Goal: Task Accomplishment & Management: Manage account settings

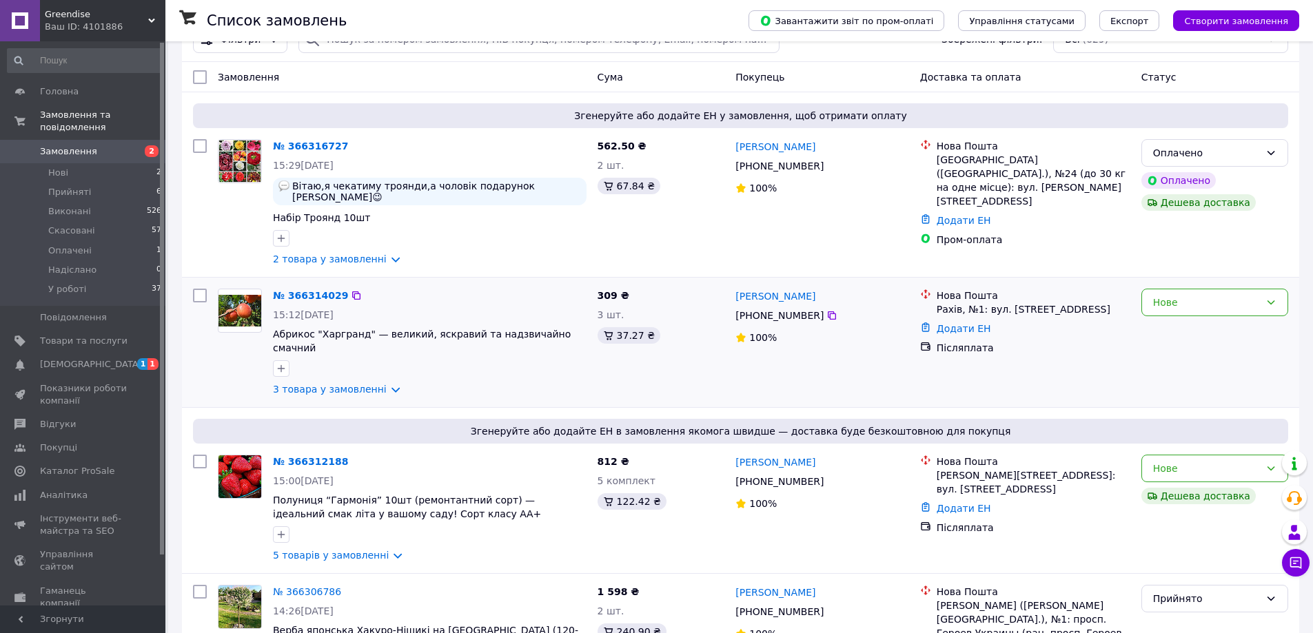
scroll to position [138, 0]
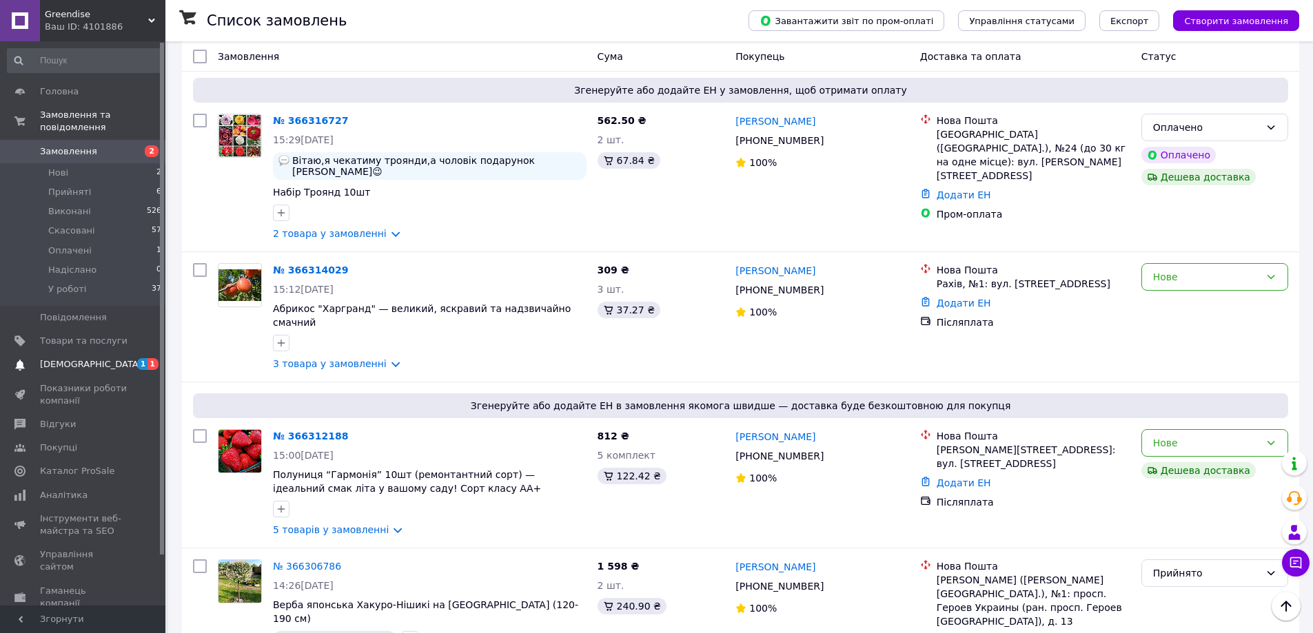
click at [83, 358] on span "[DEMOGRAPHIC_DATA]" at bounding box center [91, 364] width 102 height 12
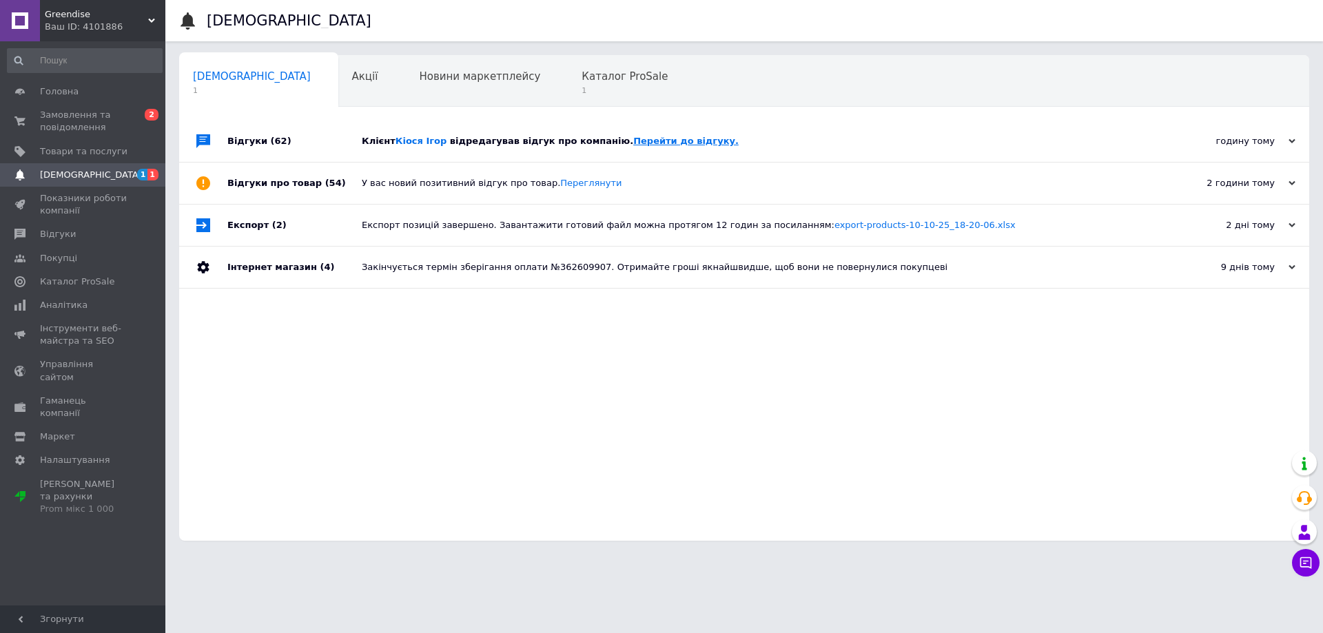
click at [645, 138] on link "Перейти до відгуку." at bounding box center [685, 141] width 105 height 10
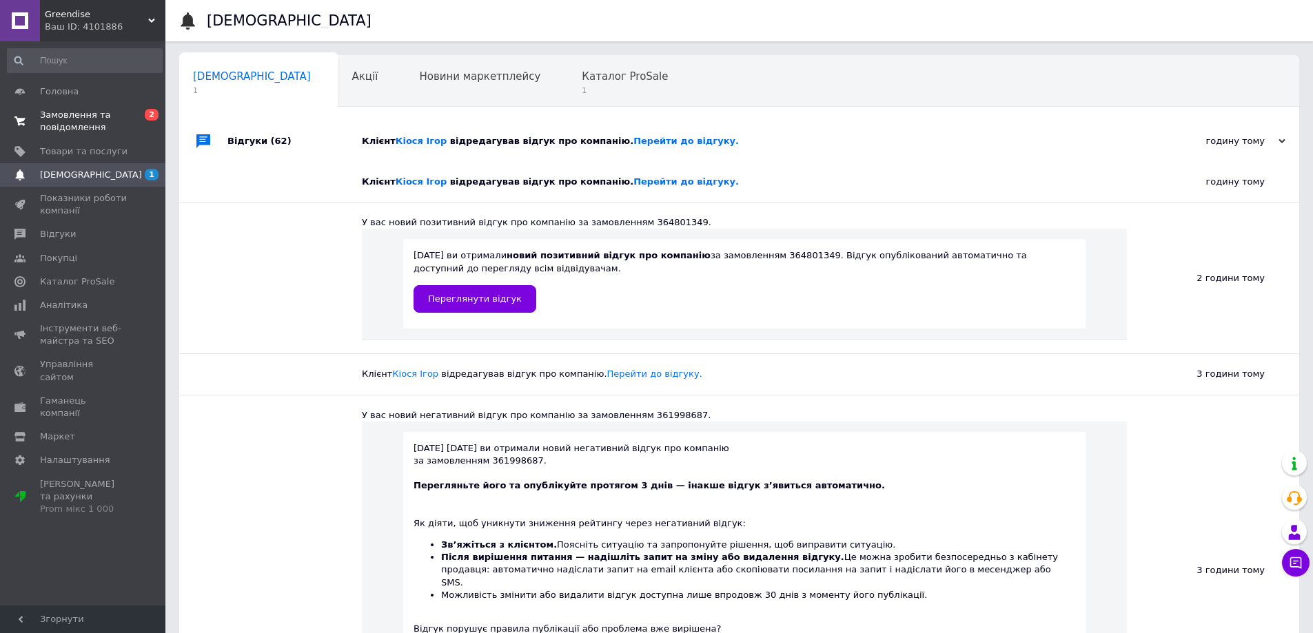
click at [92, 135] on link "Замовлення та повідомлення 0 2" at bounding box center [85, 121] width 170 height 36
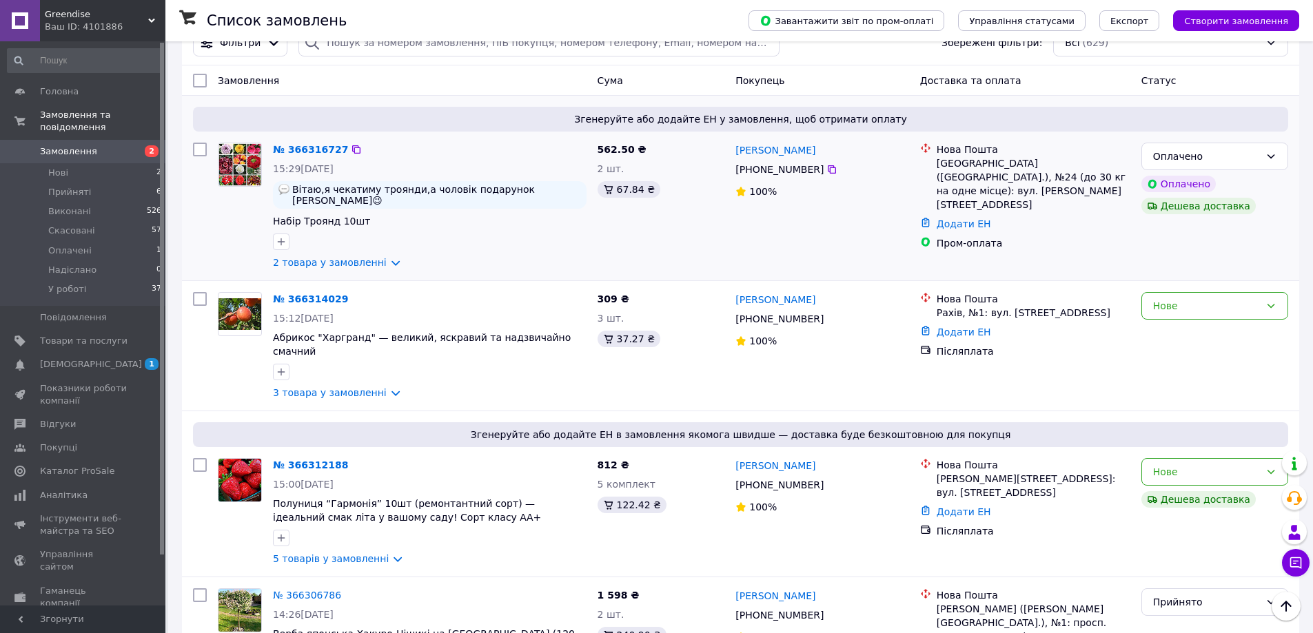
scroll to position [138, 0]
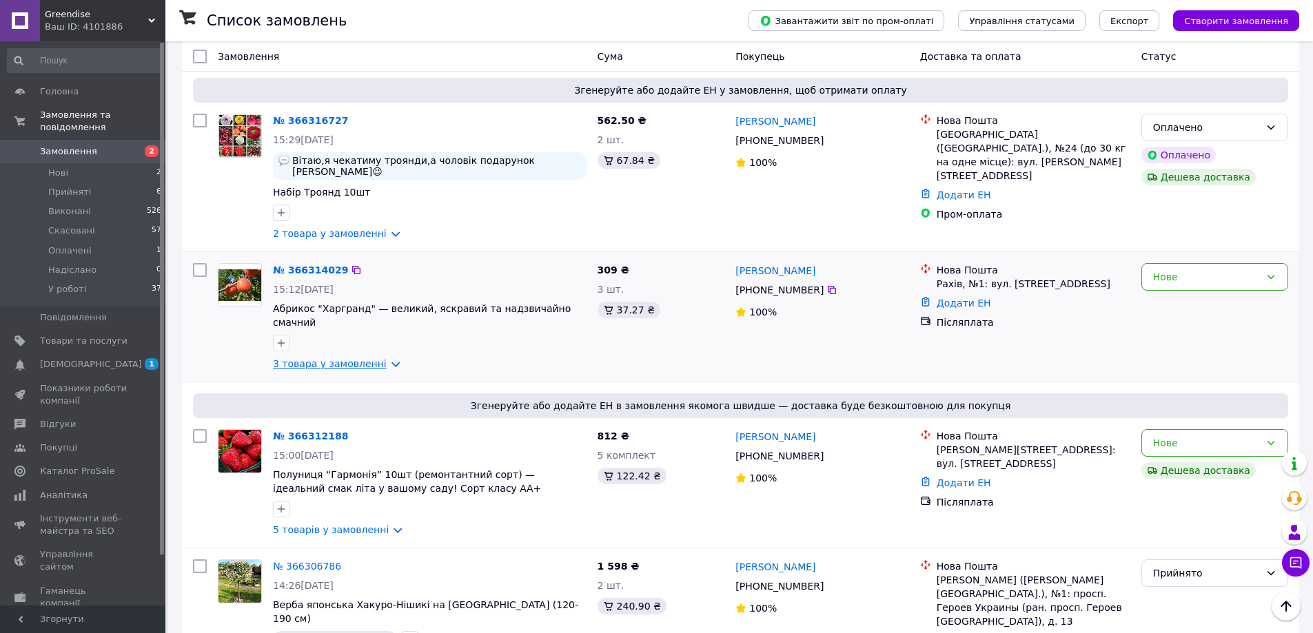
click at [316, 358] on link "3 товара у замовленні" at bounding box center [330, 363] width 114 height 11
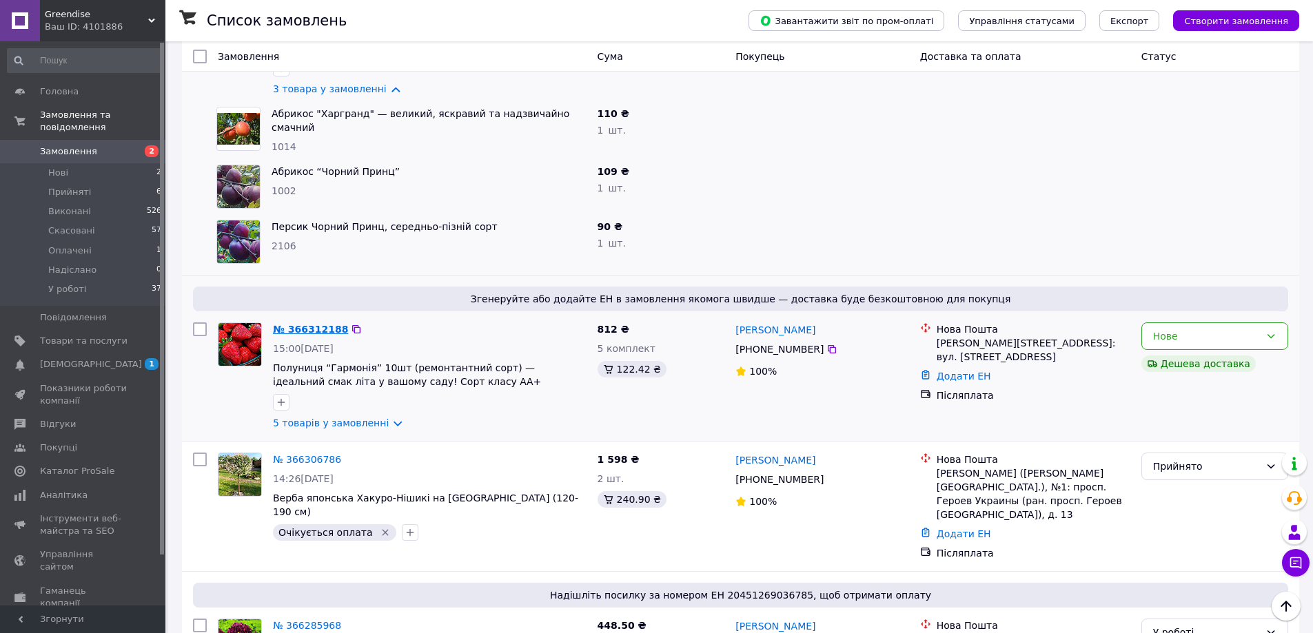
scroll to position [413, 0]
click at [826, 343] on icon at bounding box center [831, 348] width 11 height 11
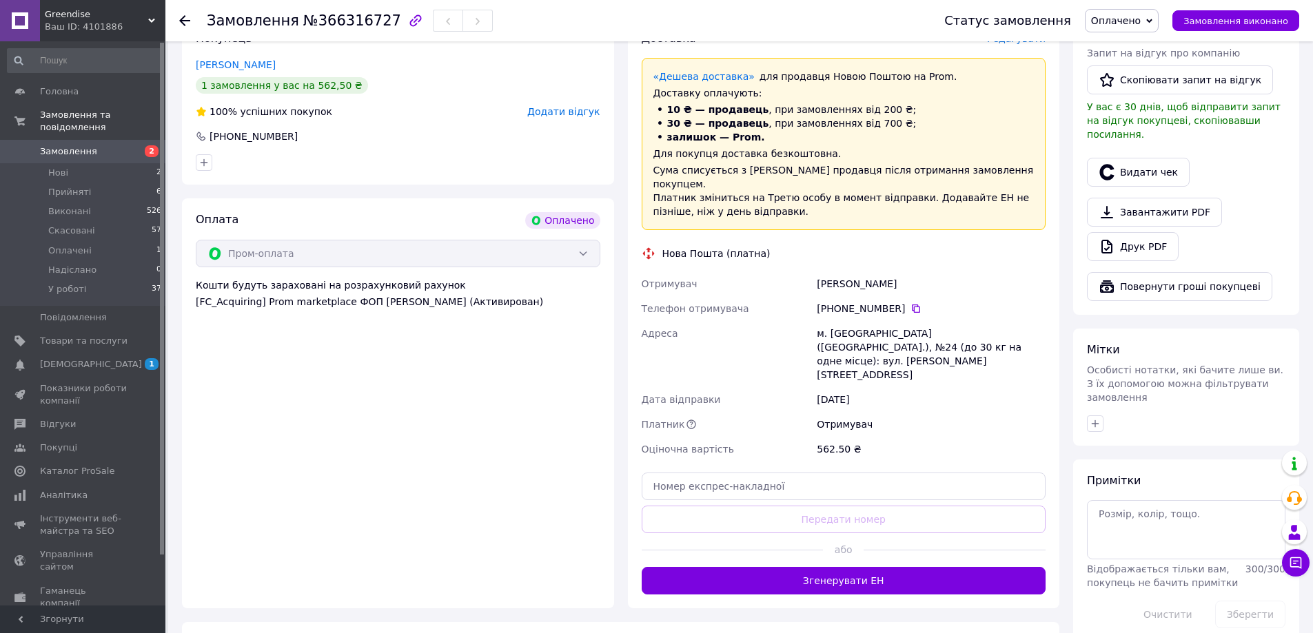
scroll to position [413, 0]
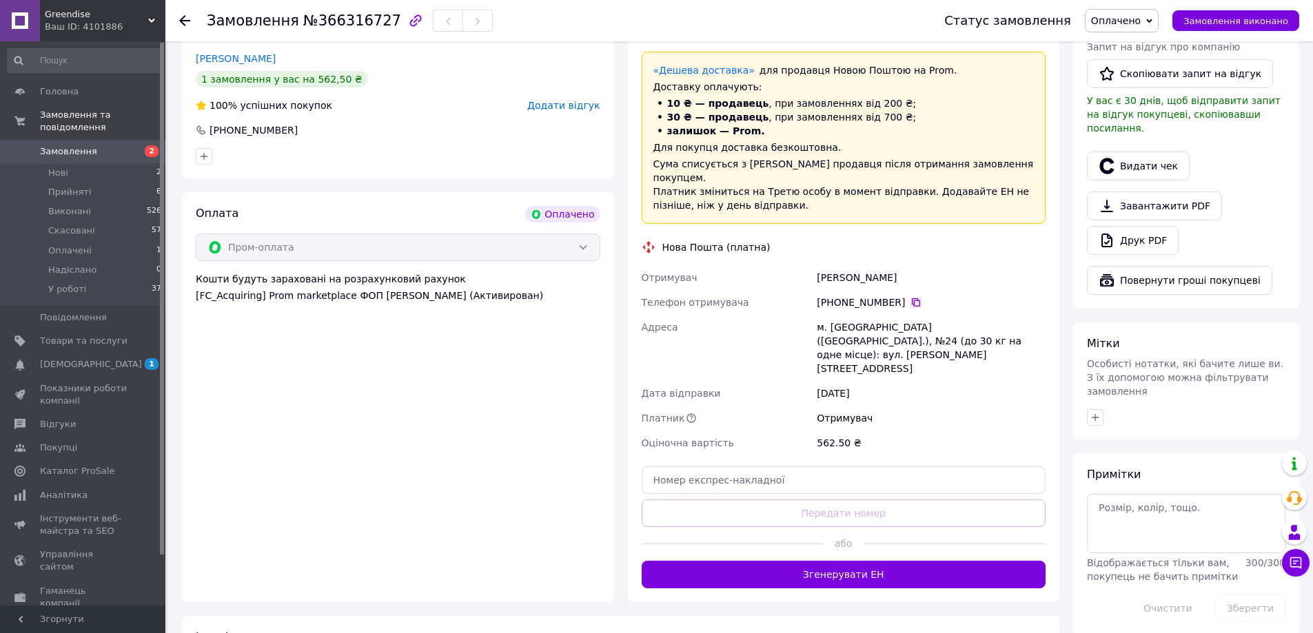
click at [910, 297] on icon at bounding box center [915, 302] width 11 height 11
click at [334, 21] on span "№366316727" at bounding box center [352, 20] width 98 height 17
copy span "366316727"
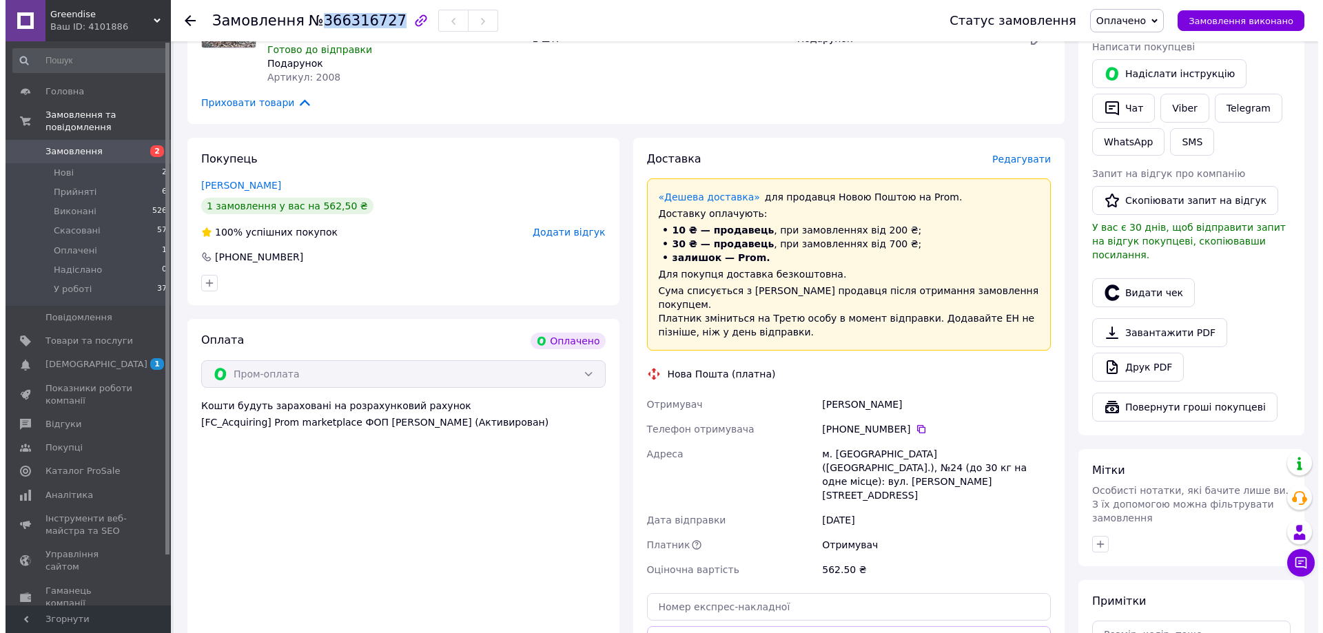
scroll to position [345, 0]
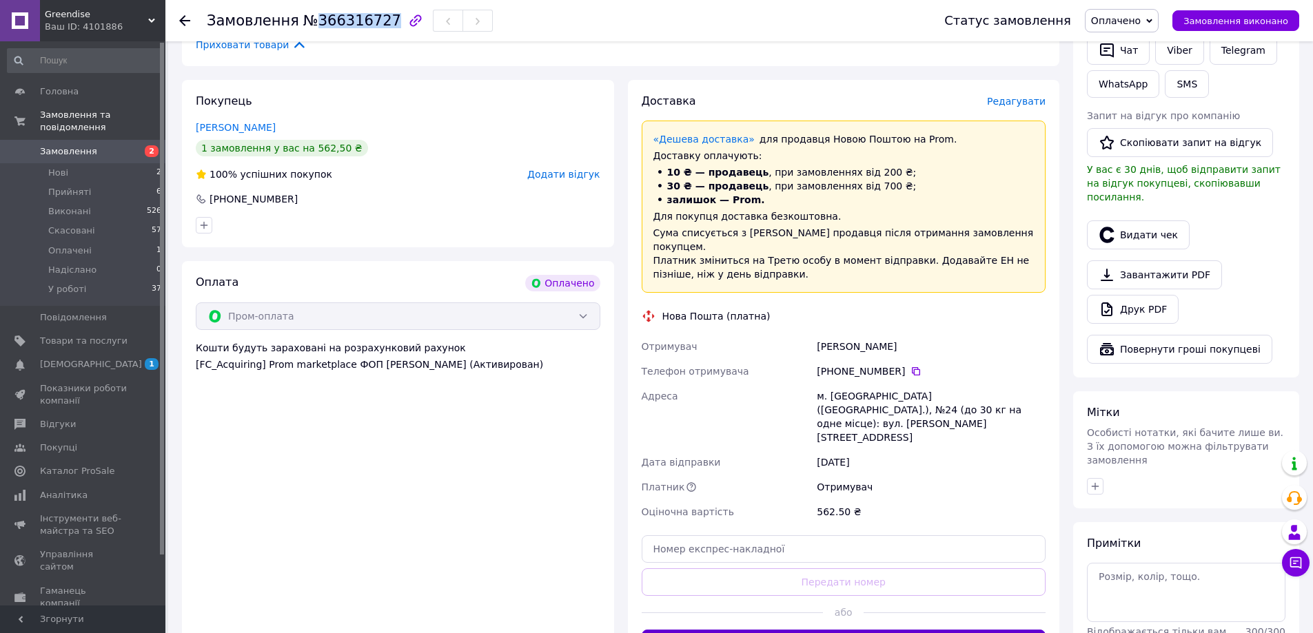
click at [869, 630] on button "Згенерувати ЕН" at bounding box center [844, 644] width 405 height 28
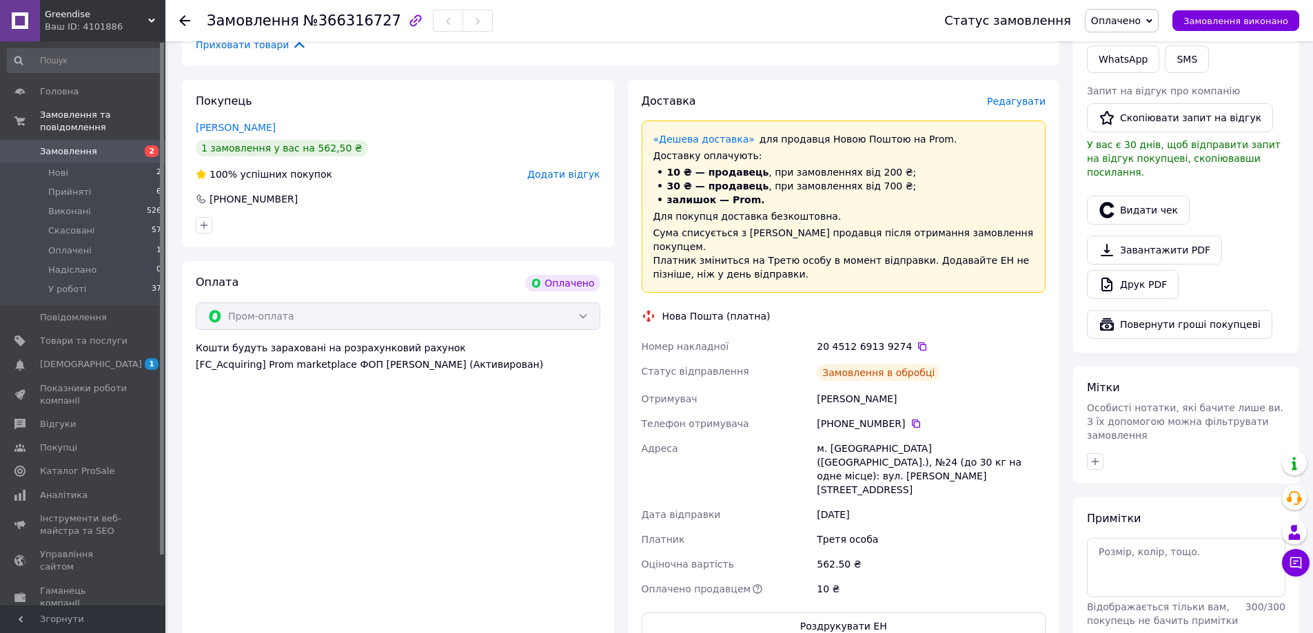
click at [1032, 96] on span "Редагувати" at bounding box center [1016, 101] width 59 height 11
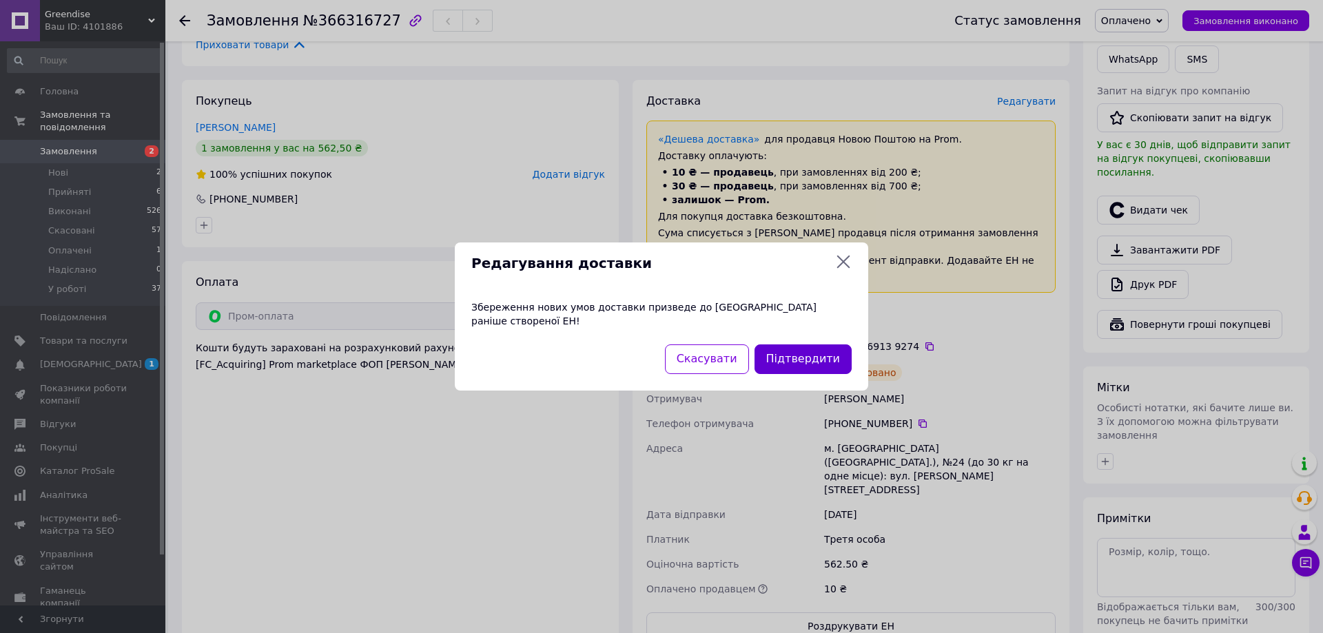
click at [804, 345] on button "Підтвердити" at bounding box center [803, 360] width 97 height 30
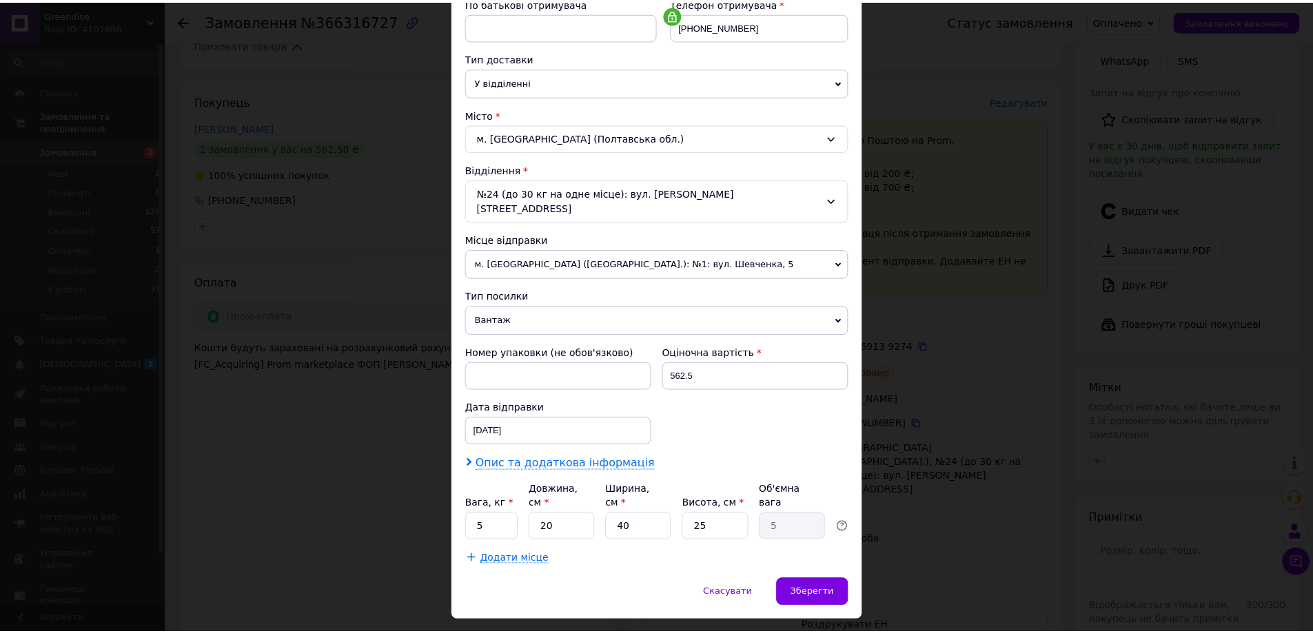
scroll to position [282, 0]
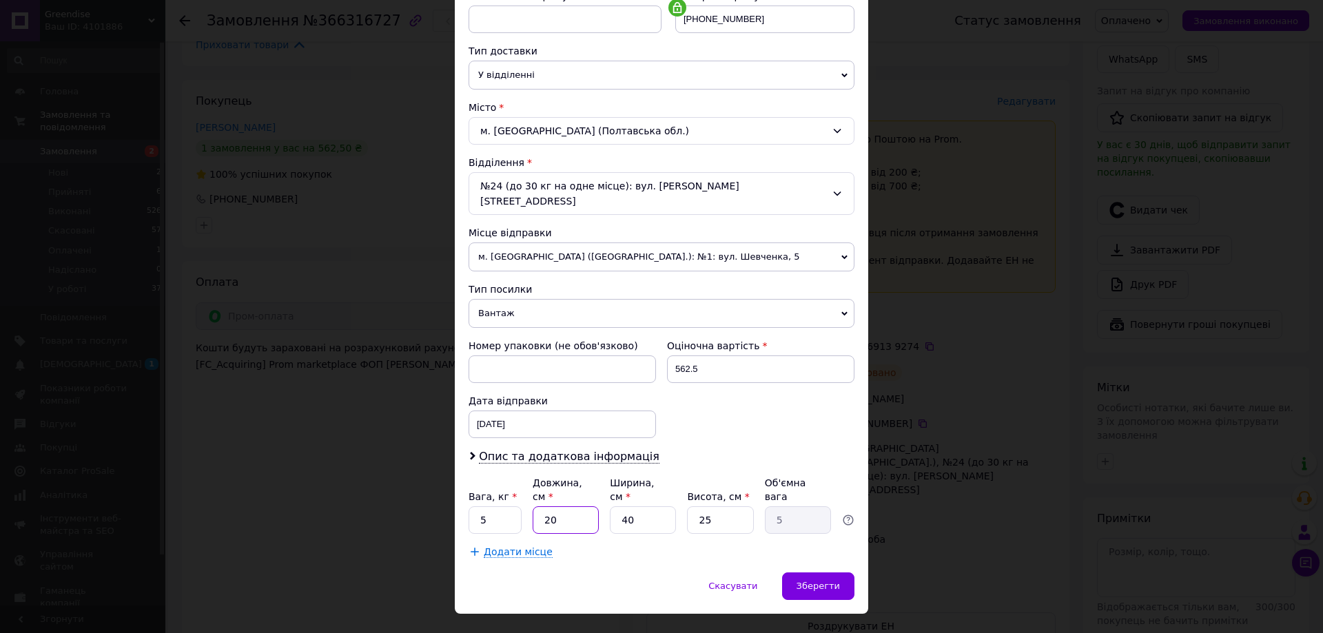
click at [588, 507] on input "20" at bounding box center [566, 521] width 66 height 28
click at [587, 507] on input "20" at bounding box center [566, 521] width 66 height 28
type input "8"
type input "2"
type input "80"
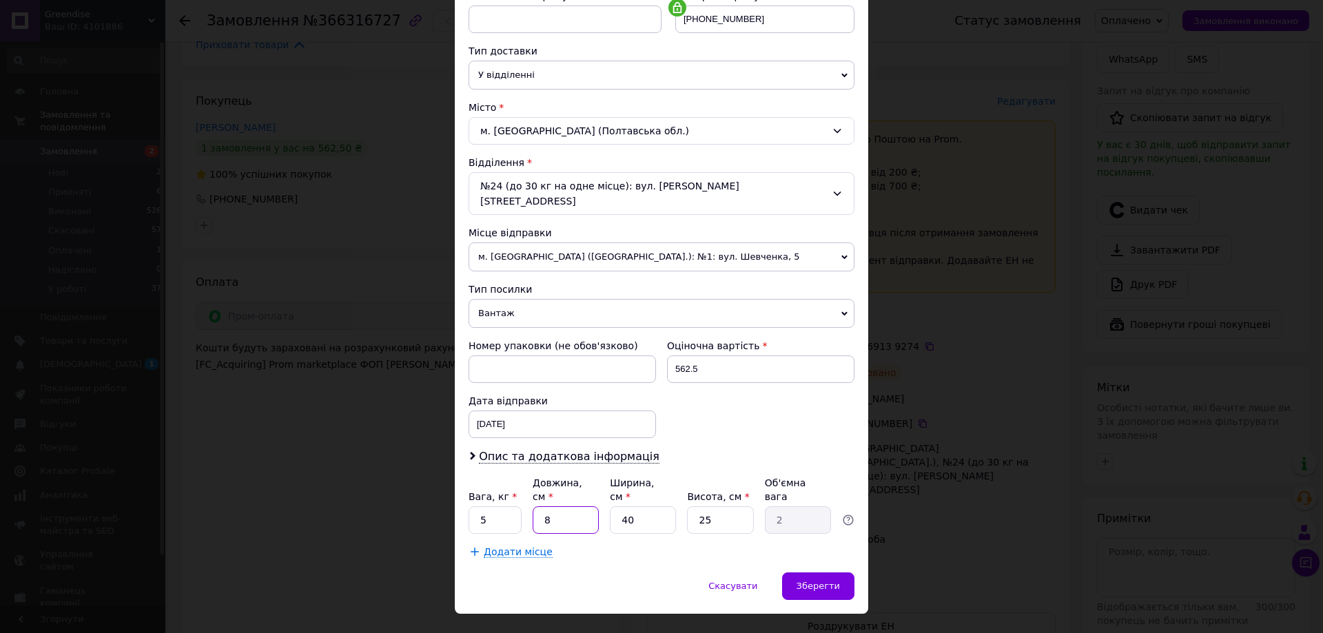
type input "20"
type input "80"
type input "2"
type input "1"
type input "24"
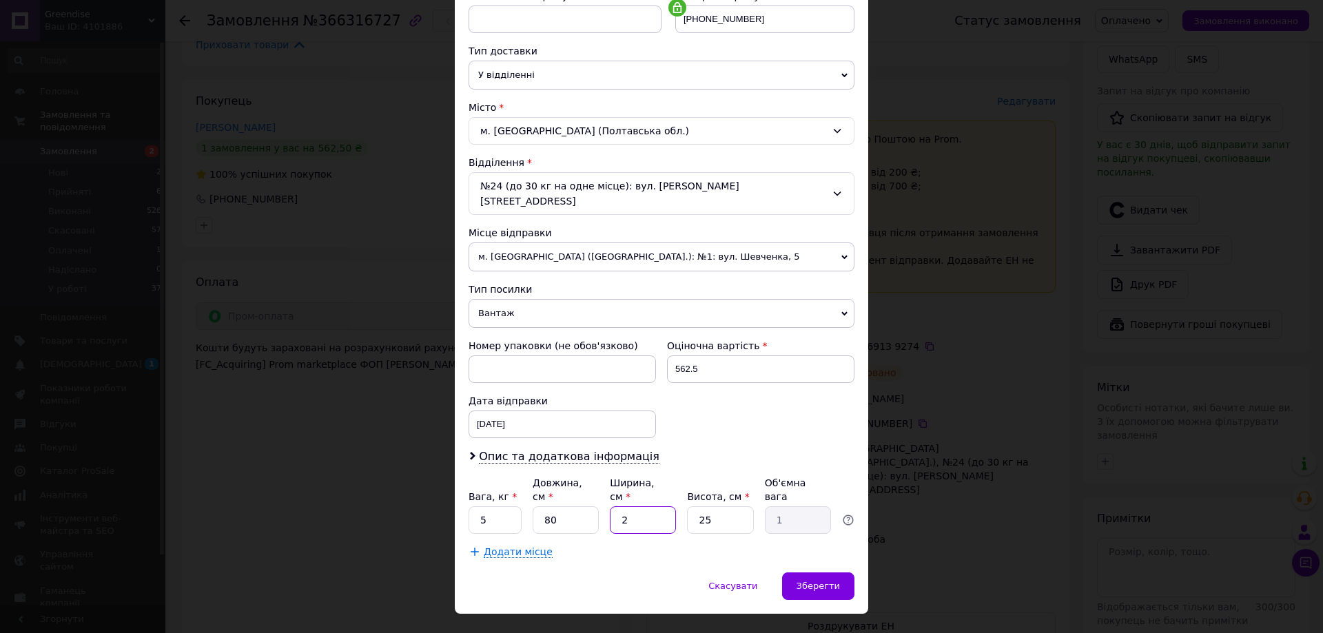
type input "12"
type input "24"
type input "2"
type input "0.96"
type input "20"
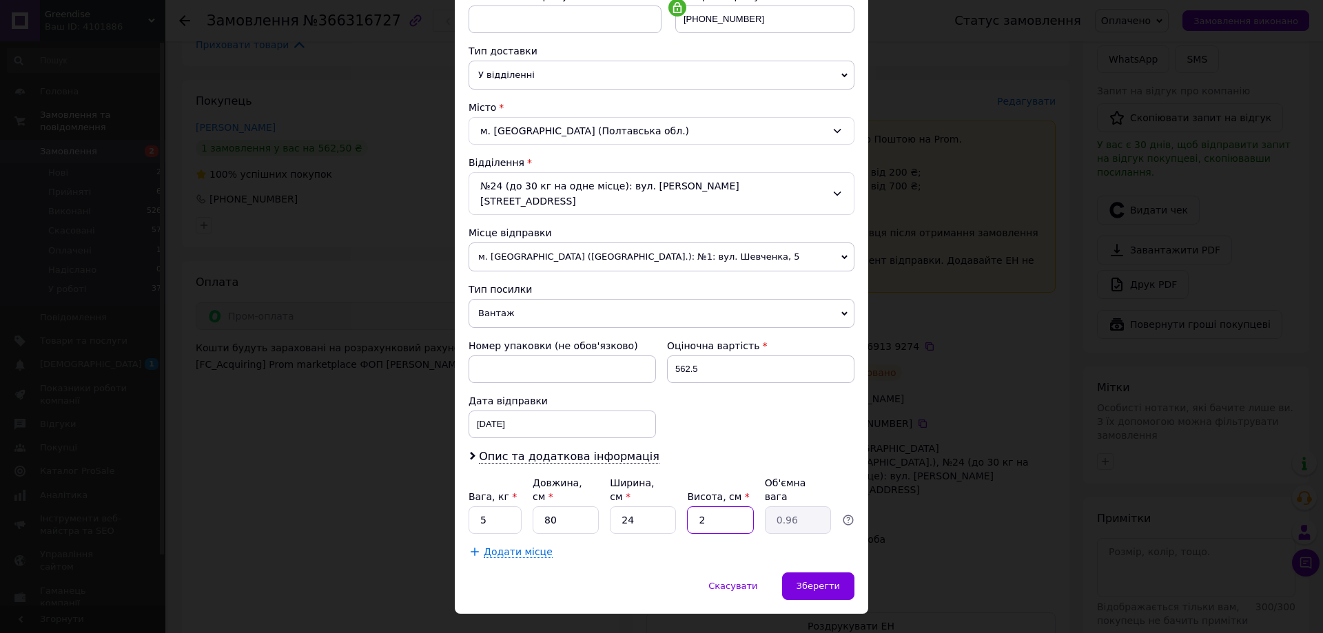
type input "9.6"
type input "20"
click at [843, 573] on div "Зберегти" at bounding box center [818, 587] width 72 height 28
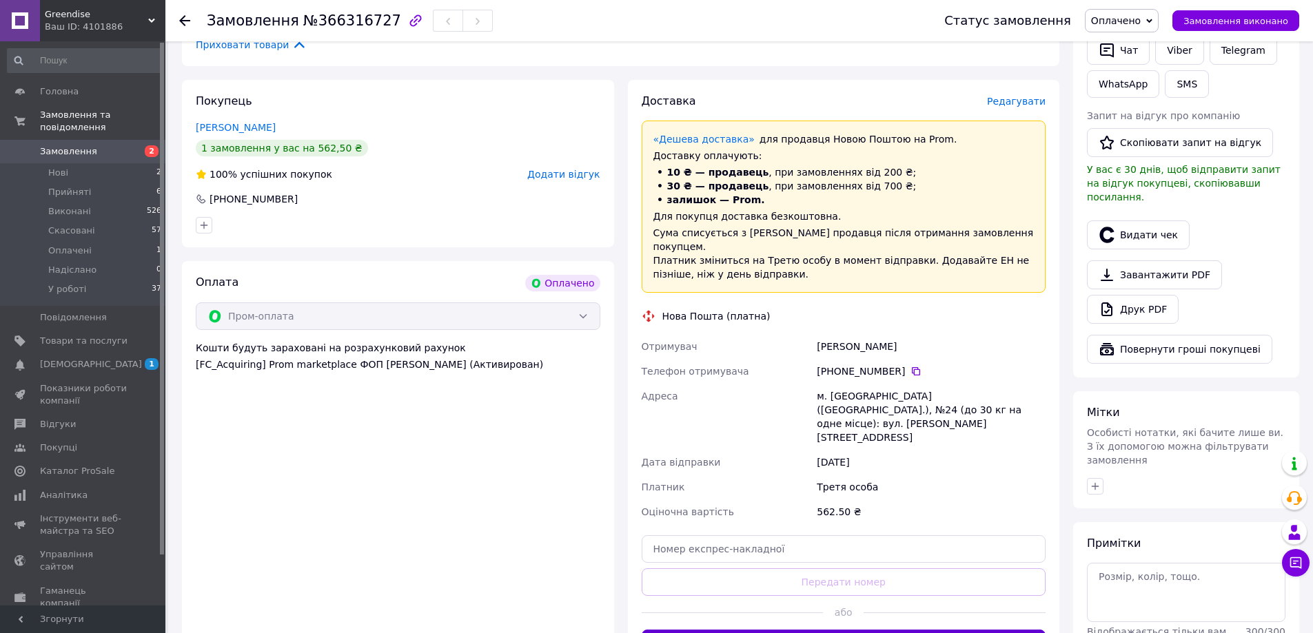
click at [863, 630] on button "Згенерувати ЕН" at bounding box center [844, 644] width 405 height 28
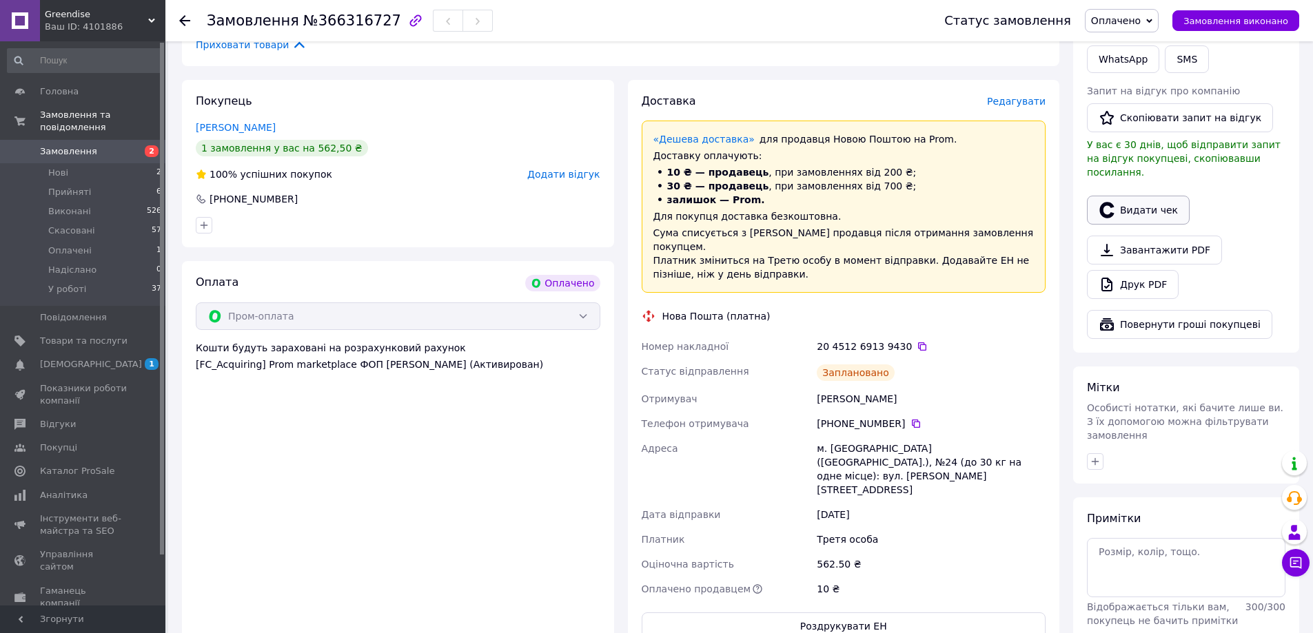
click at [1108, 202] on icon "button" at bounding box center [1106, 210] width 14 height 16
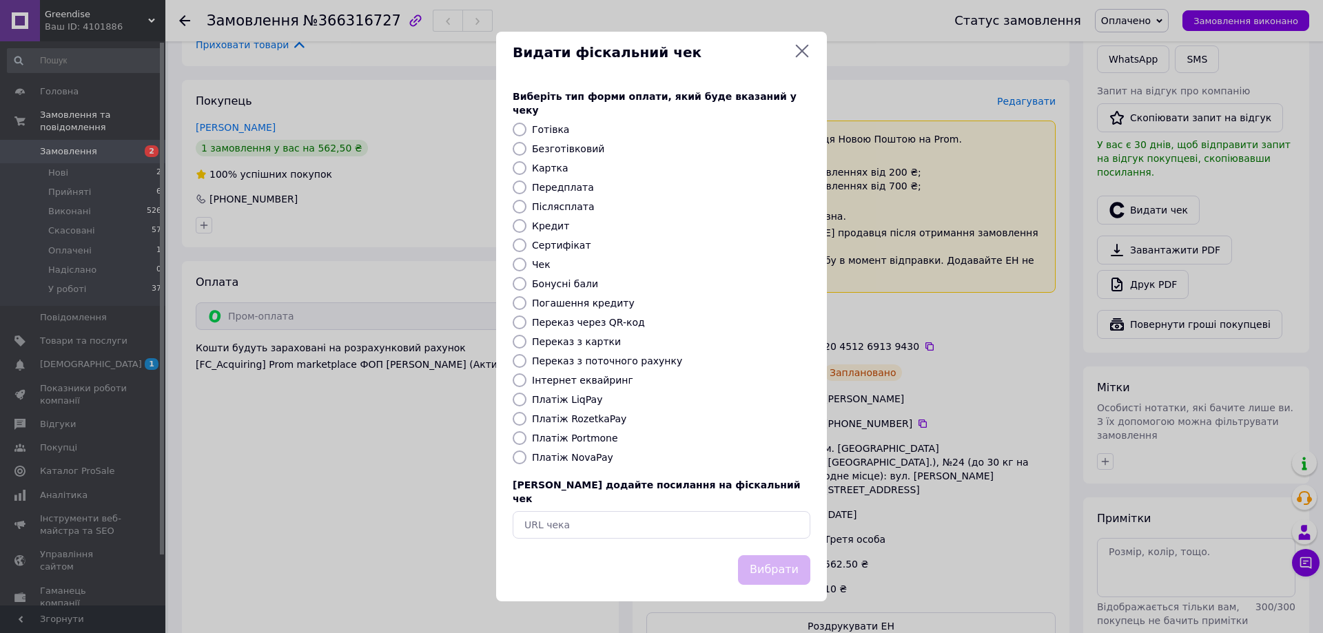
click at [574, 419] on label "Платіж RozetkaPay" at bounding box center [579, 418] width 94 height 11
click at [526, 419] on input "Платіж RozetkaPay" at bounding box center [520, 419] width 14 height 14
radio input "true"
click at [777, 564] on button "Вибрати" at bounding box center [774, 570] width 72 height 30
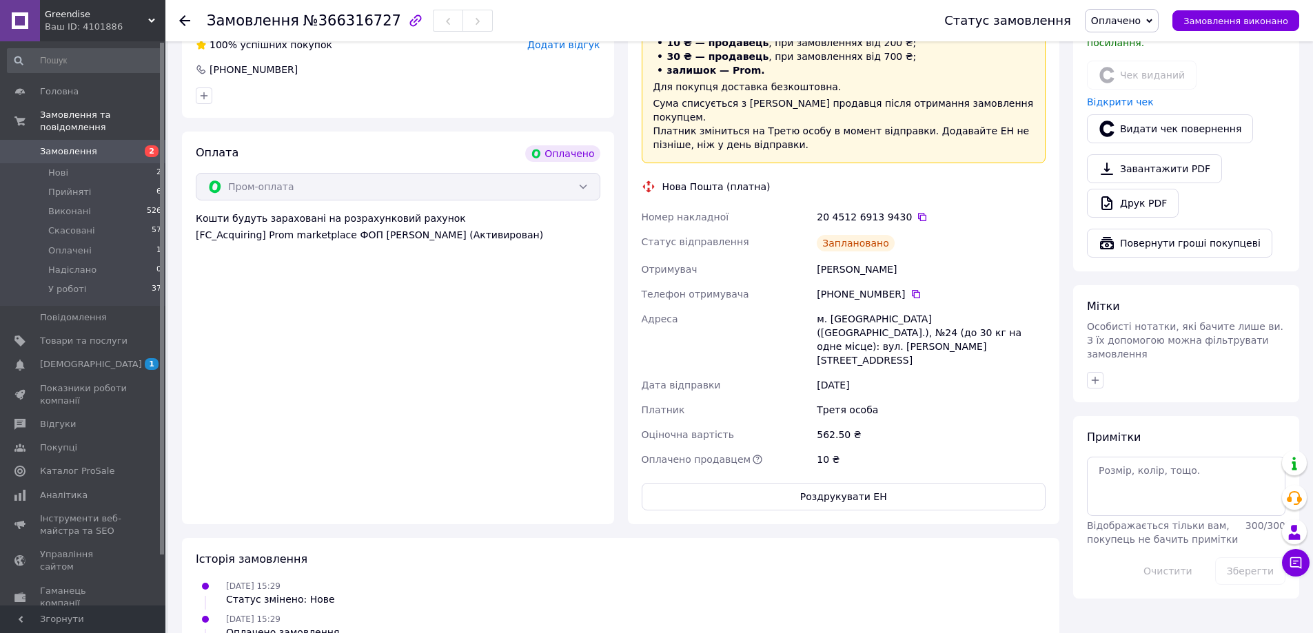
scroll to position [482, 0]
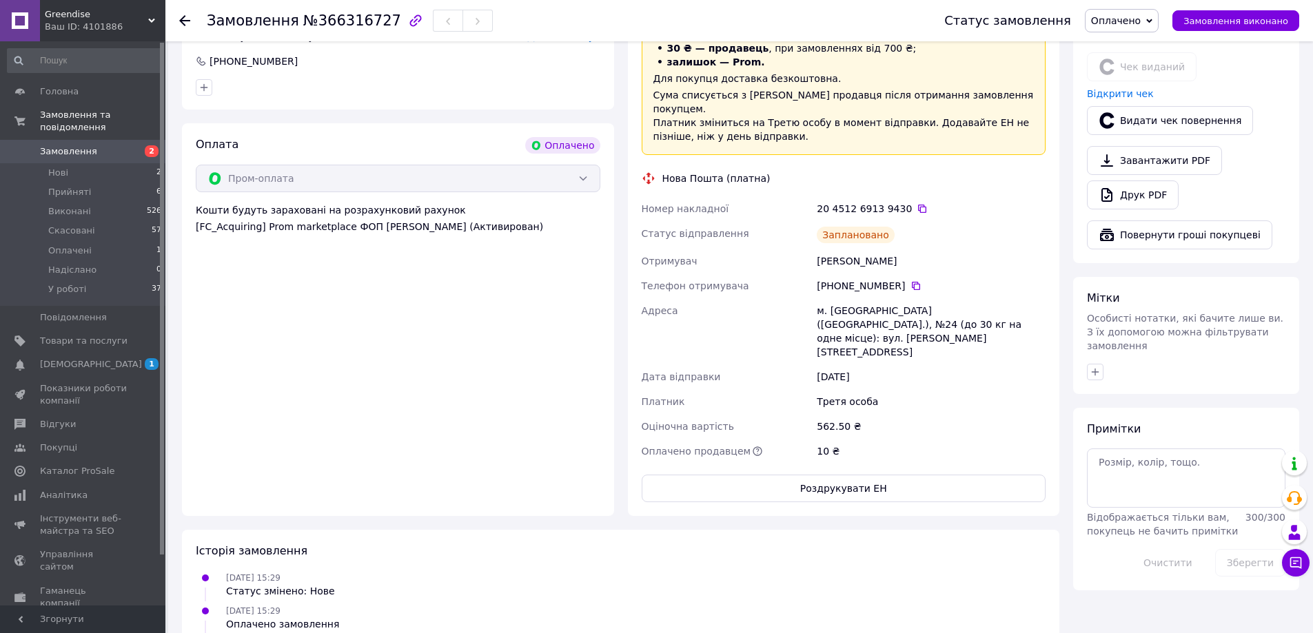
click at [1155, 19] on span "Оплачено" at bounding box center [1122, 20] width 74 height 23
click at [1122, 138] on li "У роботі" at bounding box center [1121, 131] width 72 height 21
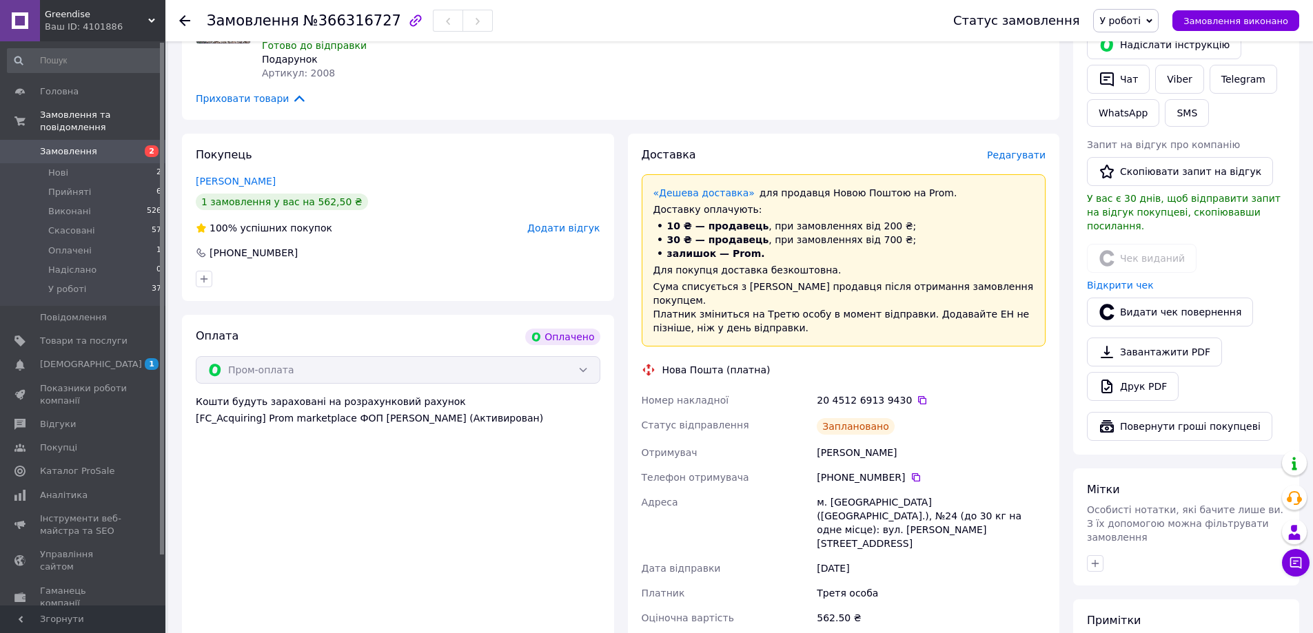
scroll to position [276, 0]
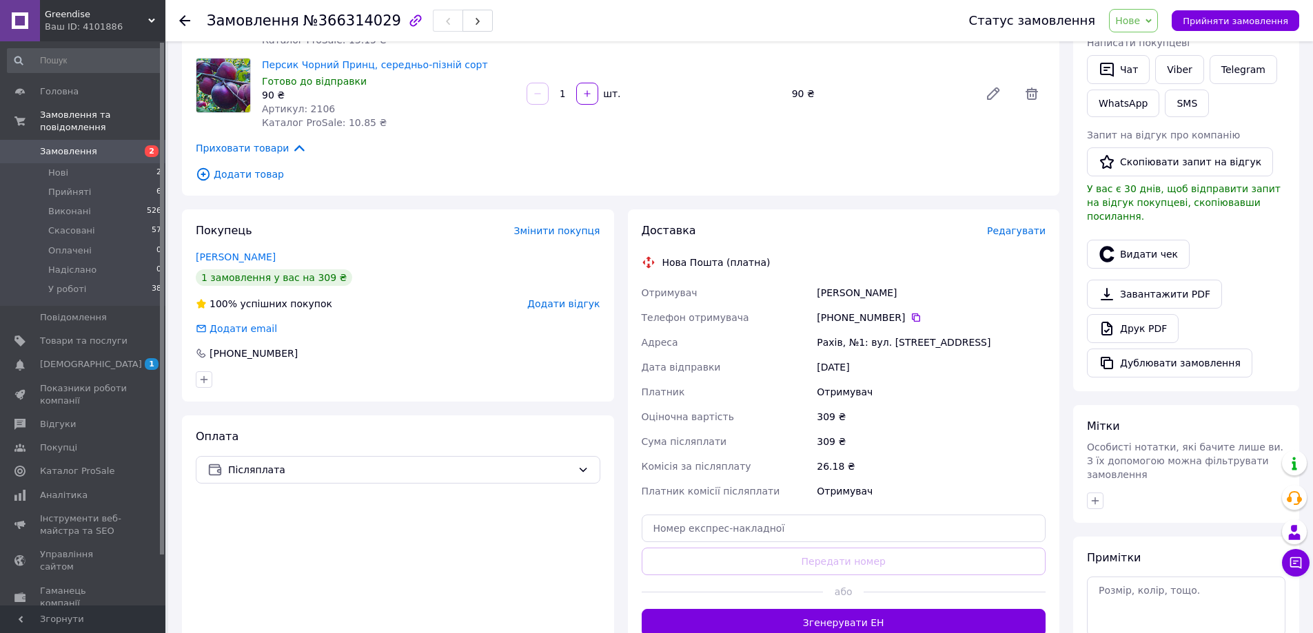
scroll to position [276, 0]
click at [910, 316] on icon at bounding box center [915, 316] width 11 height 11
click at [348, 20] on span "№366314029" at bounding box center [352, 20] width 98 height 17
copy span "366314029"
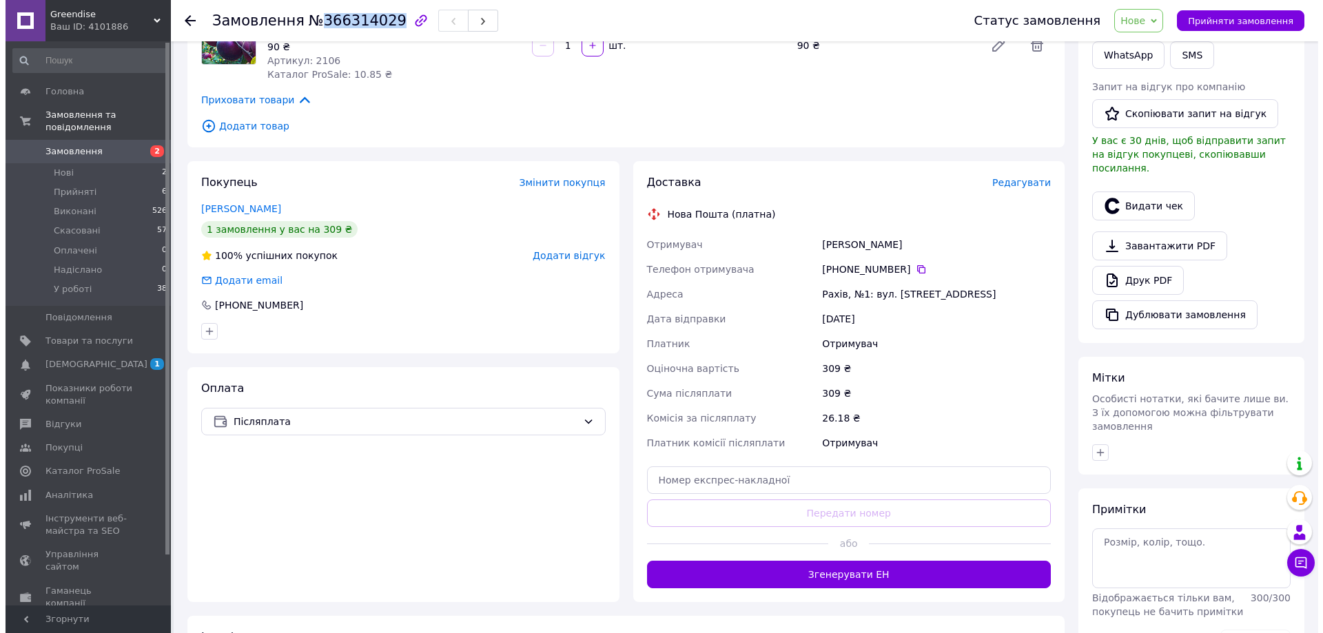
scroll to position [345, 0]
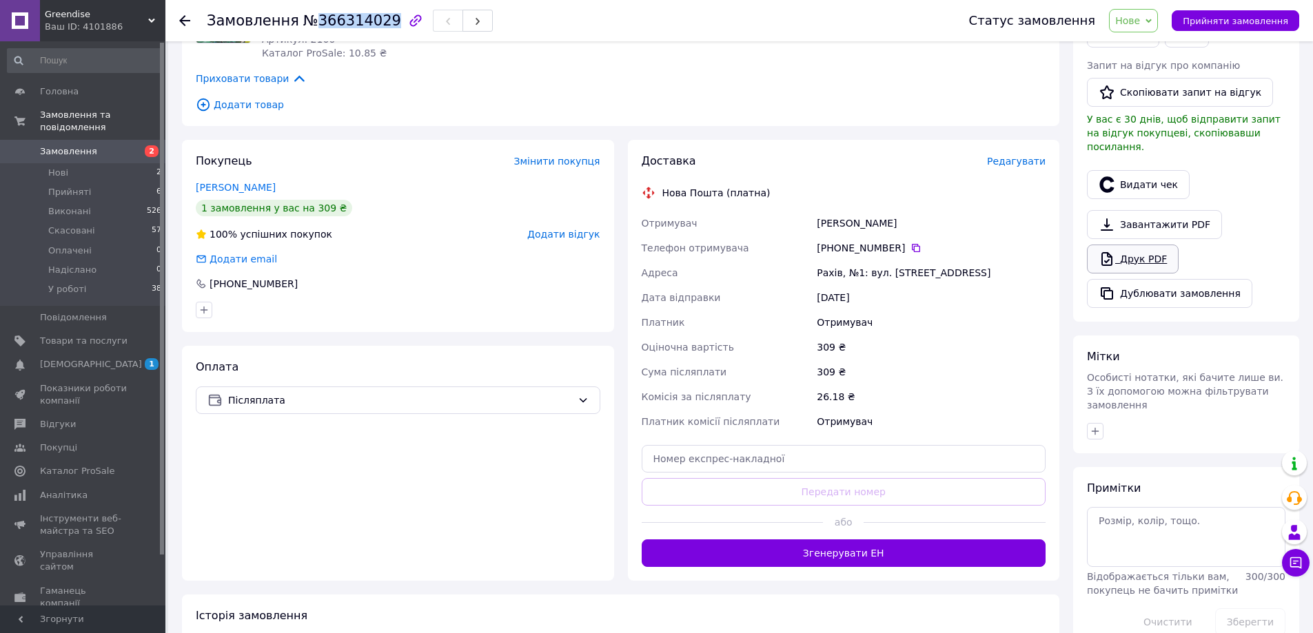
click at [1132, 246] on link "Друк PDF" at bounding box center [1133, 259] width 92 height 29
click at [1022, 166] on span "Редагувати" at bounding box center [1016, 161] width 59 height 11
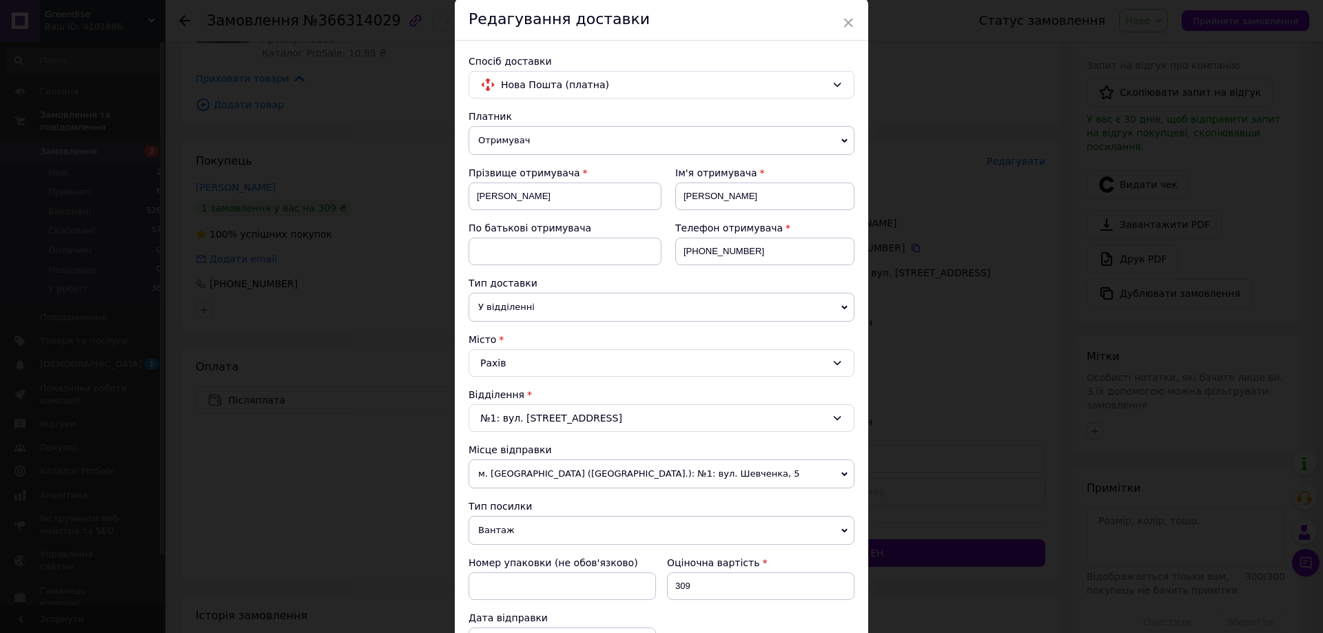
scroll to position [418, 0]
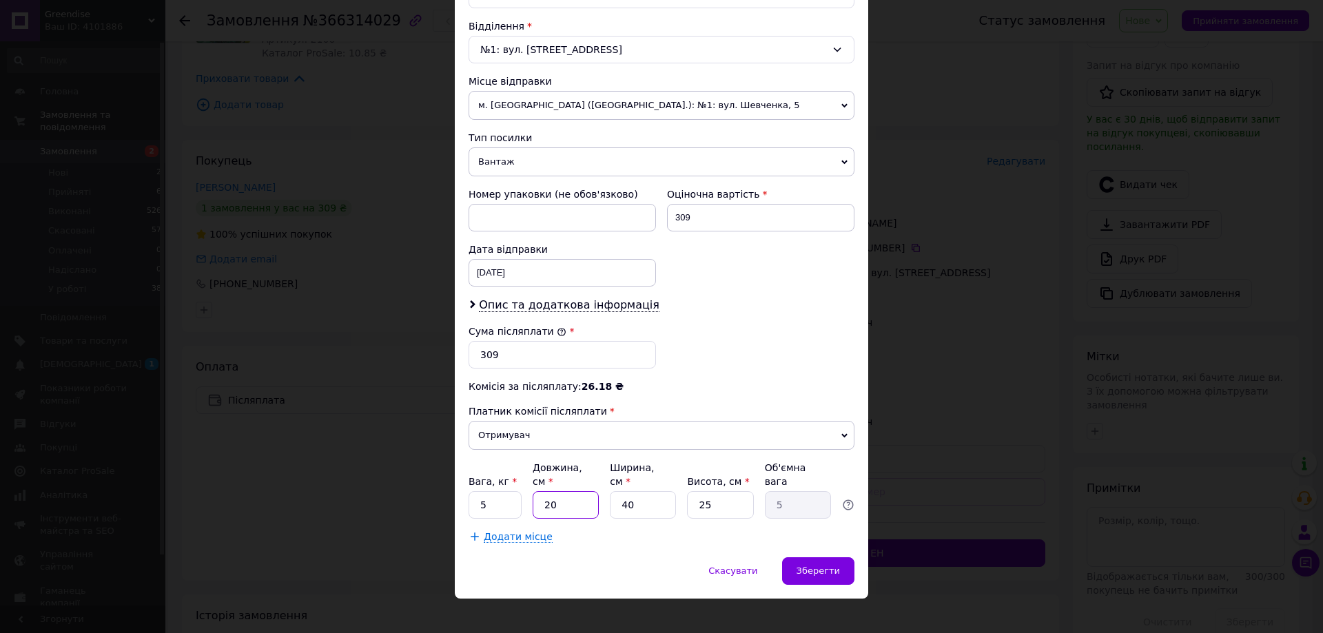
click at [584, 493] on input "20" at bounding box center [566, 505] width 66 height 28
type input "1"
type input "0.25"
type input "15"
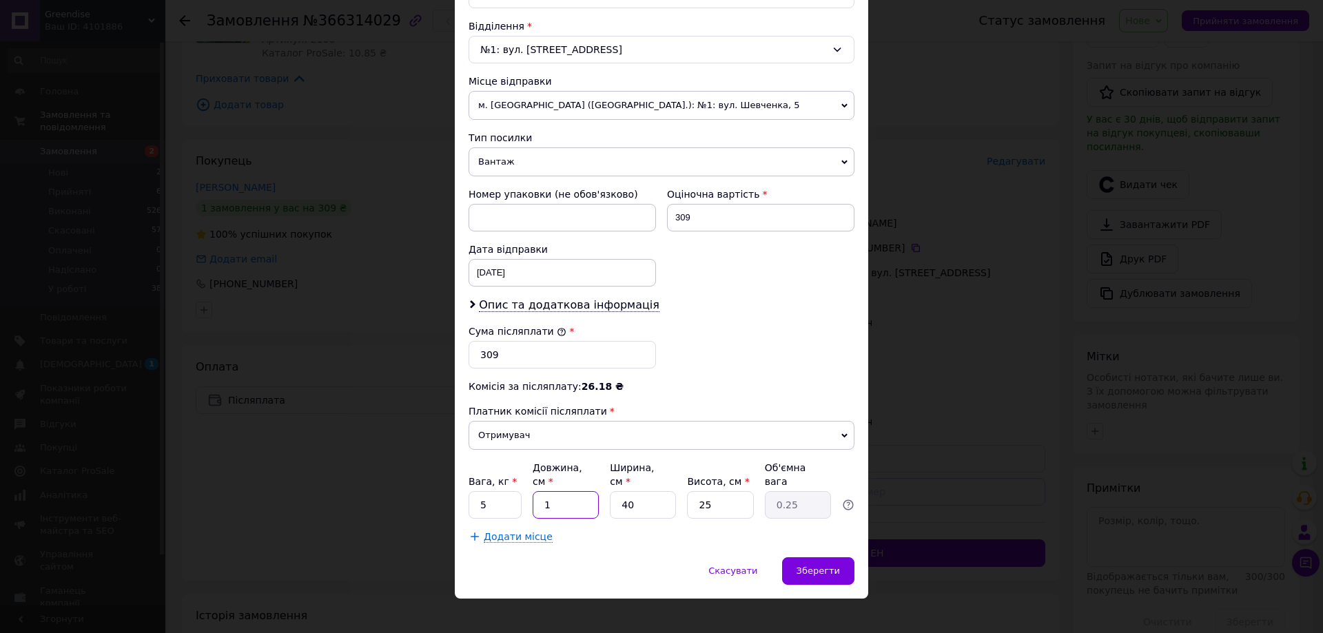
type input "3.75"
type input "150"
type input "37.5"
type input "150"
type input "1"
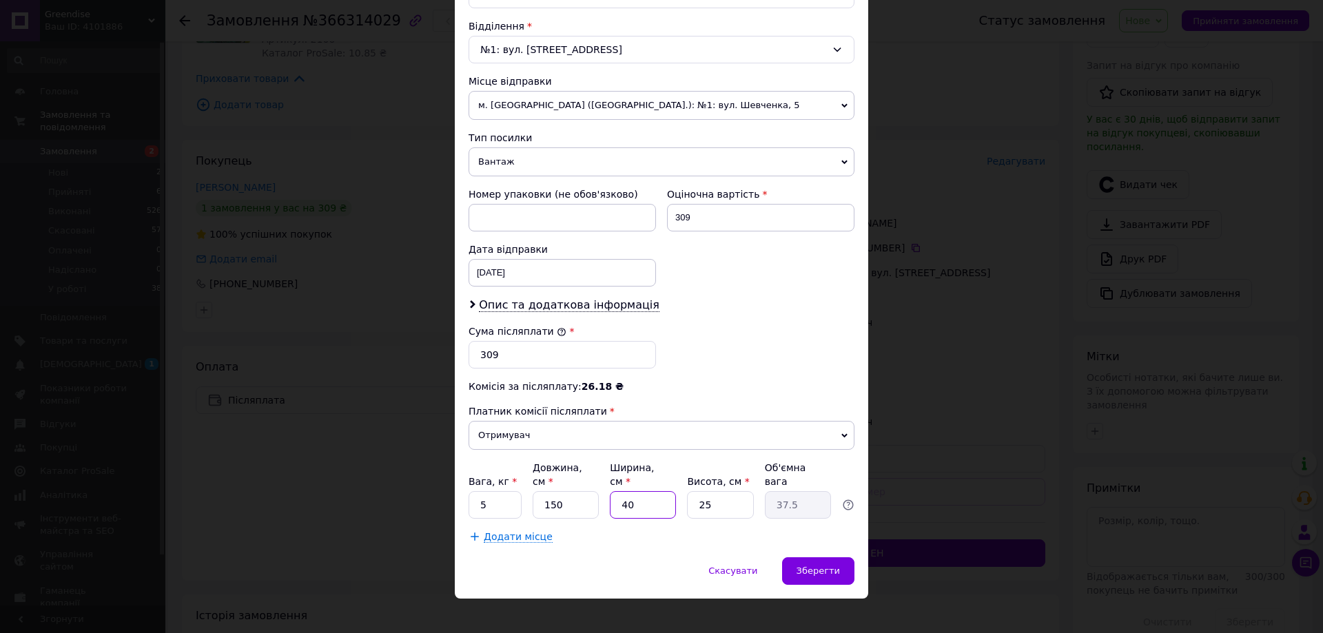
type input "0.94"
type input "10"
type input "9.38"
type input "10"
type input "1"
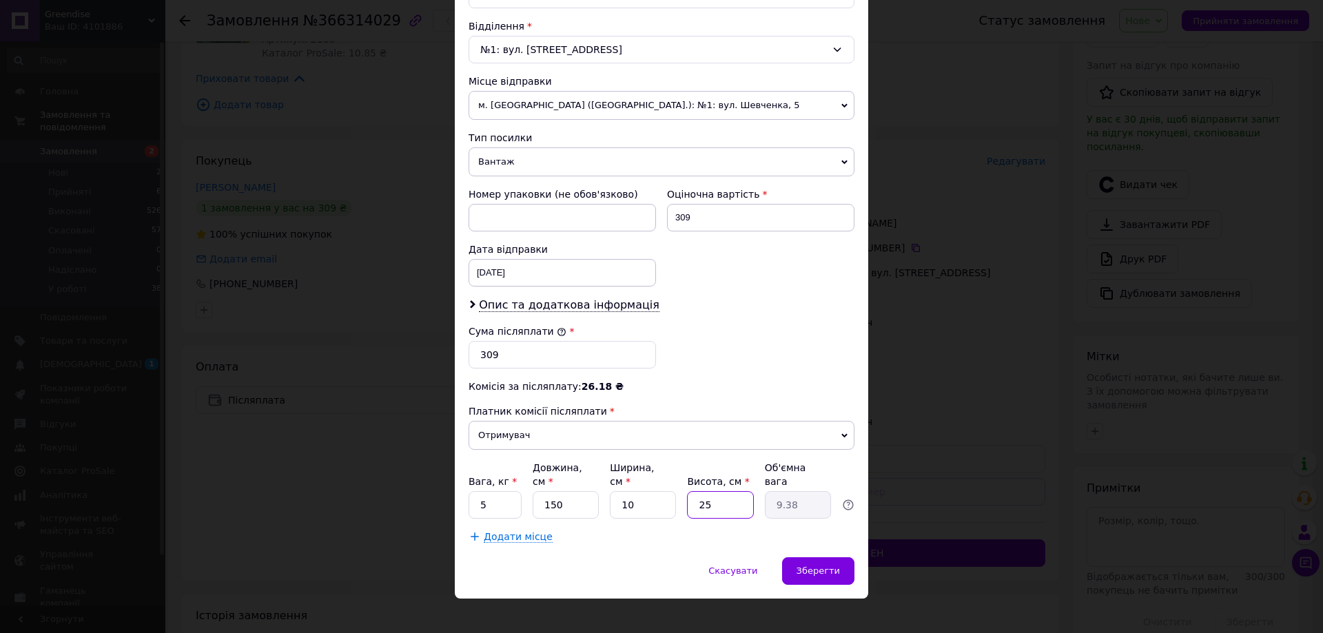
type input "0.38"
type input "10"
type input "3.75"
type input "10"
click at [809, 566] on span "Зберегти" at bounding box center [818, 571] width 43 height 10
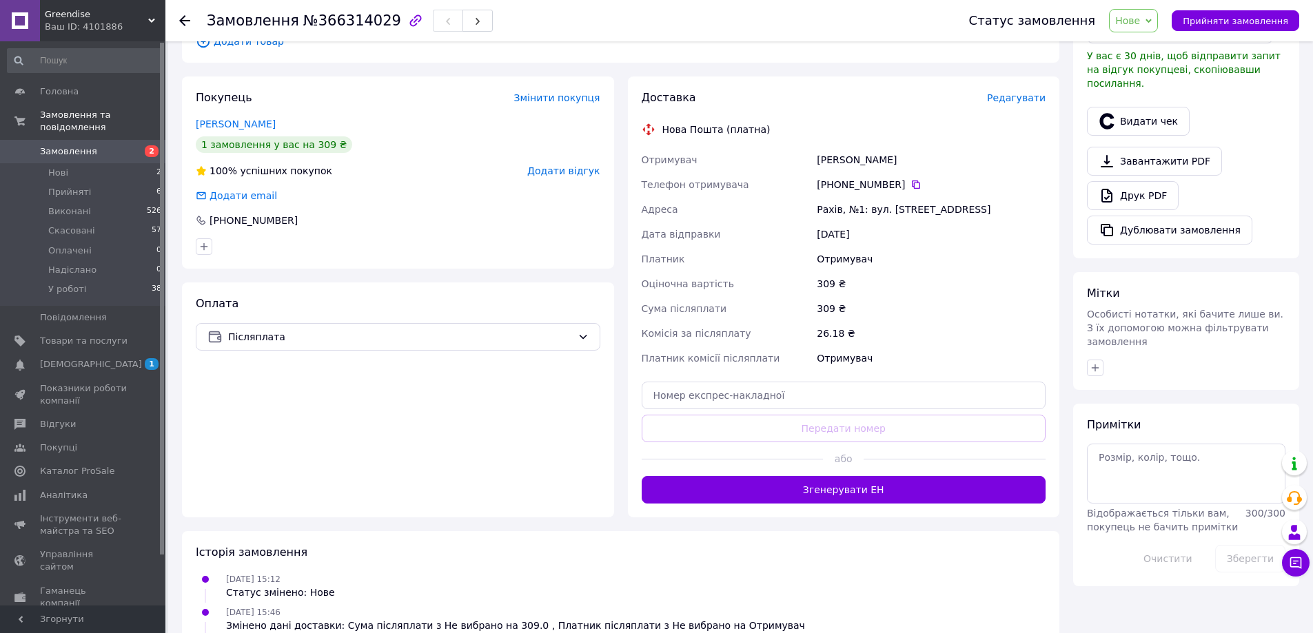
scroll to position [413, 0]
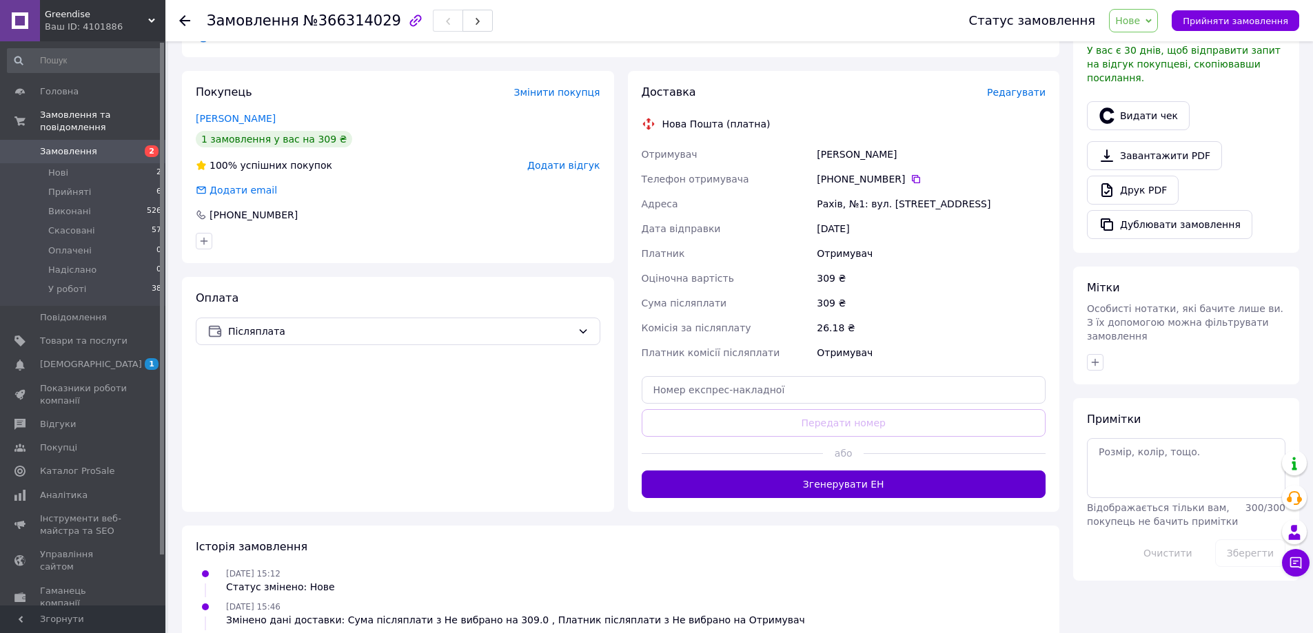
click at [877, 489] on button "Згенерувати ЕН" at bounding box center [844, 485] width 405 height 28
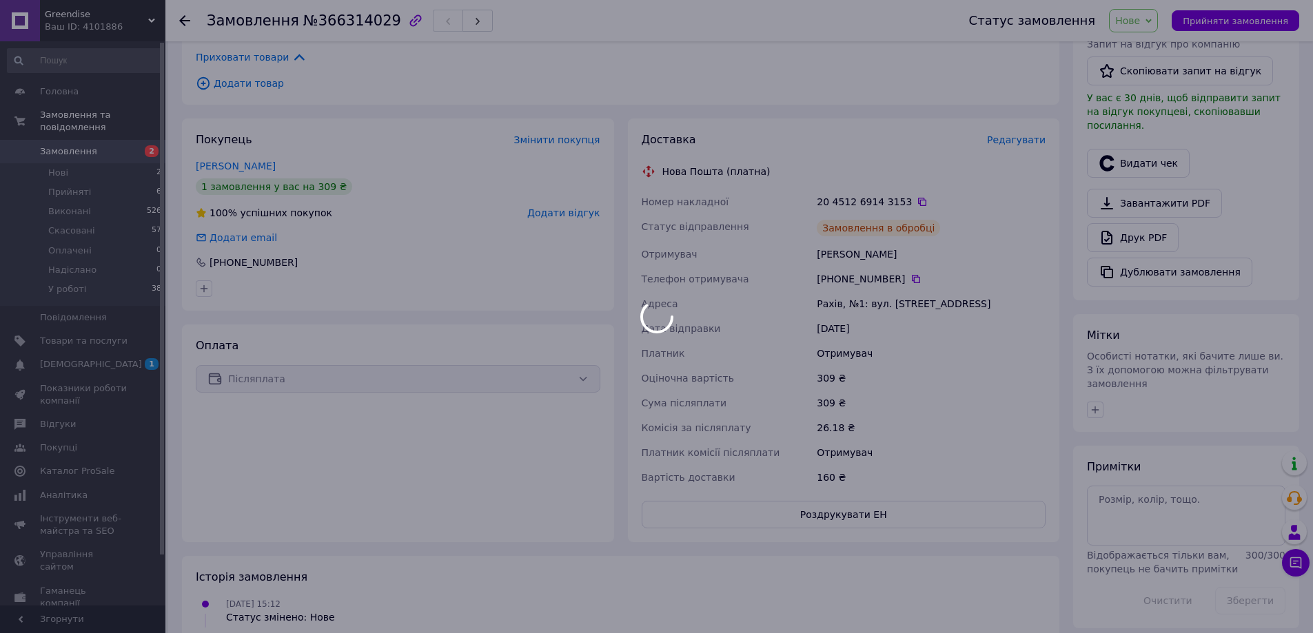
scroll to position [345, 0]
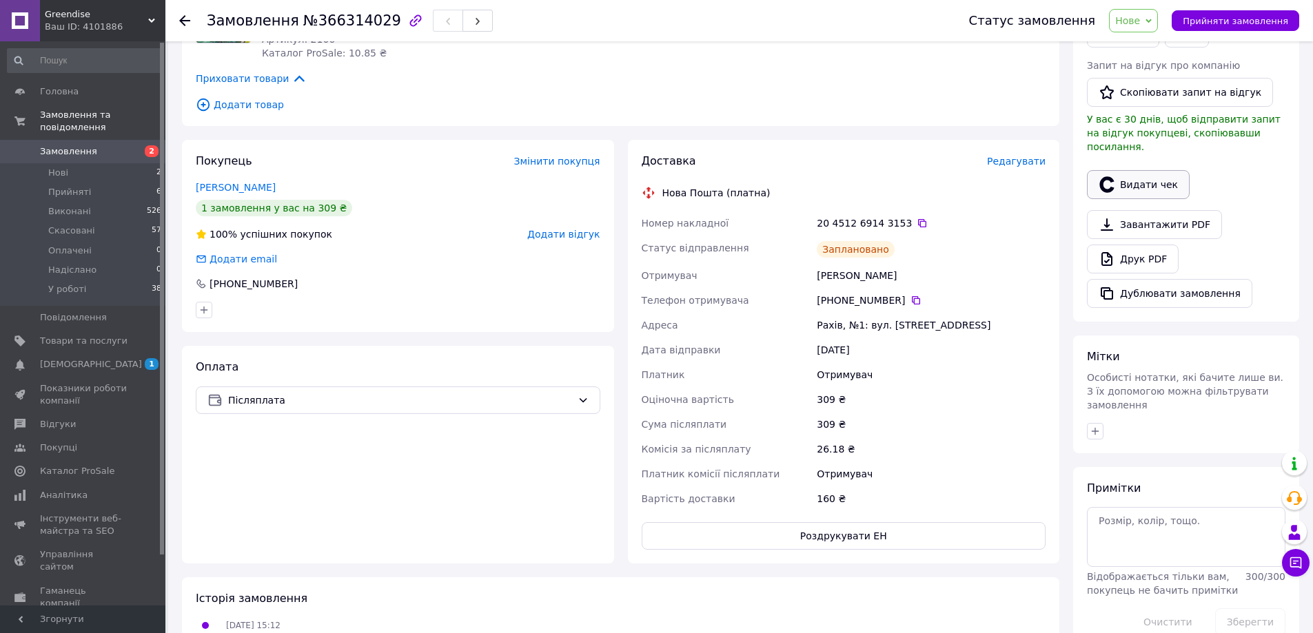
click at [1107, 176] on icon "button" at bounding box center [1106, 184] width 17 height 17
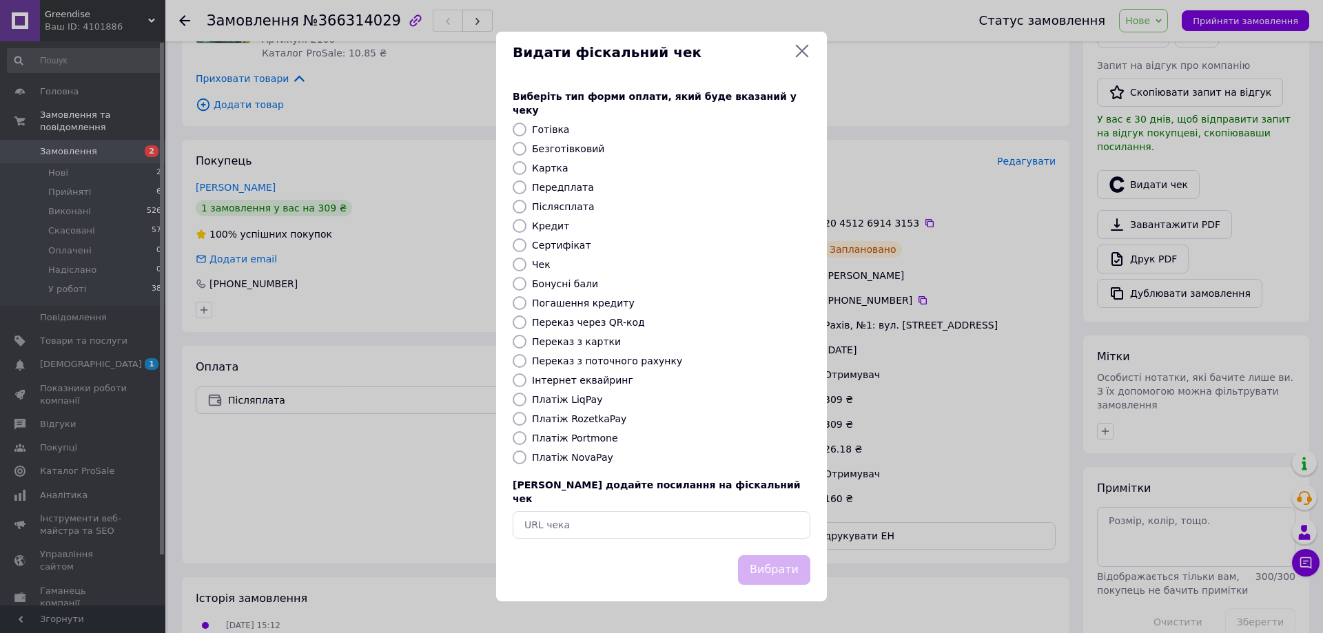
click at [560, 449] on div "Виберіть тип форми оплати, який буде вказаний у чеку Готівка Безготівковий Карт…" at bounding box center [661, 314] width 331 height 482
click at [564, 456] on label "Платіж NovaPay" at bounding box center [572, 457] width 81 height 11
click at [526, 456] on input "Платіж NovaPay" at bounding box center [520, 458] width 14 height 14
radio input "true"
click at [754, 560] on button "Вибрати" at bounding box center [774, 570] width 72 height 30
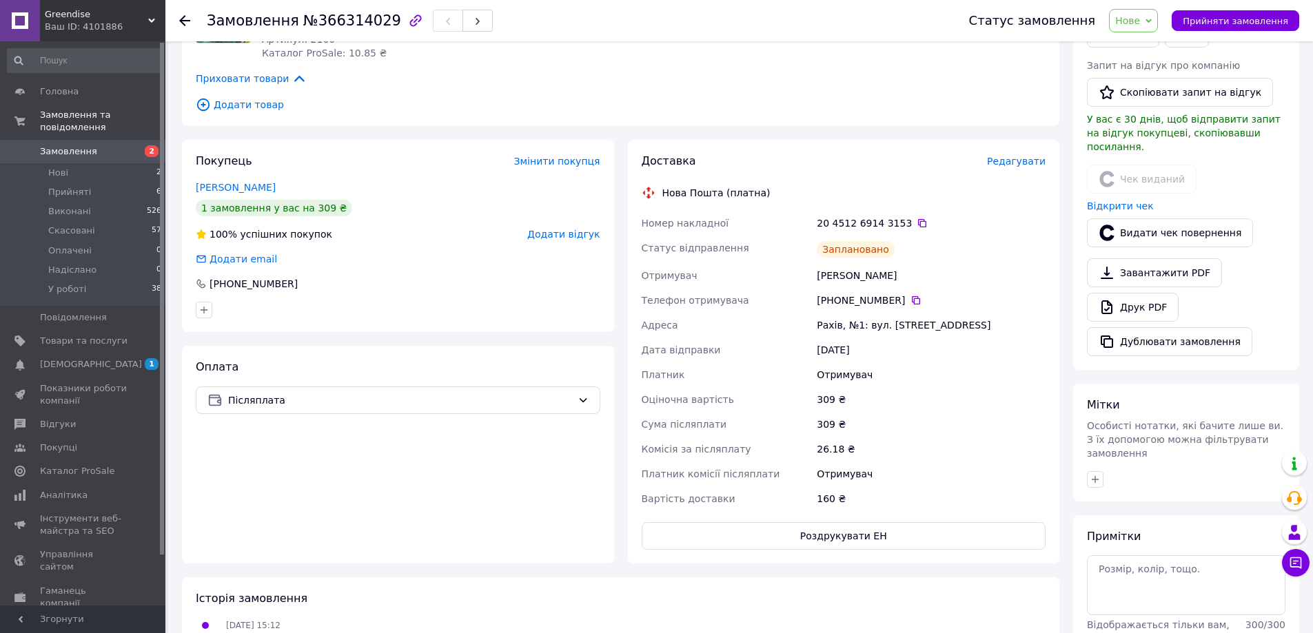
click at [1140, 15] on span "Нове" at bounding box center [1127, 20] width 25 height 11
click at [1135, 150] on li "У роботі" at bounding box center [1140, 151] width 63 height 21
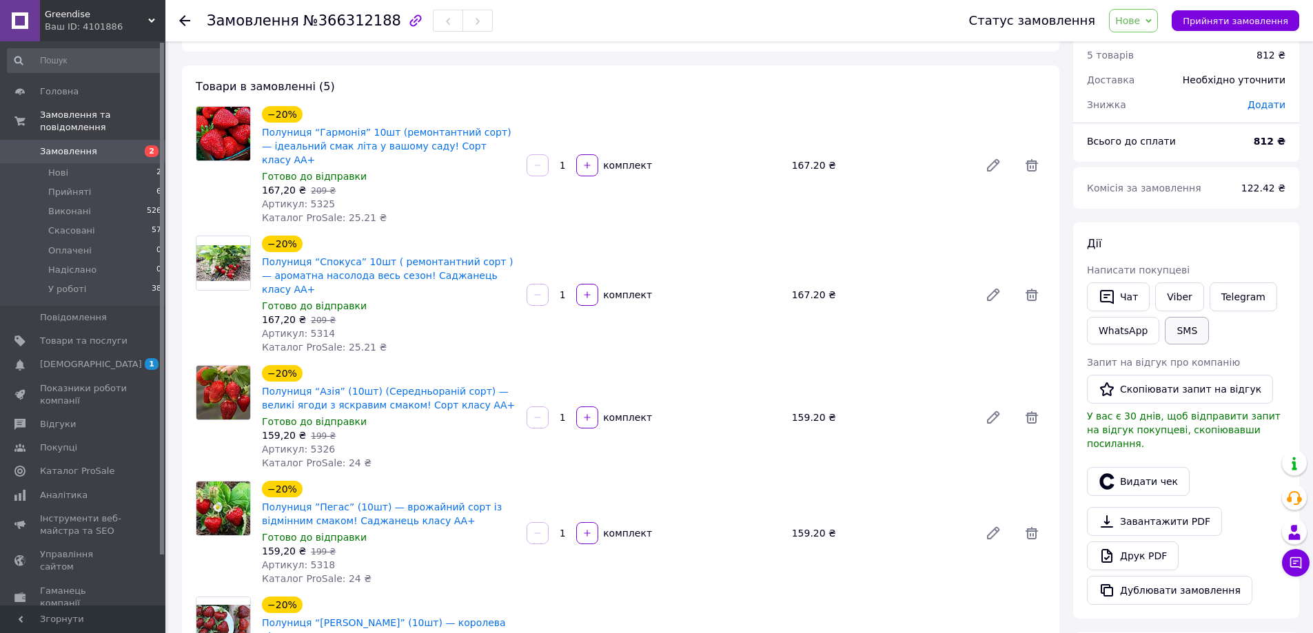
scroll to position [69, 0]
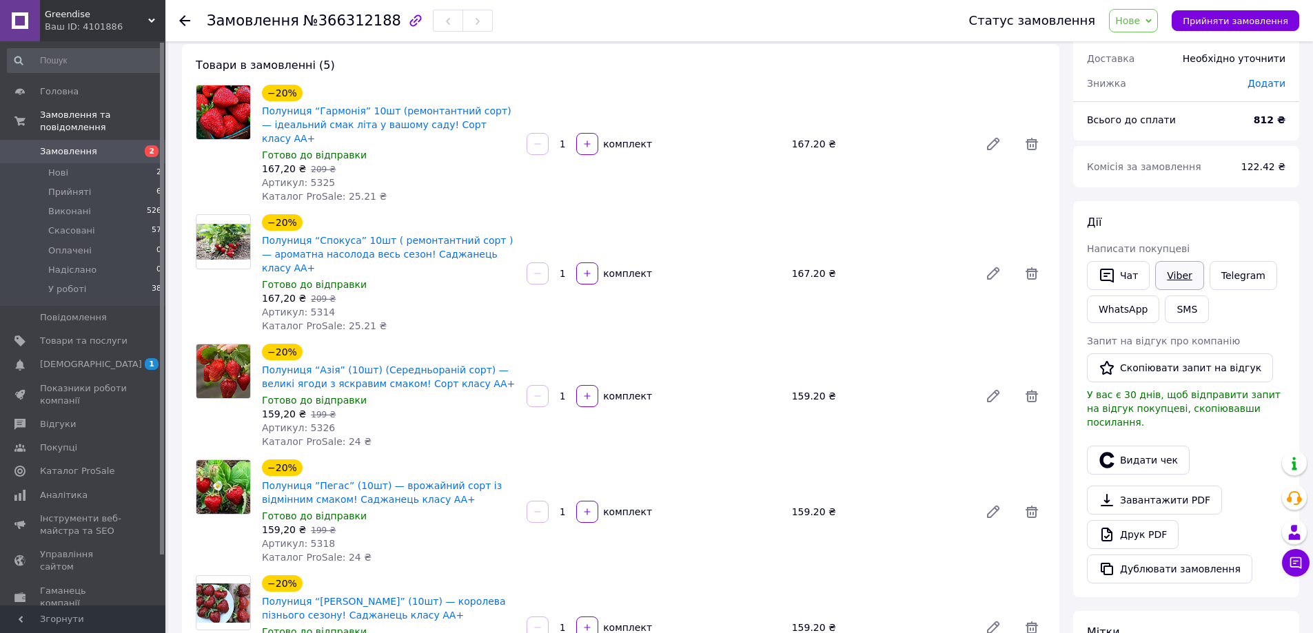
click at [1180, 273] on link "Viber" at bounding box center [1179, 275] width 48 height 29
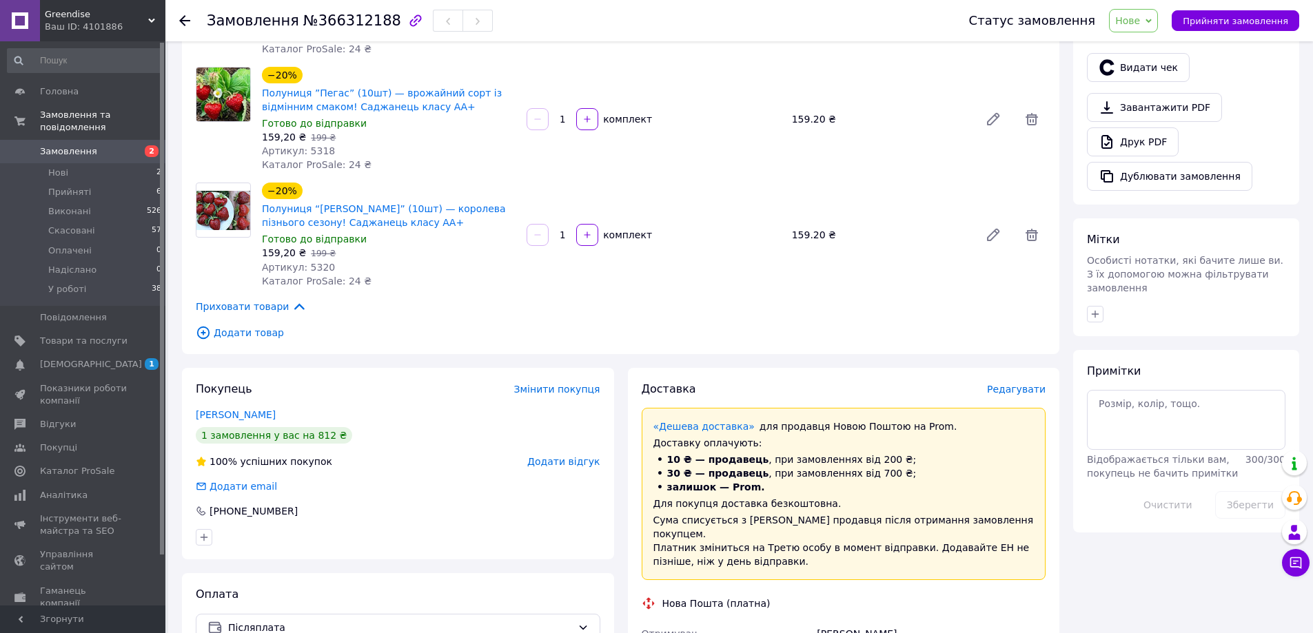
scroll to position [482, 0]
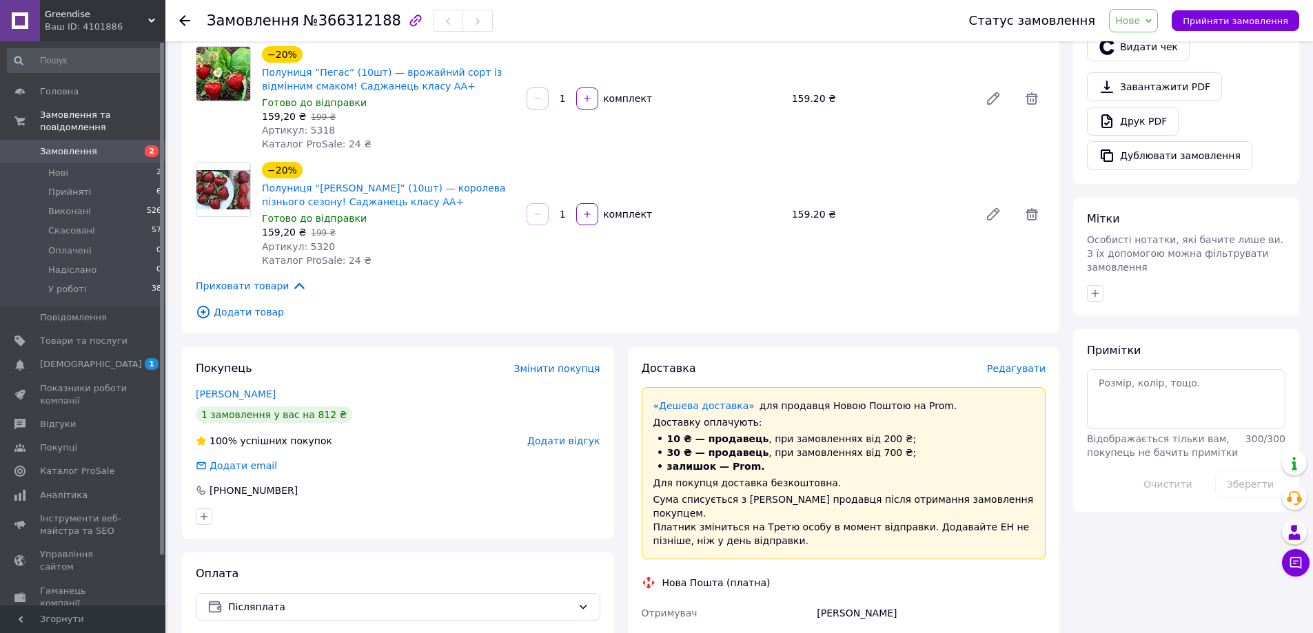
click at [338, 18] on span "№366312188" at bounding box center [352, 20] width 98 height 17
copy span "366312188"
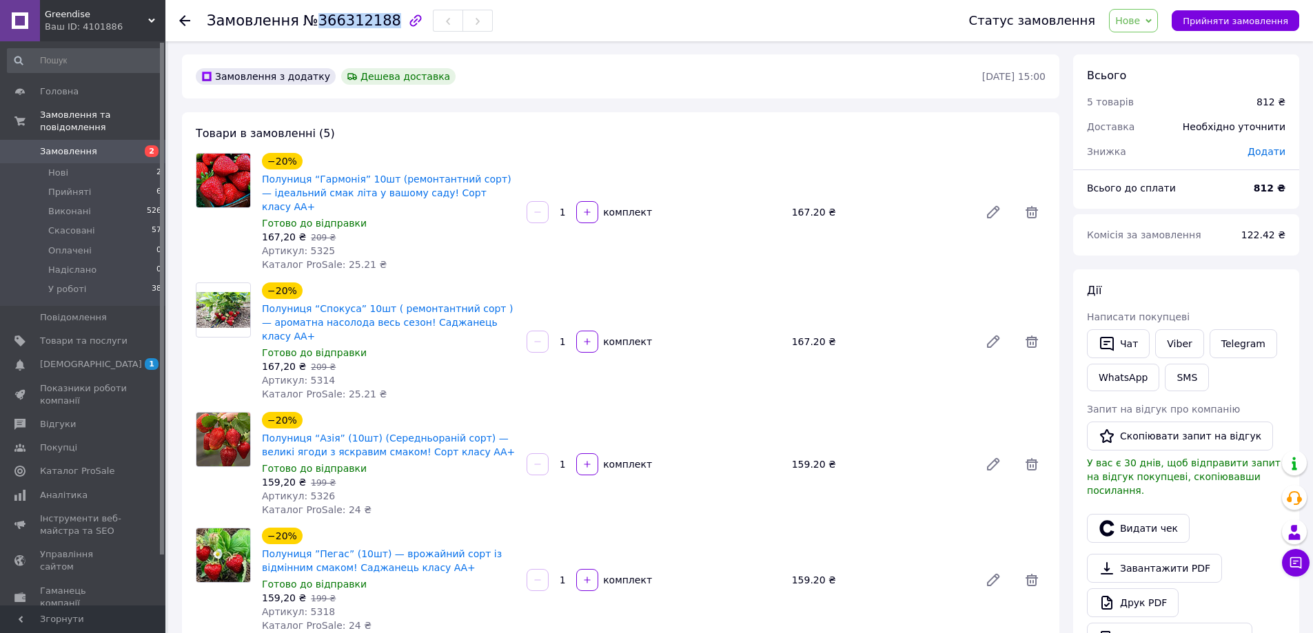
scroll to position [0, 0]
click at [1156, 23] on span "Нове" at bounding box center [1133, 20] width 49 height 23
click at [1158, 150] on li "У роботі" at bounding box center [1140, 151] width 63 height 21
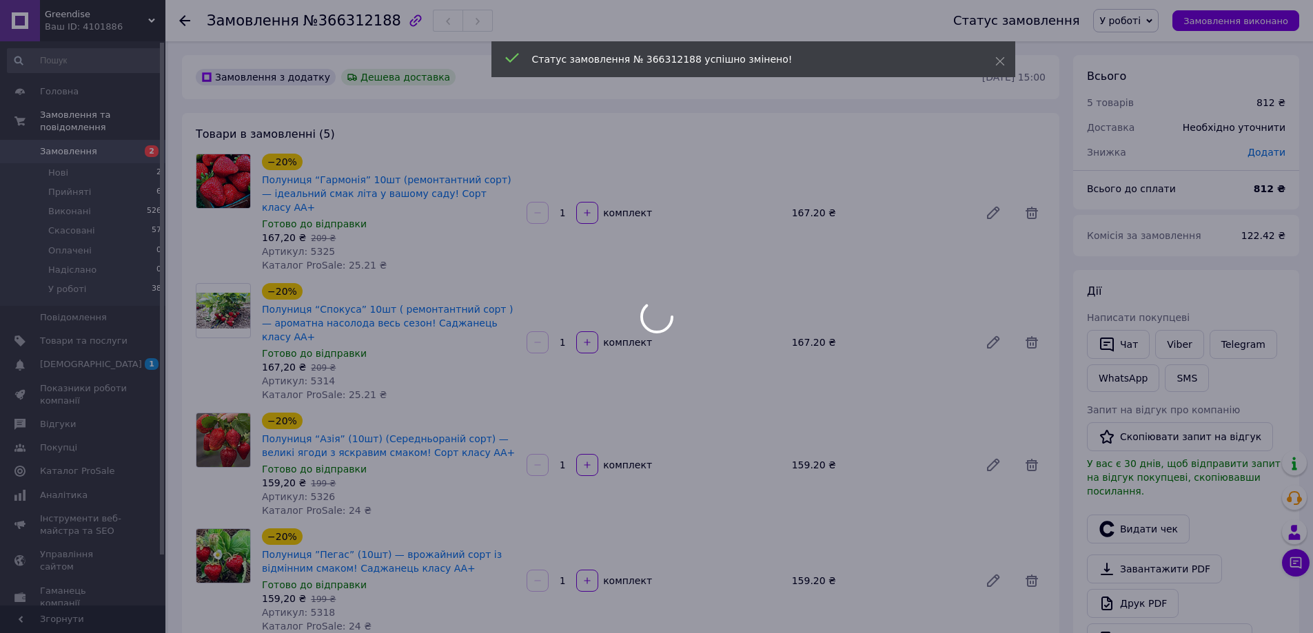
click at [1140, 23] on div at bounding box center [656, 316] width 1313 height 633
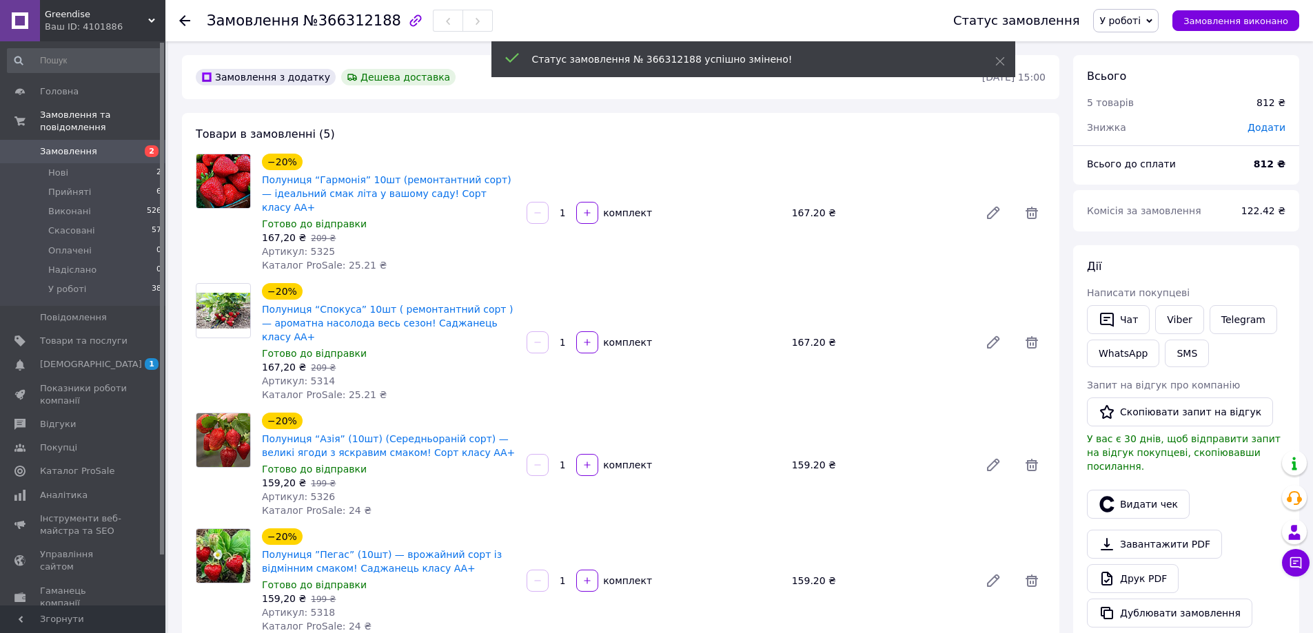
click at [1140, 23] on span "У роботі" at bounding box center [1119, 20] width 41 height 11
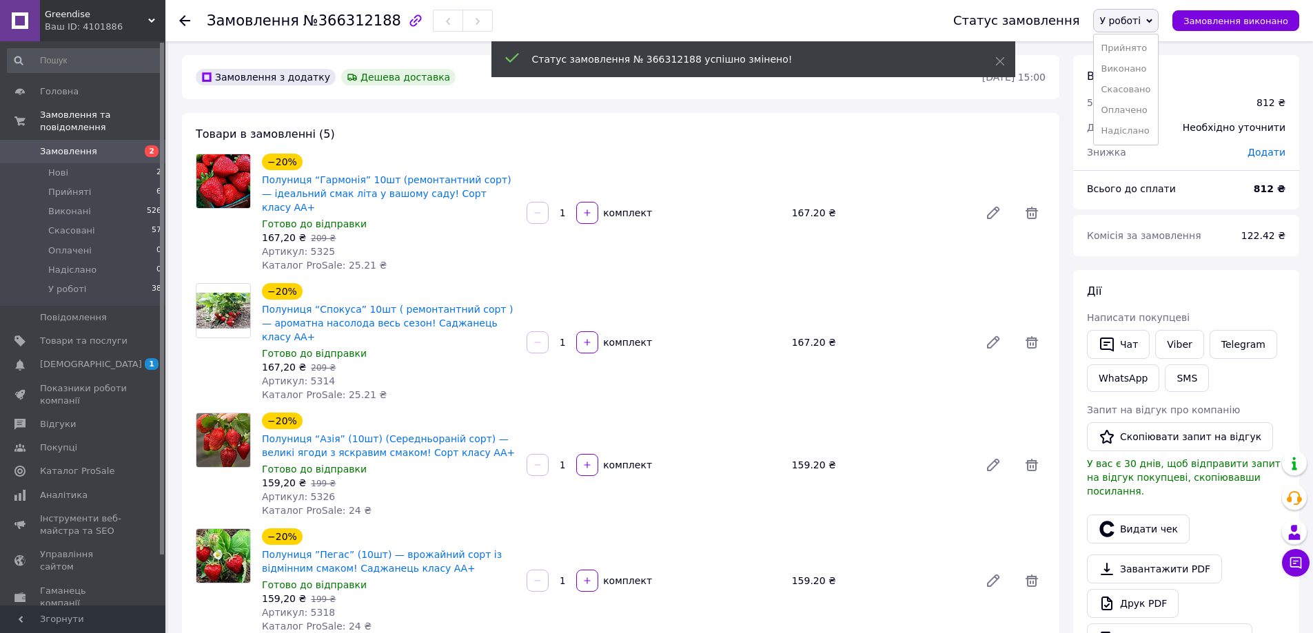
click at [1139, 56] on li "Прийнято" at bounding box center [1126, 48] width 64 height 21
click at [183, 24] on use at bounding box center [184, 20] width 11 height 11
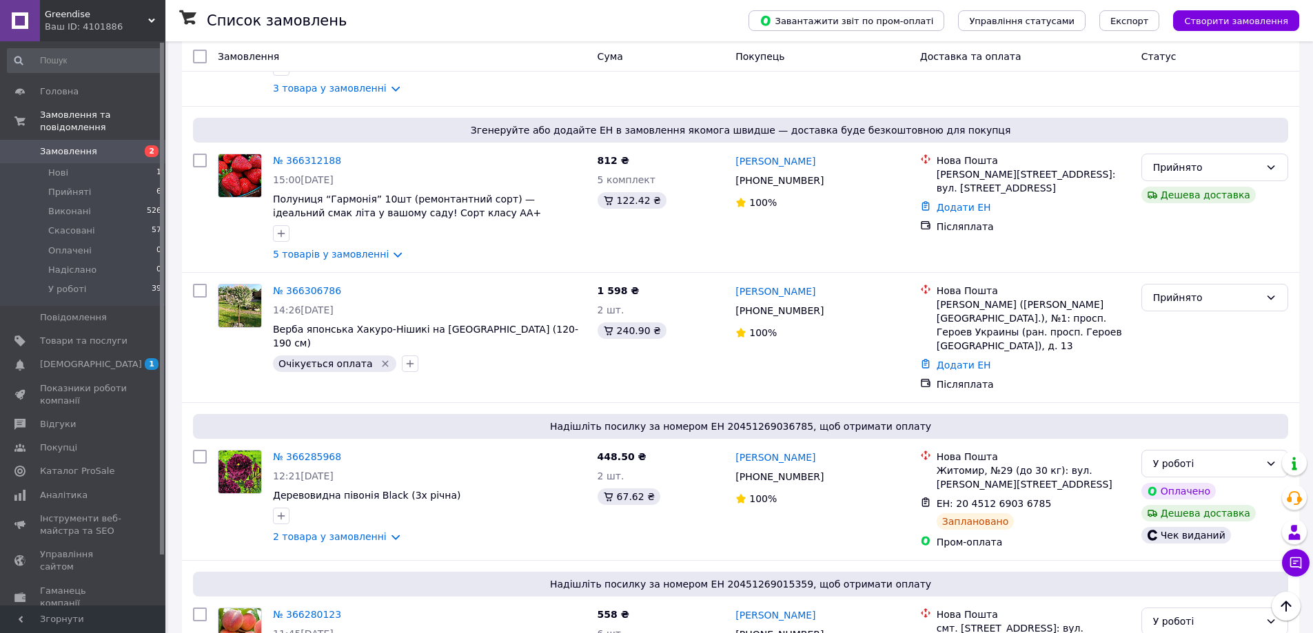
scroll to position [276, 0]
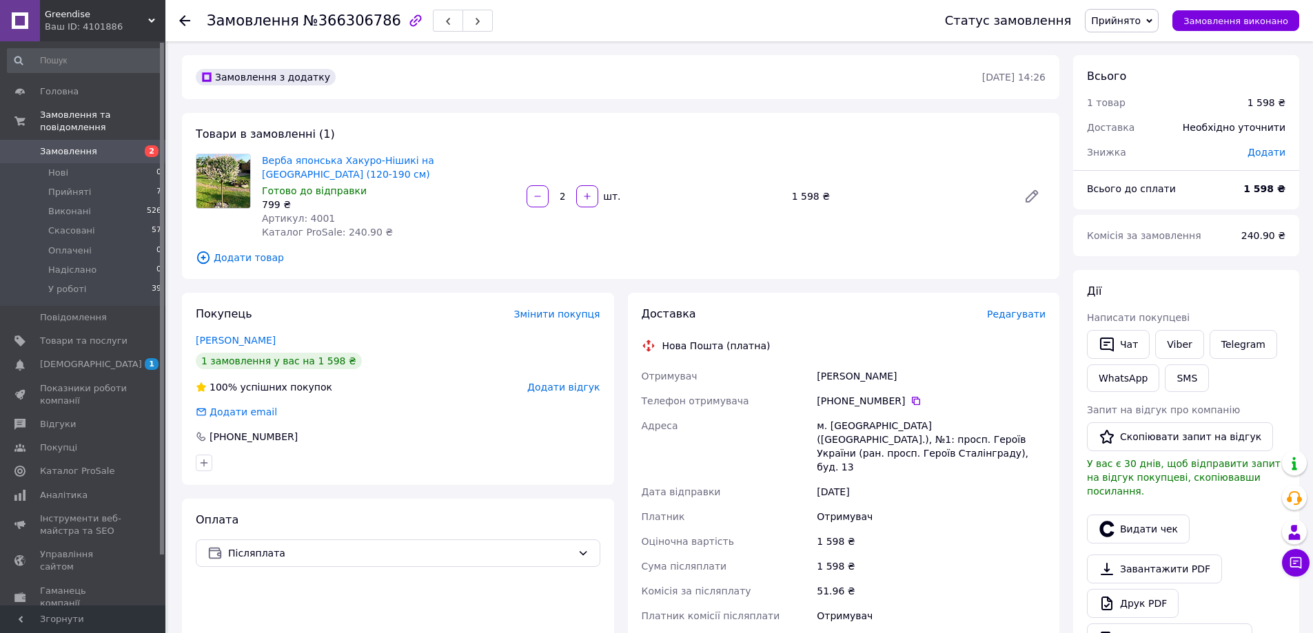
click at [1260, 150] on span "Додати" at bounding box center [1266, 152] width 38 height 11
click at [1163, 202] on input "text" at bounding box center [1171, 208] width 81 height 28
type input "150"
click at [1228, 245] on button "Зберегти" at bounding box center [1239, 247] width 69 height 28
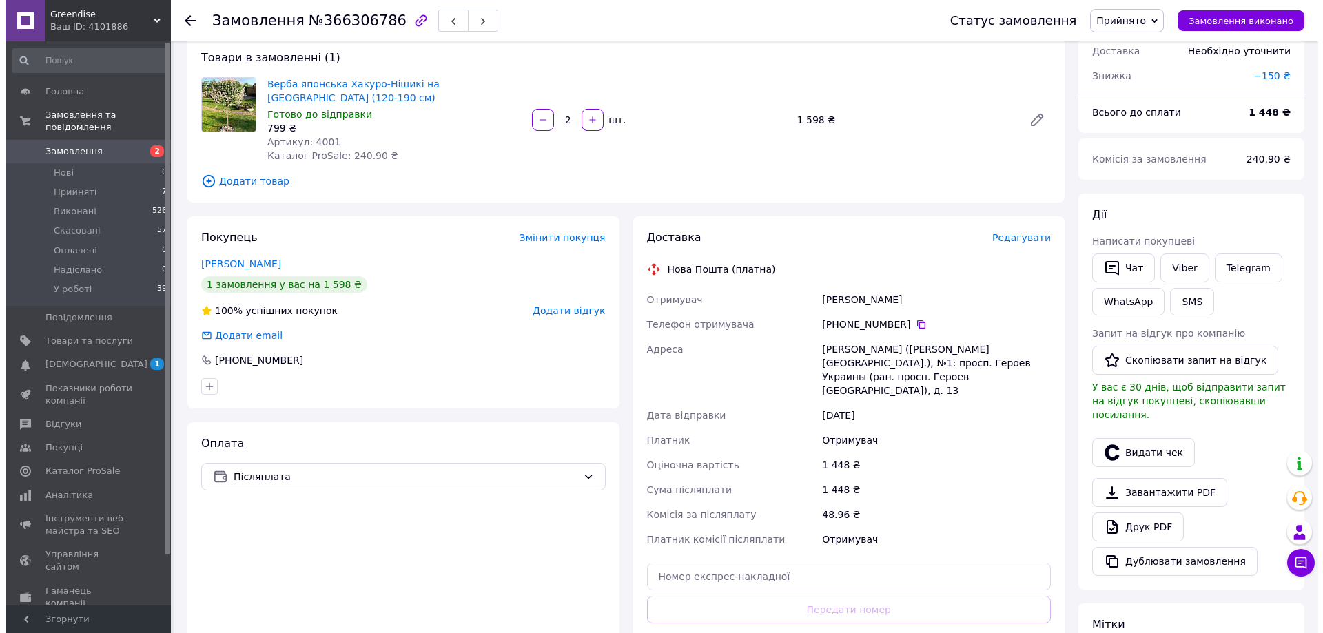
scroll to position [138, 0]
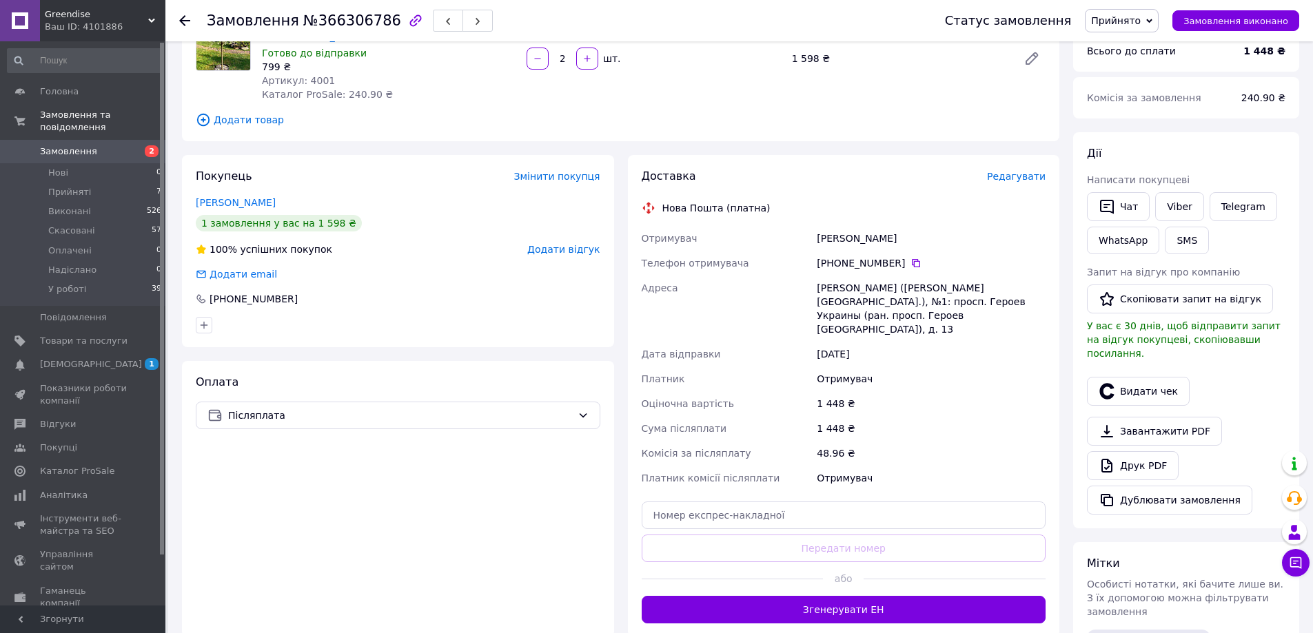
click at [1006, 171] on span "Редагувати" at bounding box center [1016, 176] width 59 height 11
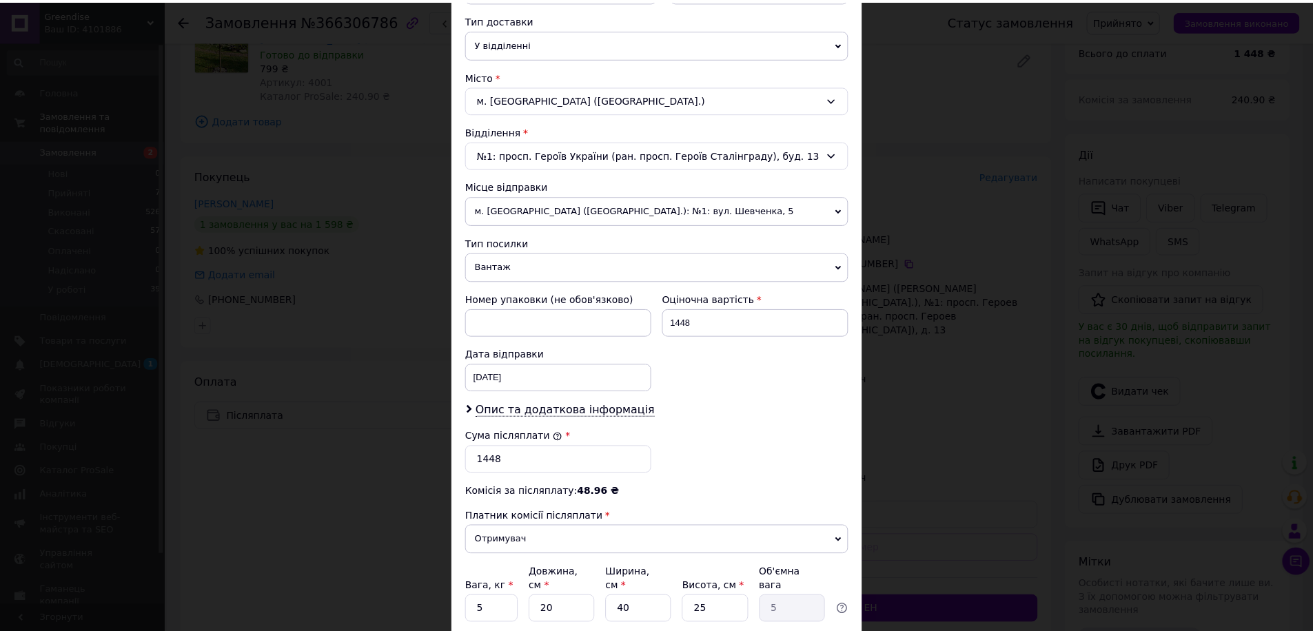
scroll to position [418, 0]
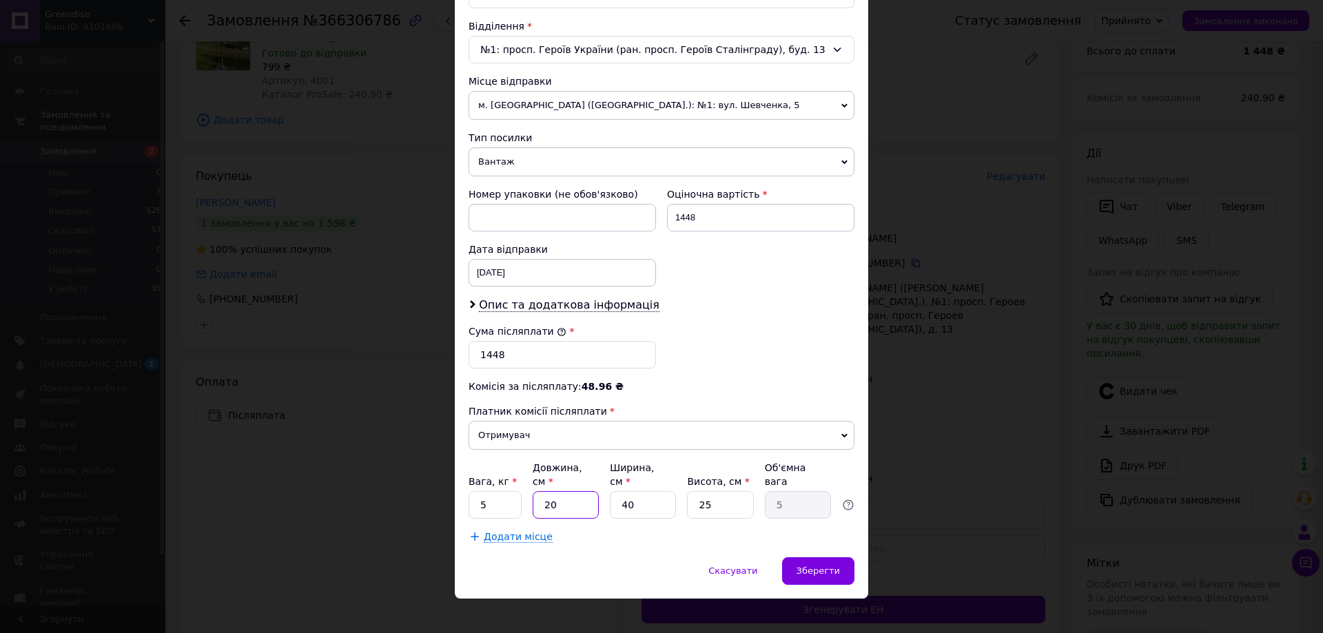
click at [579, 491] on input "20" at bounding box center [566, 505] width 66 height 28
type input "1"
type input "0.25"
type input "18"
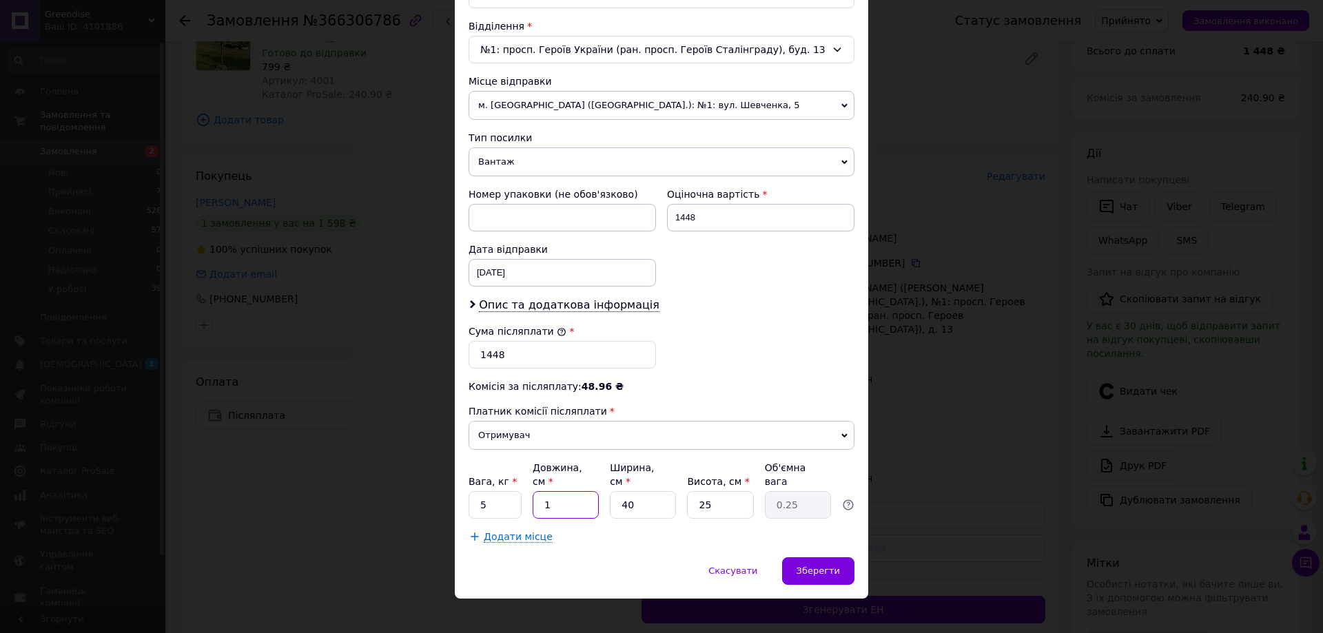
type input "4.5"
type input "180"
type input "45"
type input "18"
type input "4.5"
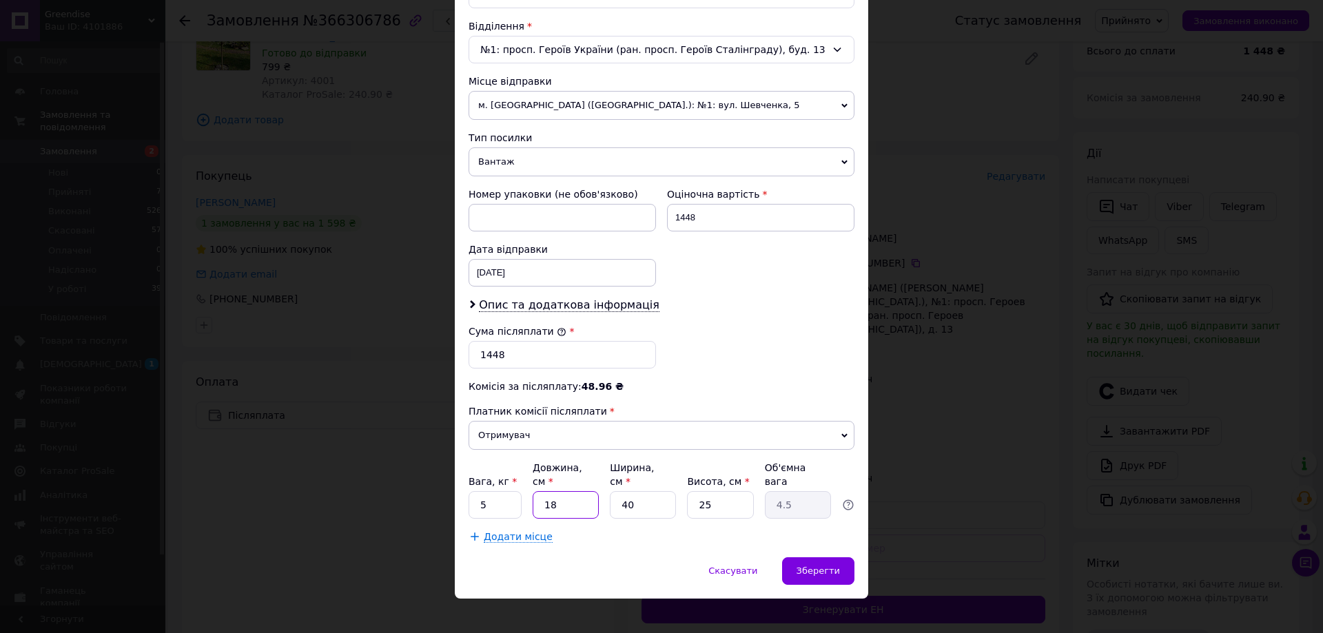
type input "1"
type input "0.25"
type input "2"
type input "0.5"
type input "21"
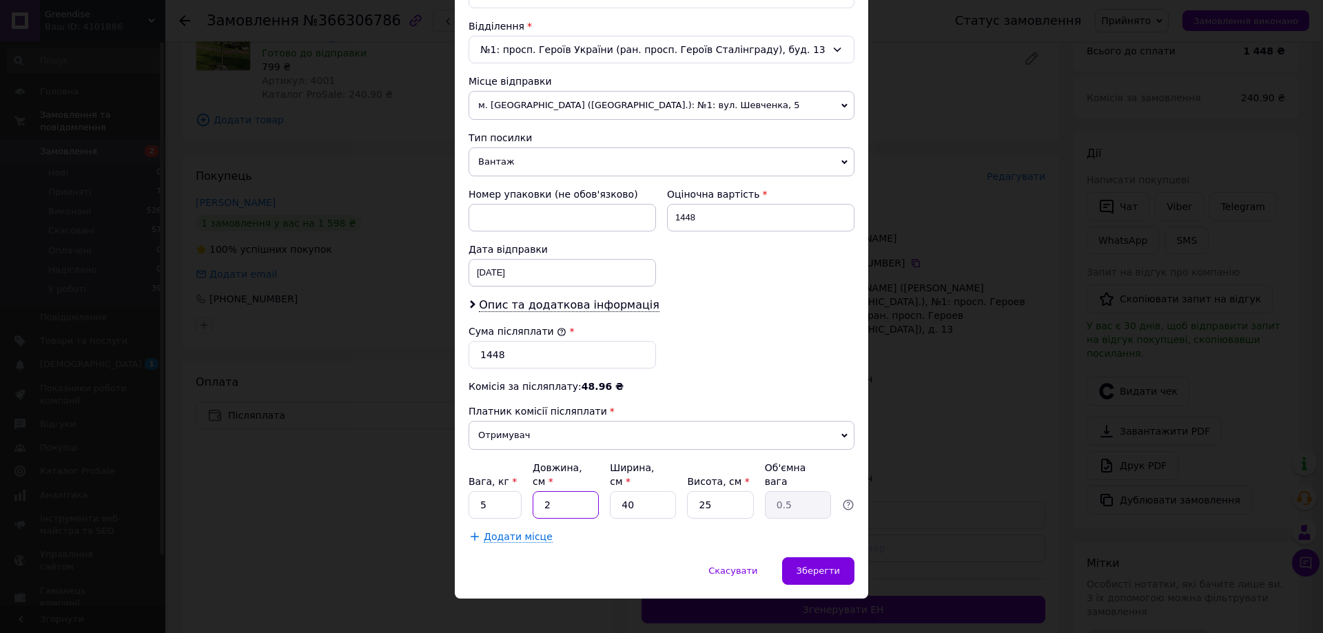
type input "5.25"
type input "210"
type input "52.5"
type input "210"
type input "1"
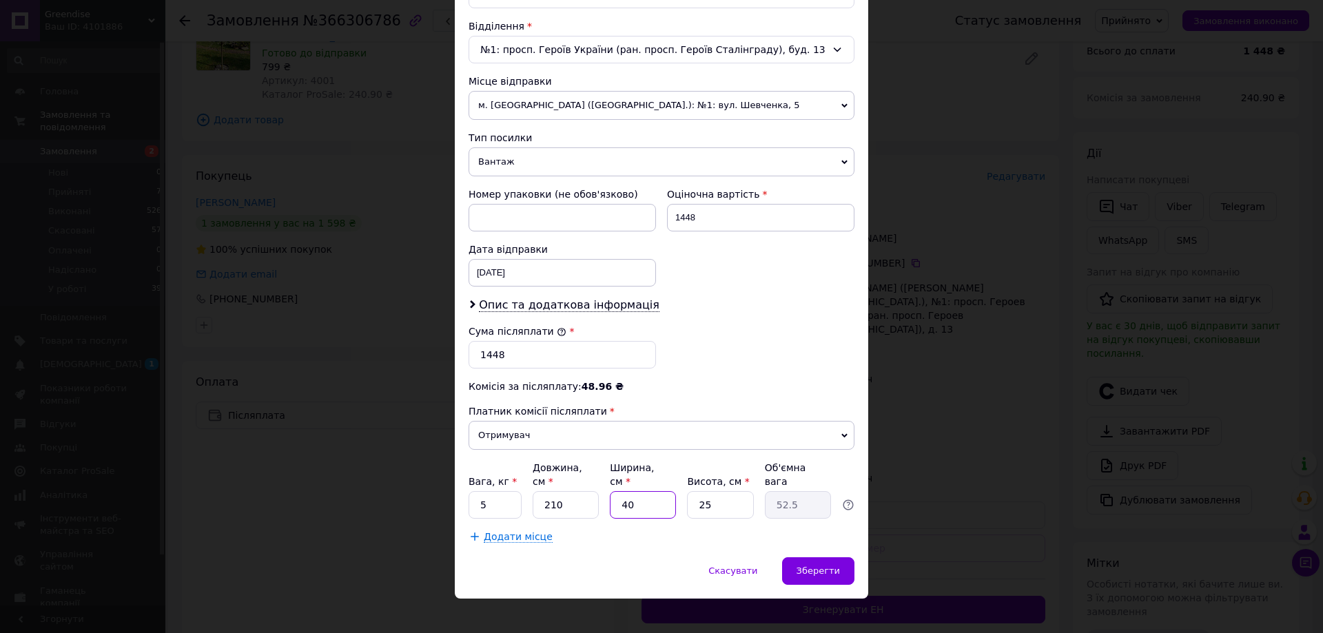
type input "1.31"
type input "14"
type input "18.38"
type input "1"
type input "1.31"
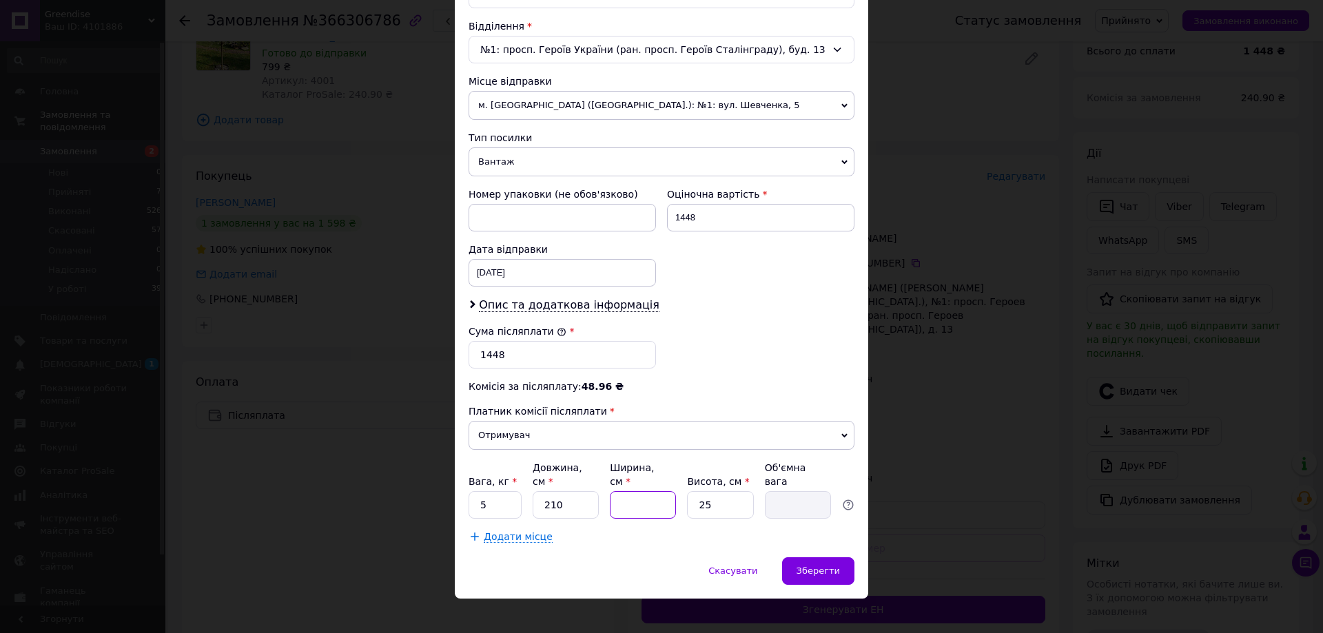
type input "1"
type input "1.31"
type input "15"
type input "19.69"
type input "15"
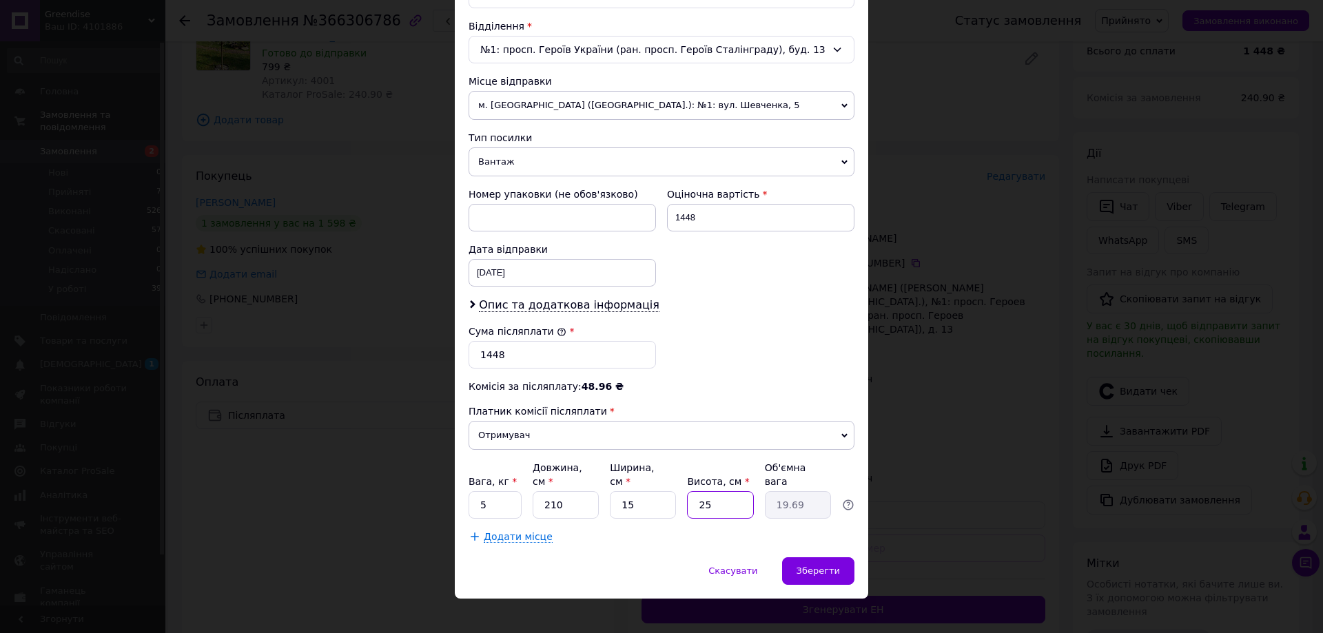
type input "1"
type input "0.79"
type input "15"
type input "11.81"
type input "15"
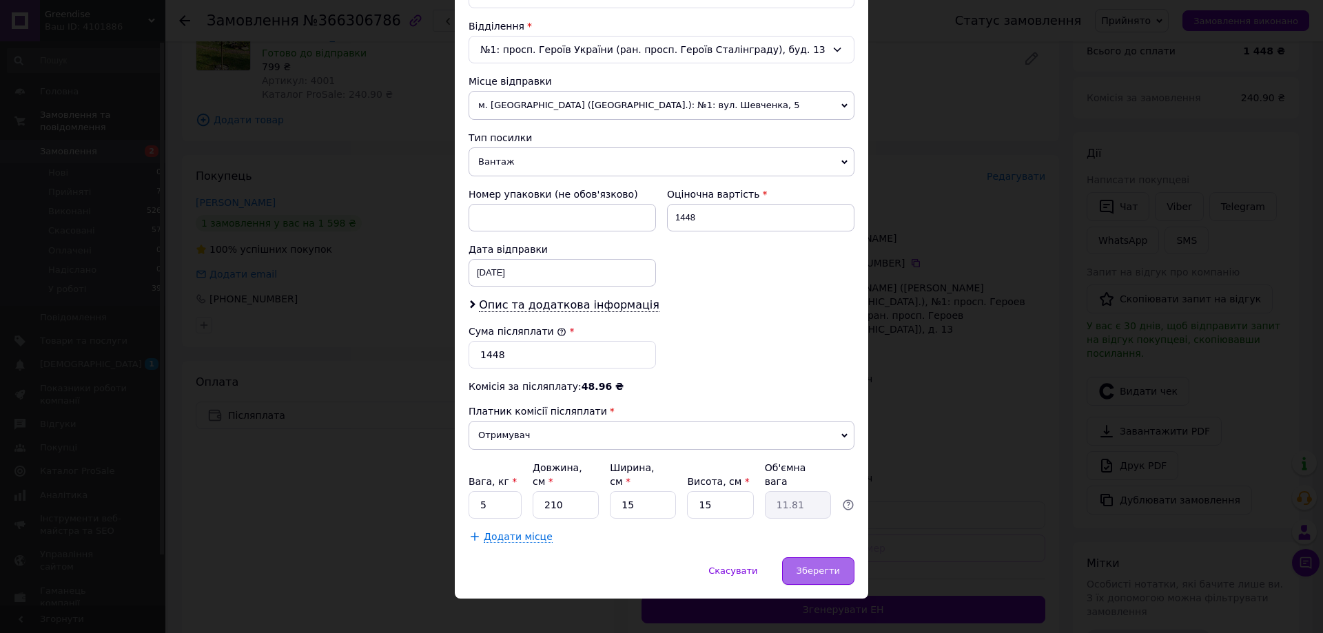
click at [816, 566] on span "Зберегти" at bounding box center [818, 571] width 43 height 10
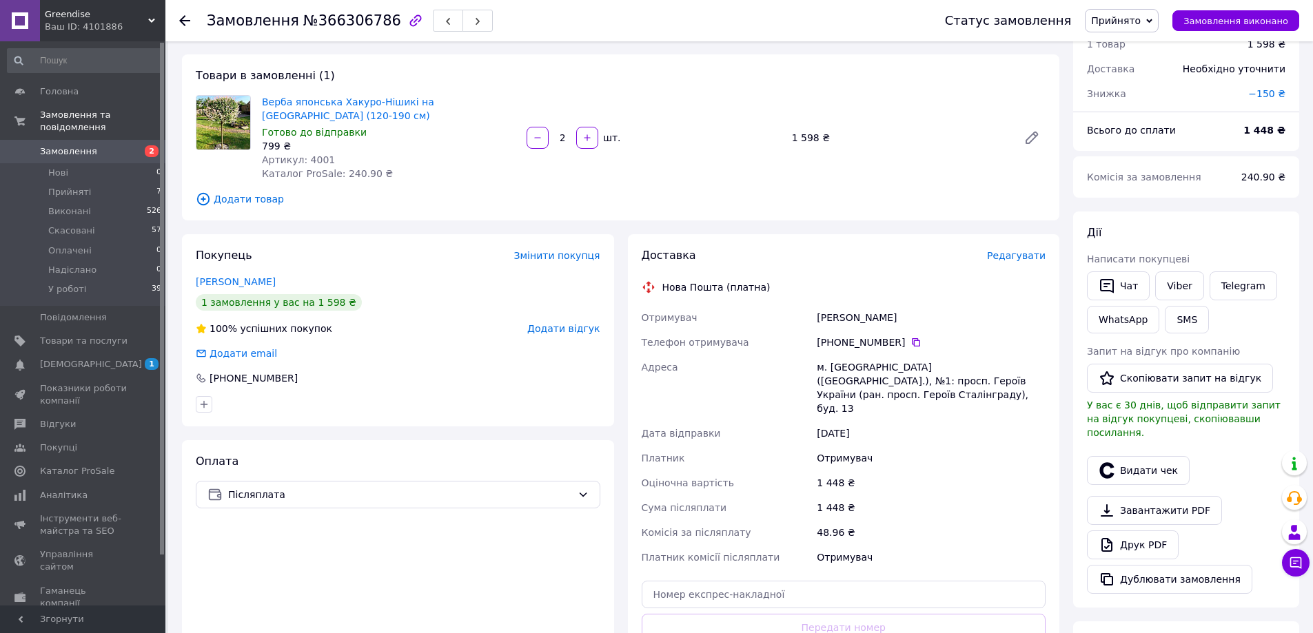
scroll to position [0, 0]
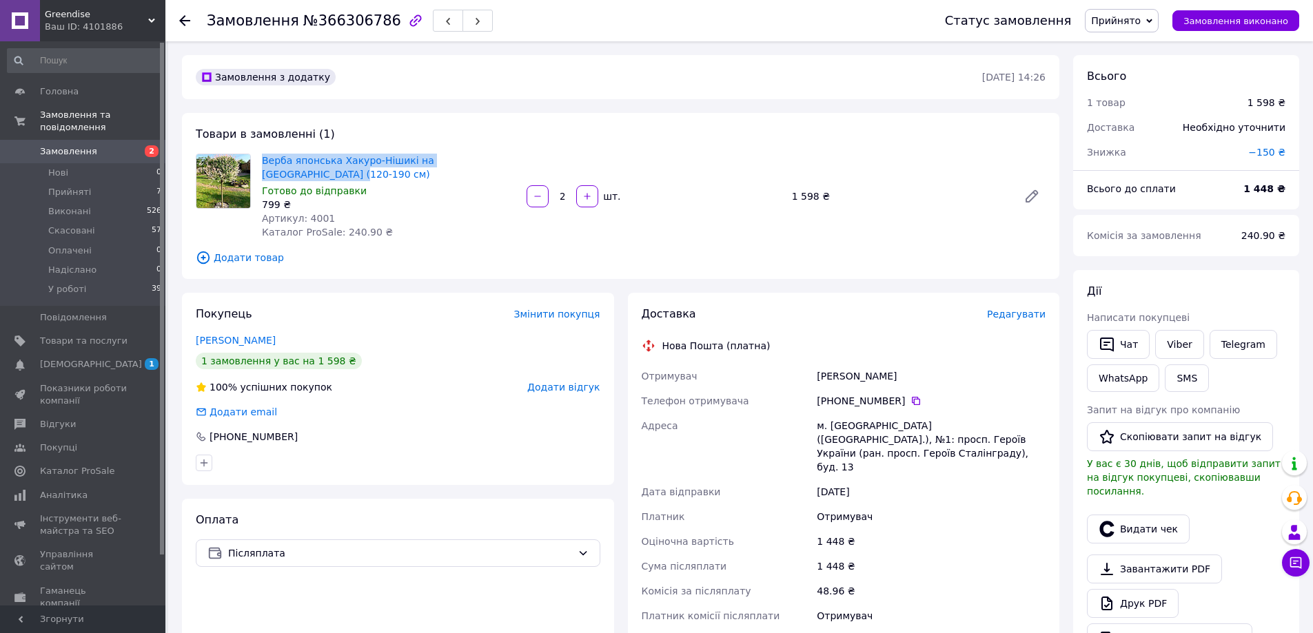
drag, startPoint x: 260, startPoint y: 154, endPoint x: 514, endPoint y: 155, distance: 253.6
click at [514, 155] on div "Верба японська Хакуро-Нішикі на Штамбі (120-190 см) Готово до відправки 799 ₴ А…" at bounding box center [388, 196] width 265 height 91
copy link "Верба японська Хакуро-Нішикі на Штамбі (120-190 см)"
click at [307, 213] on span "Артикул: 4001" at bounding box center [298, 218] width 73 height 11
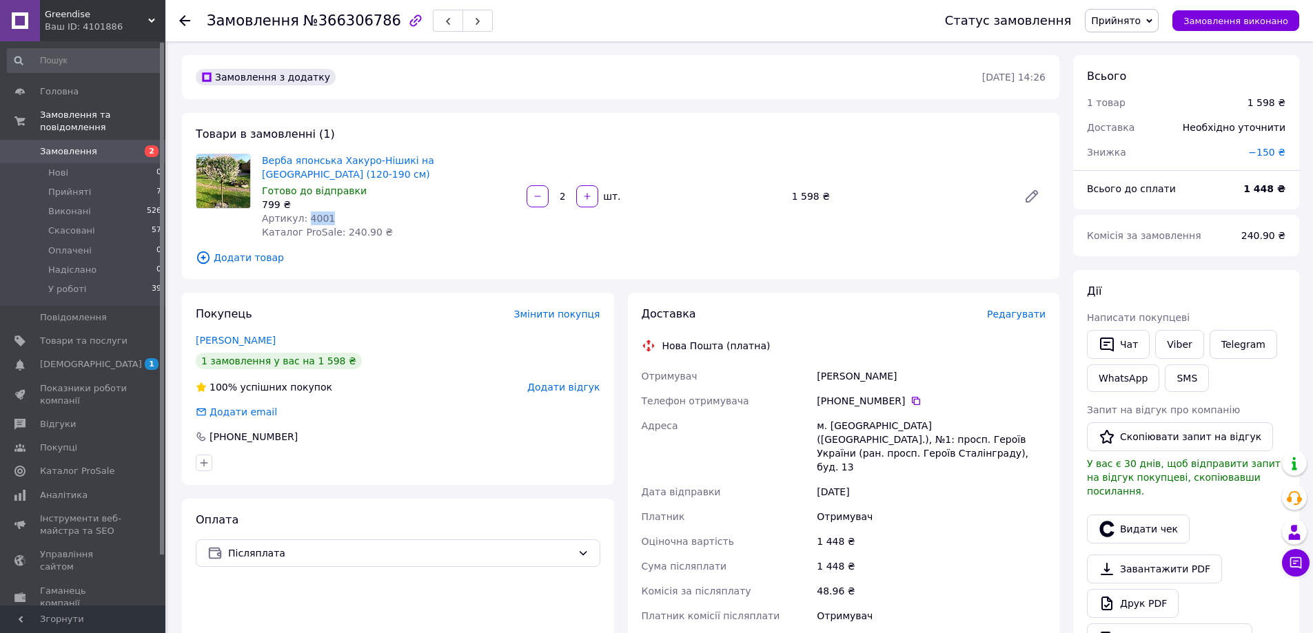
copy span "4001"
click at [910, 396] on icon at bounding box center [915, 401] width 11 height 11
click at [1122, 518] on button "Видати чек" at bounding box center [1138, 529] width 103 height 29
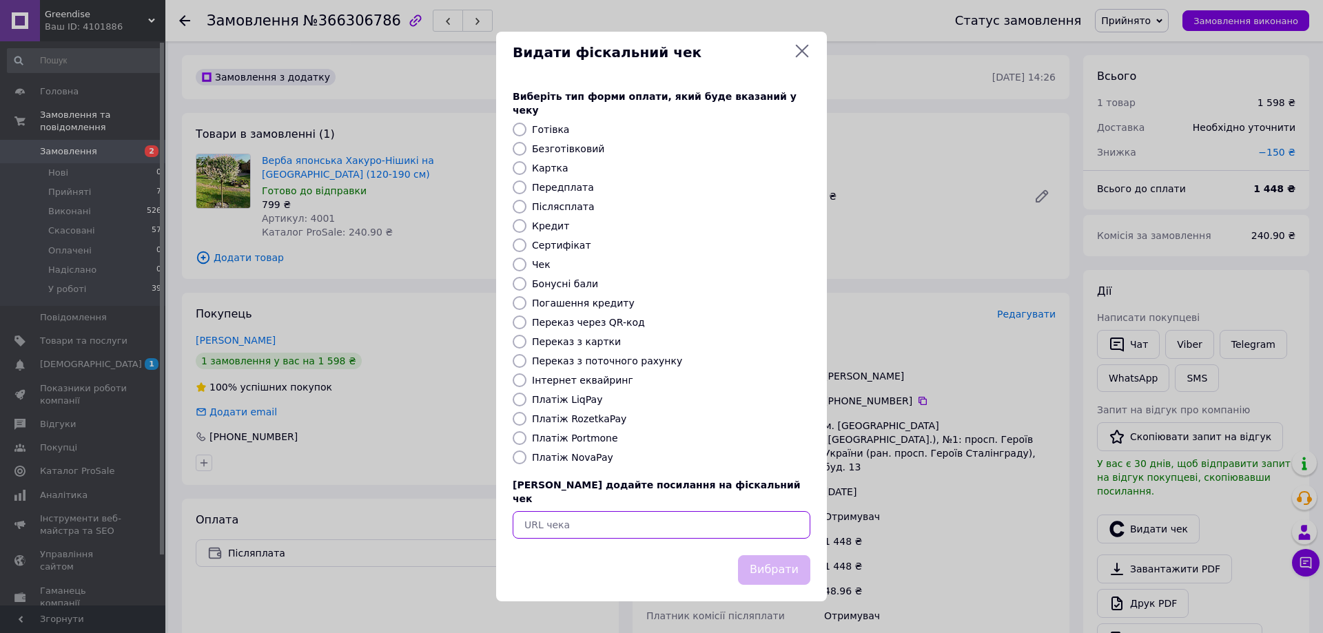
click at [677, 523] on input "text" at bounding box center [662, 525] width 298 height 28
paste input "https://check.checkbox.ua/ee62d912-10f8-4059-b60f-bb949ff625e8"
type input "https://check.checkbox.ua/ee62d912-10f8-4059-b60f-bb949ff625e8"
click at [759, 556] on button "Вибрати" at bounding box center [774, 570] width 72 height 30
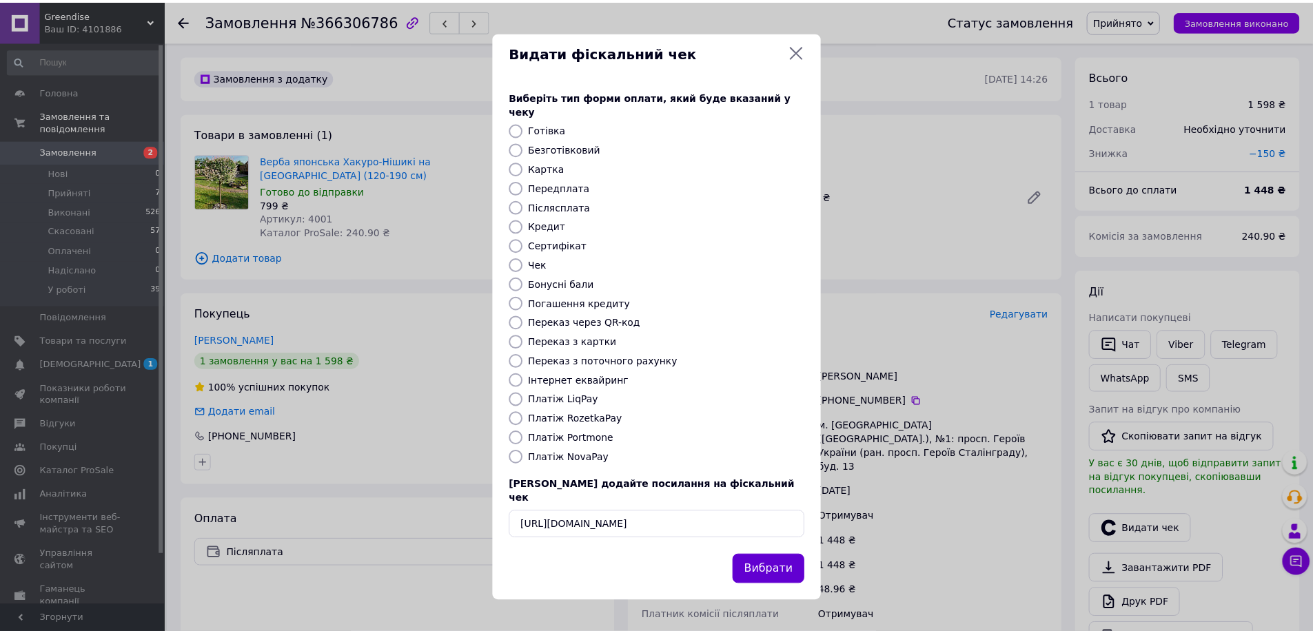
scroll to position [0, 0]
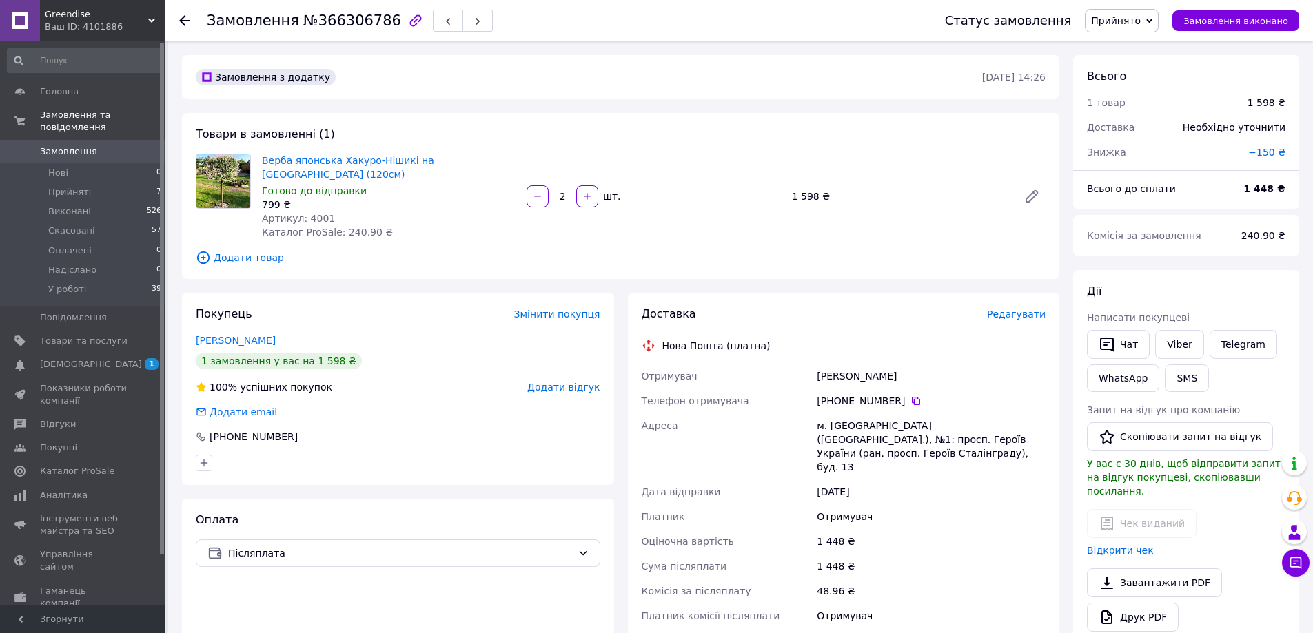
click at [253, 250] on span "Додати товар" at bounding box center [621, 257] width 850 height 15
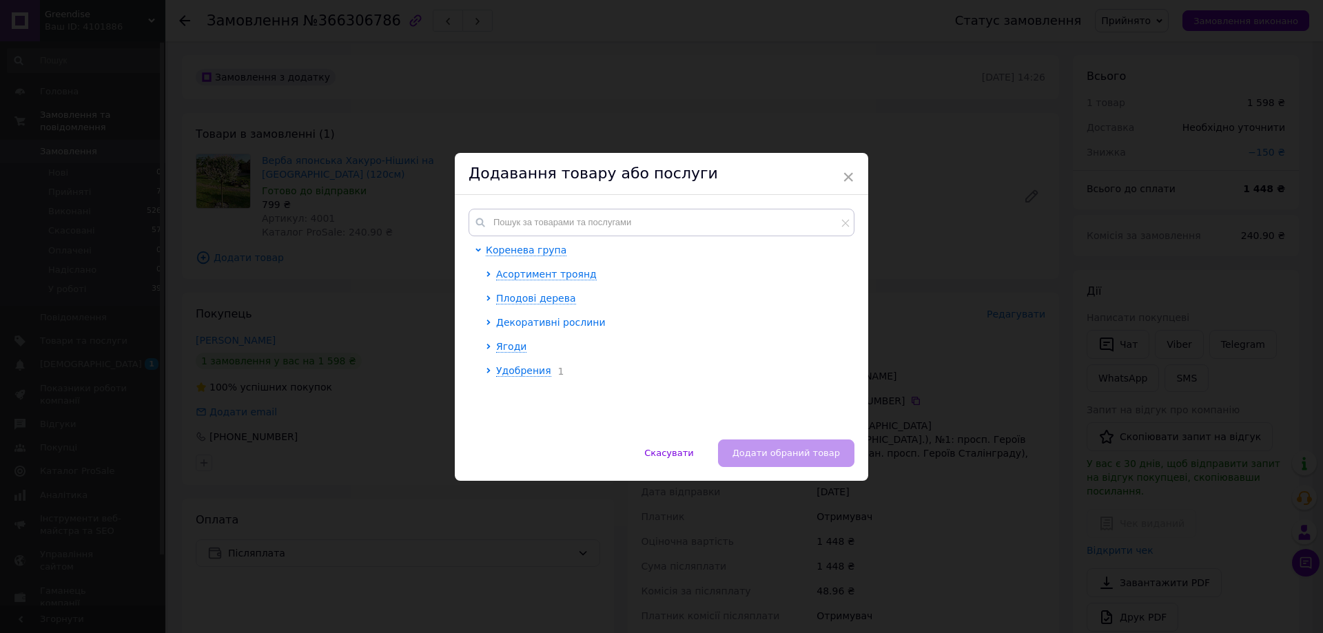
click at [486, 320] on icon at bounding box center [489, 323] width 6 height 6
click at [498, 349] on icon at bounding box center [499, 352] width 6 height 6
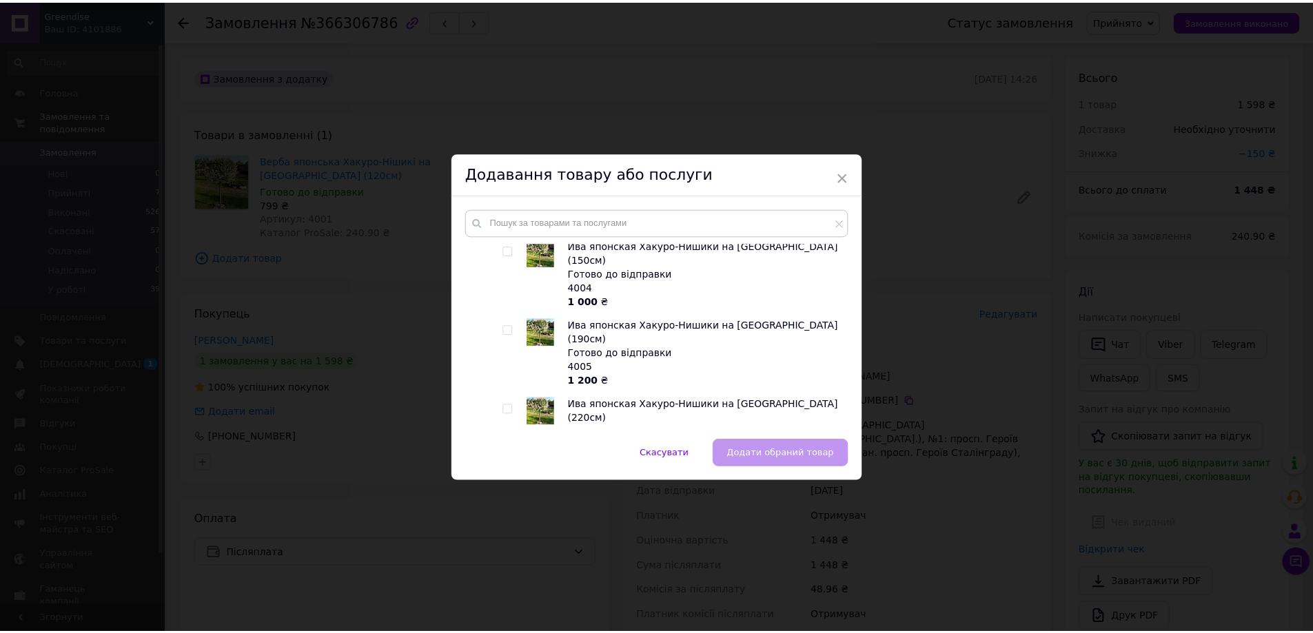
scroll to position [276, 0]
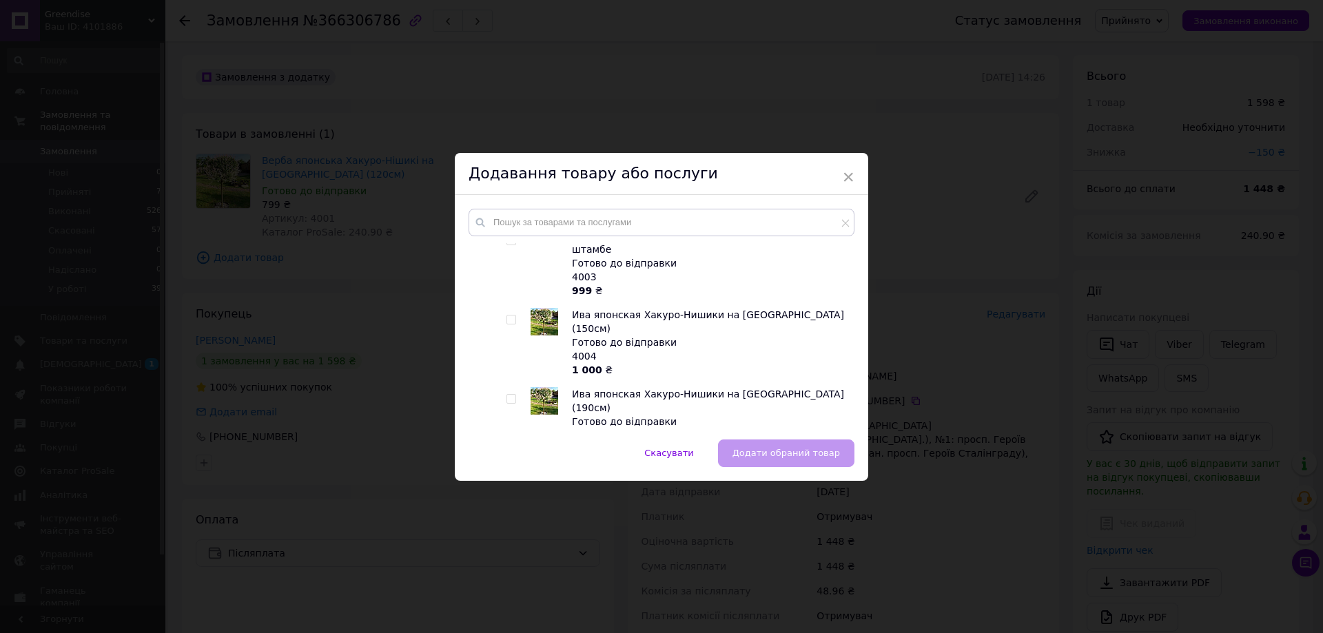
click at [507, 316] on input "checkbox" at bounding box center [511, 320] width 9 height 9
checkbox input "true"
click at [755, 444] on button "Додати обраний товар" at bounding box center [786, 454] width 136 height 28
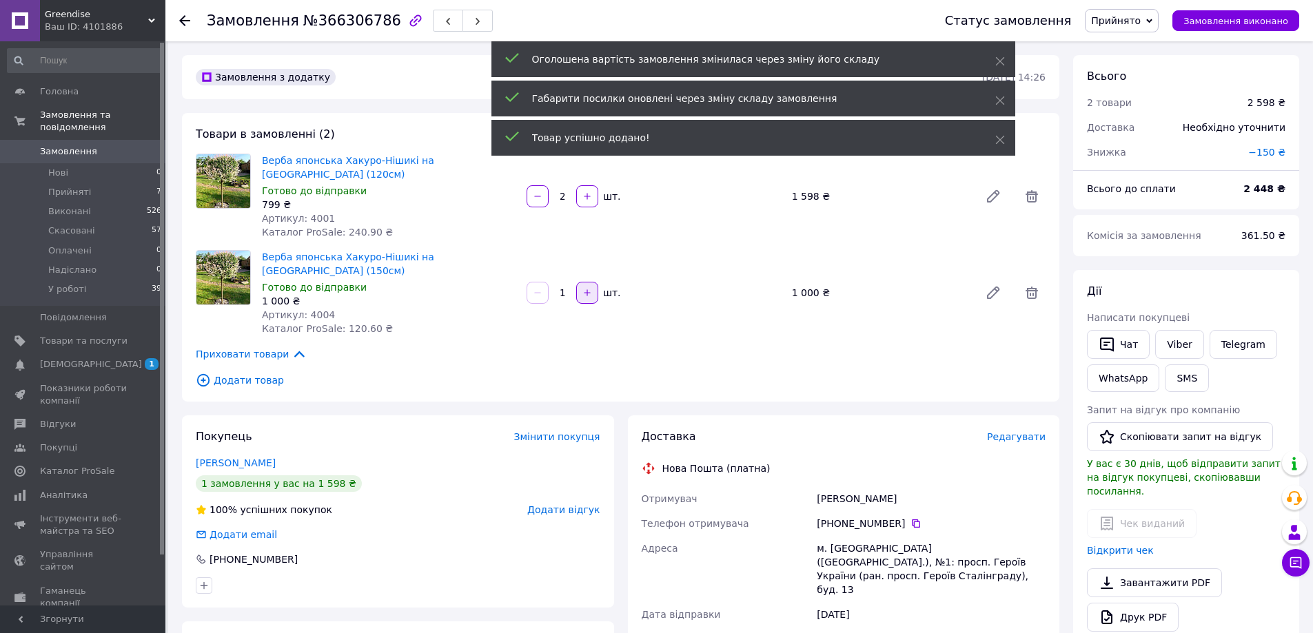
click at [586, 288] on icon "button" at bounding box center [587, 293] width 10 height 10
type input "2"
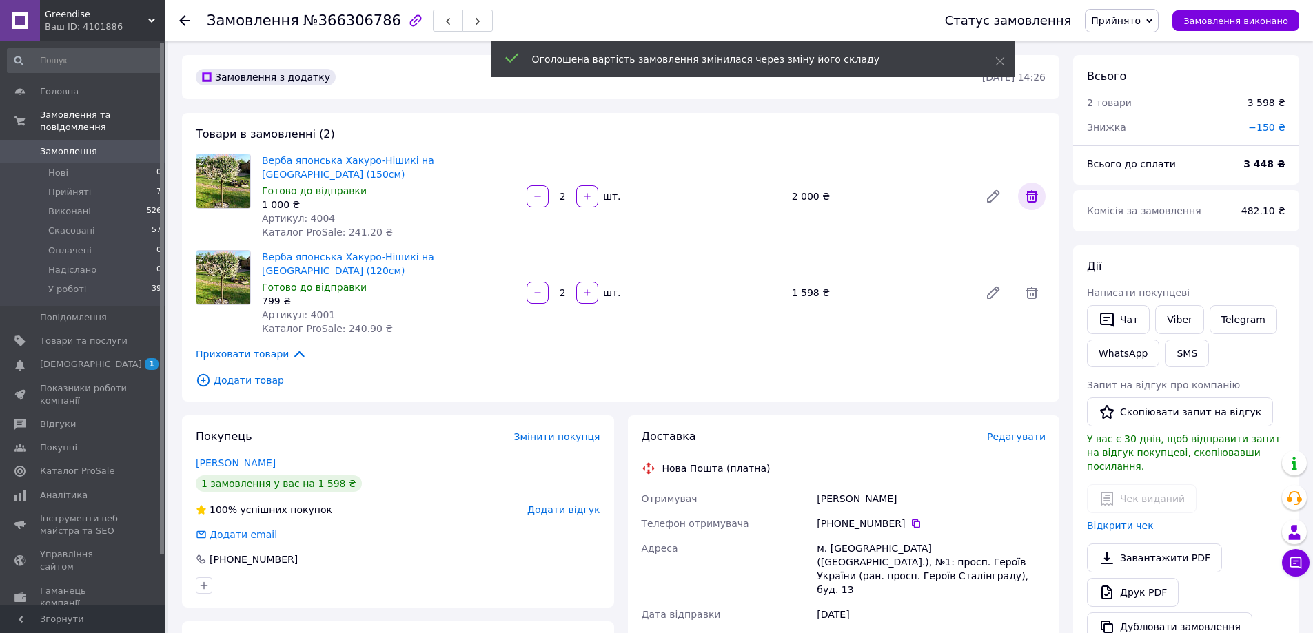
click at [1032, 193] on icon at bounding box center [1031, 196] width 17 height 17
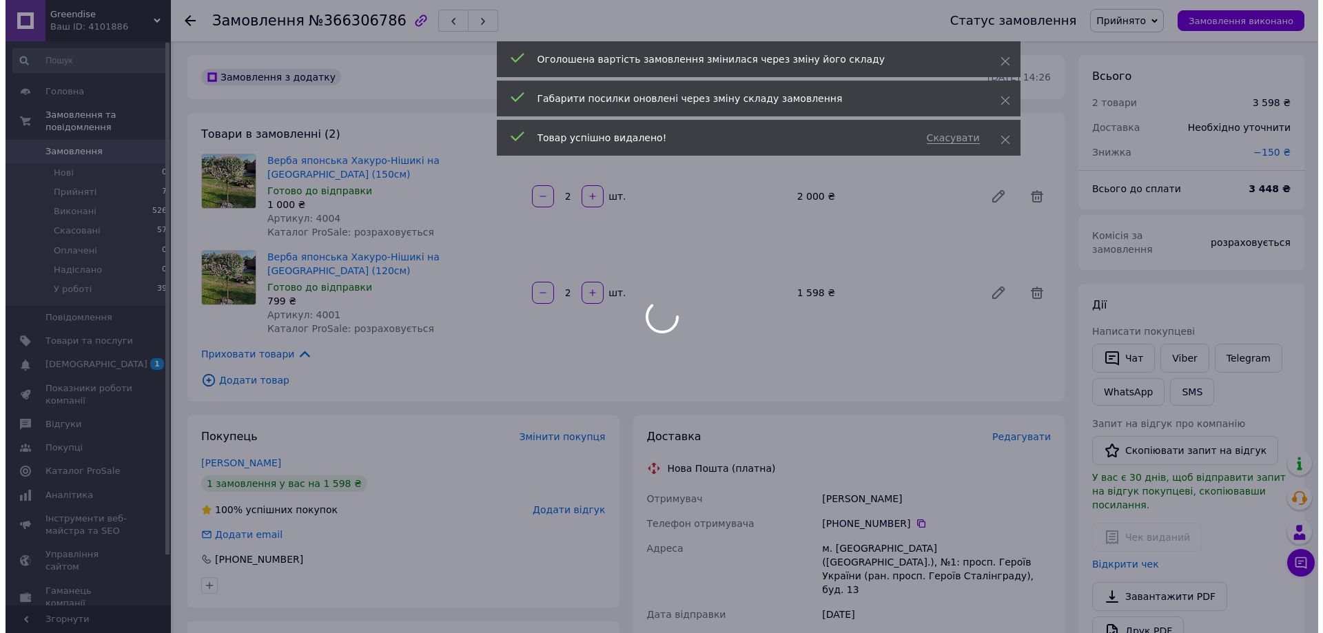
scroll to position [19, 0]
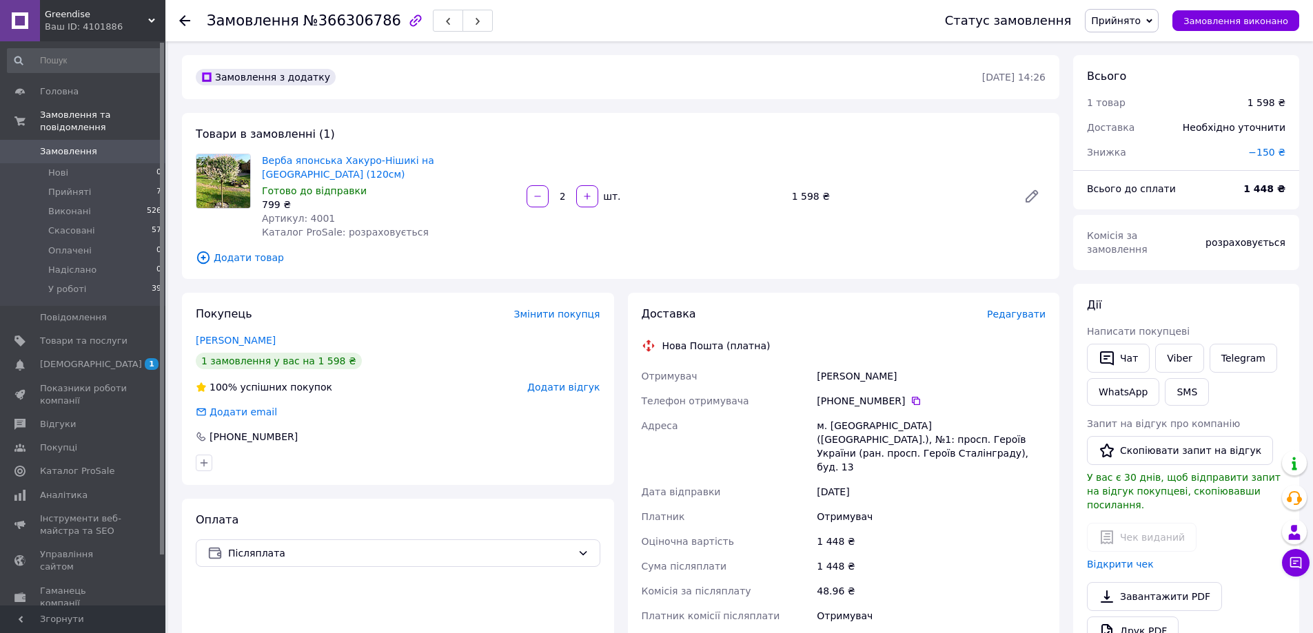
click at [234, 250] on span "Додати товар" at bounding box center [621, 257] width 850 height 15
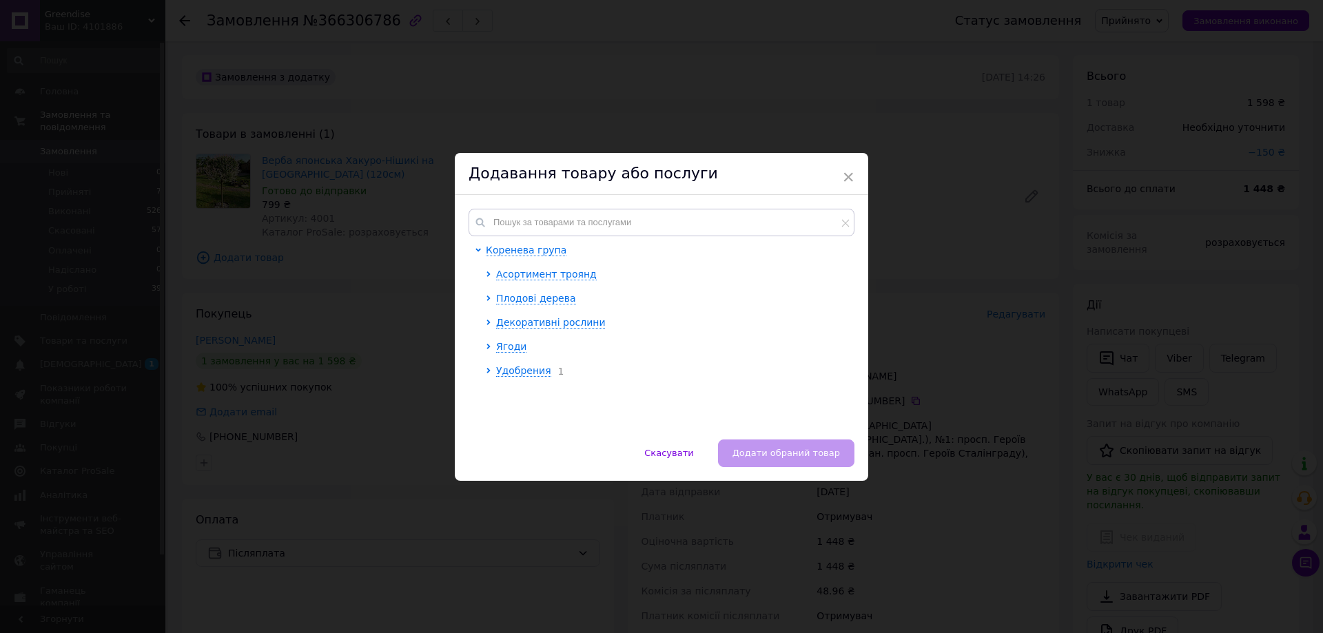
click at [487, 316] on div at bounding box center [491, 323] width 10 height 14
click at [487, 320] on icon at bounding box center [489, 323] width 6 height 6
click at [496, 260] on icon at bounding box center [499, 259] width 6 height 6
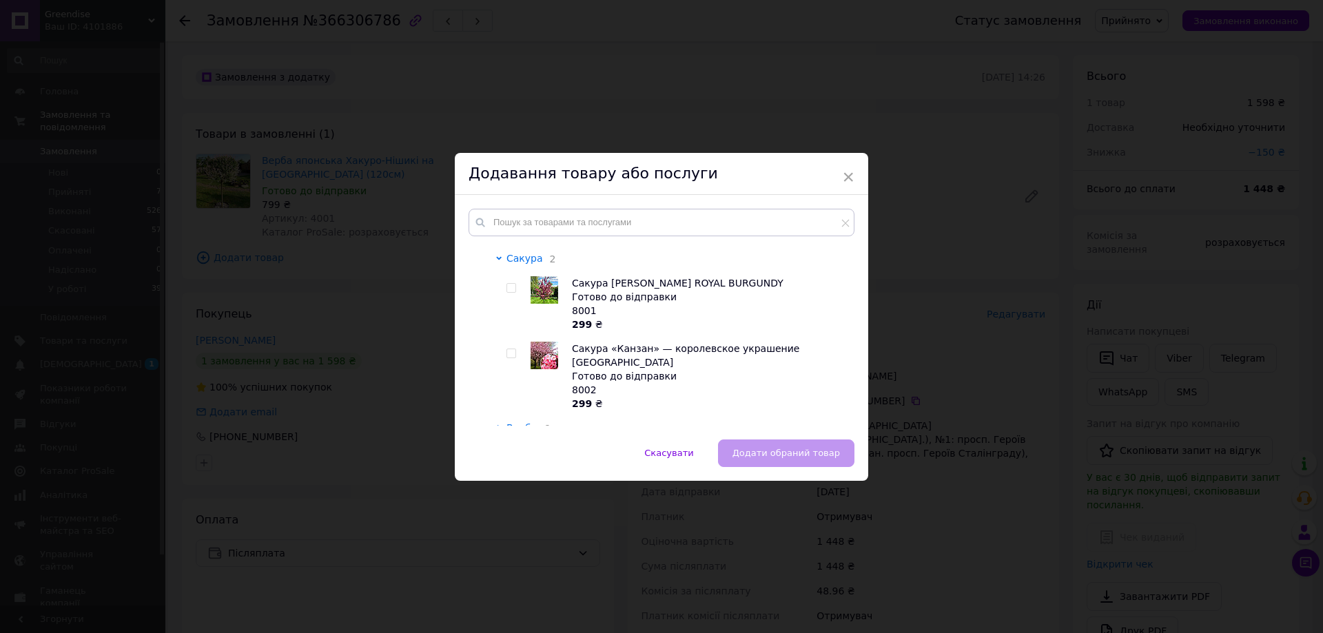
click at [496, 257] on icon at bounding box center [499, 257] width 6 height 3
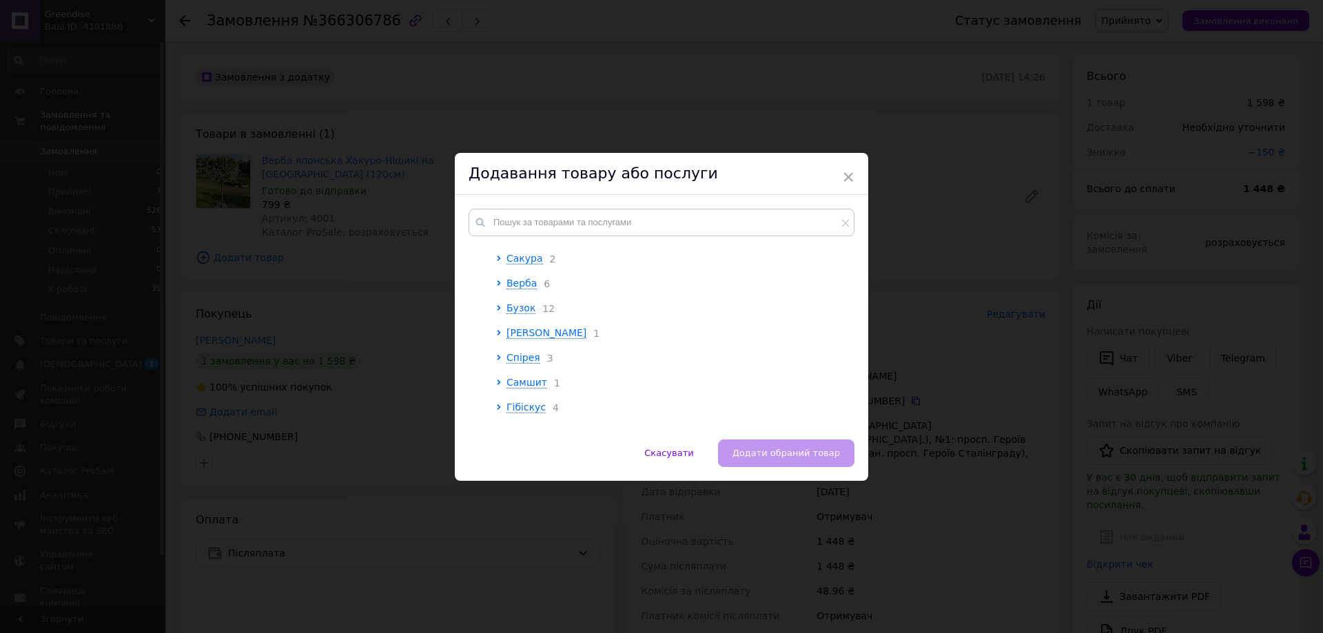
click at [502, 281] on div at bounding box center [501, 283] width 10 height 14
click at [514, 286] on span "Верба" at bounding box center [522, 283] width 30 height 11
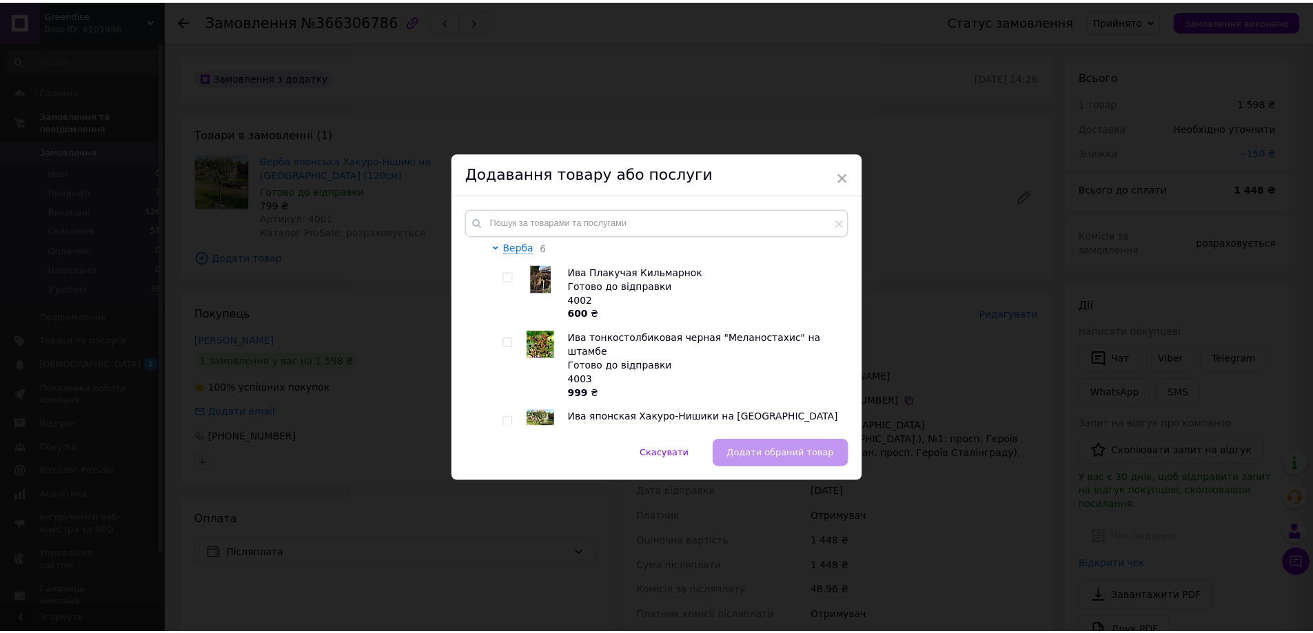
scroll to position [276, 0]
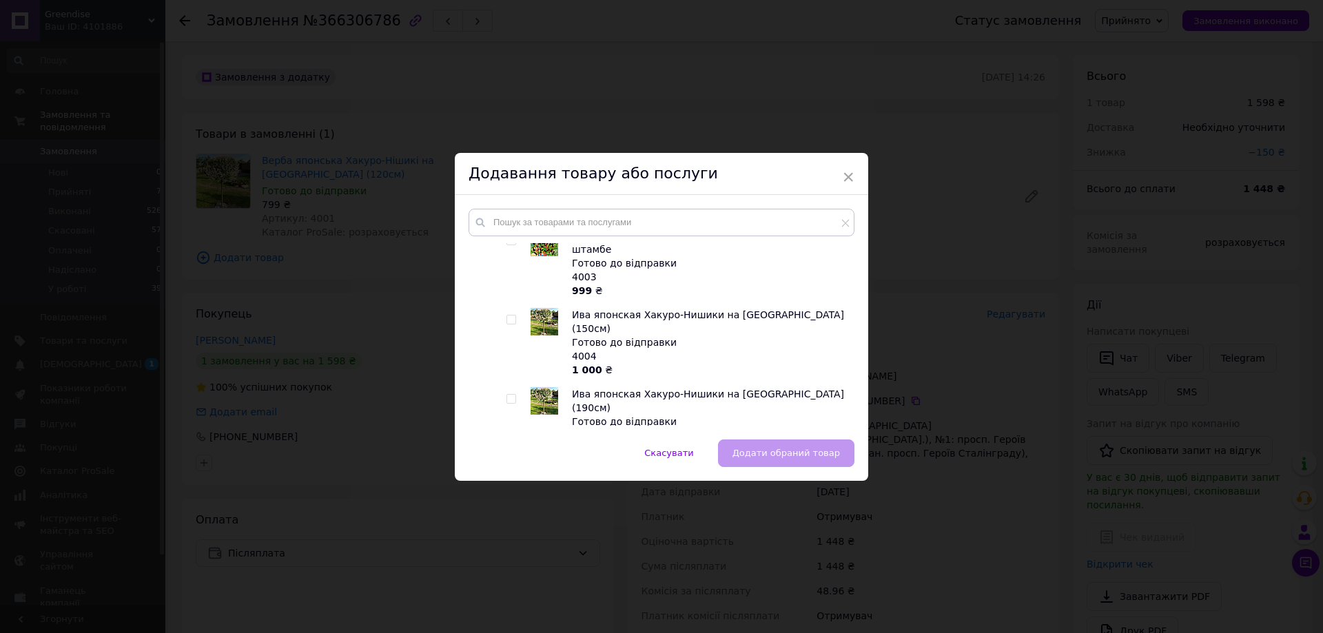
click at [513, 315] on span at bounding box center [512, 320] width 10 height 10
click at [513, 316] on input "checkbox" at bounding box center [511, 320] width 9 height 9
checkbox input "true"
click at [807, 450] on span "Додати обраний товар" at bounding box center [787, 453] width 108 height 10
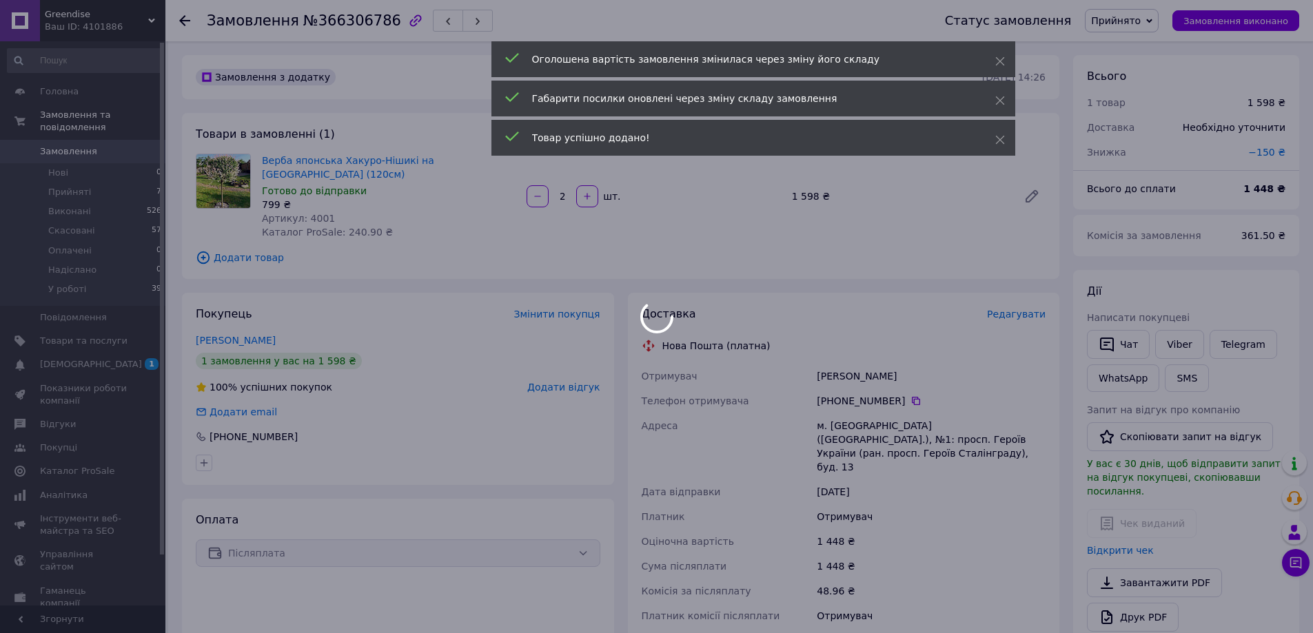
scroll to position [85, 0]
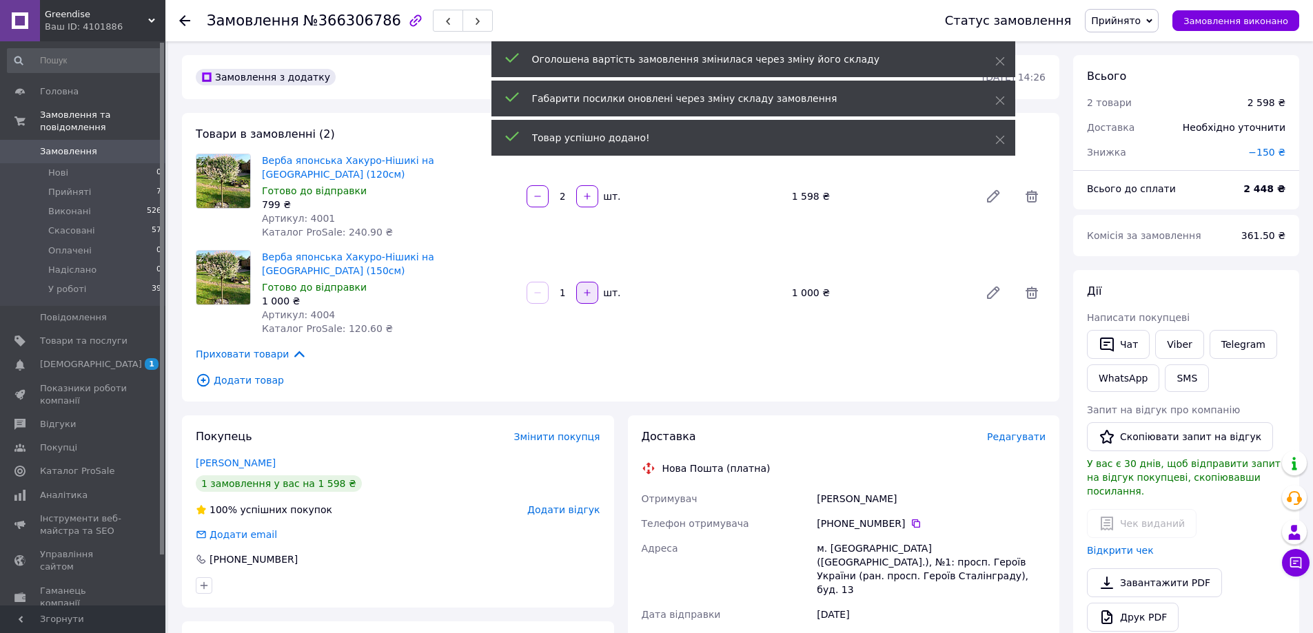
click at [585, 282] on button "button" at bounding box center [587, 293] width 22 height 22
type input "2"
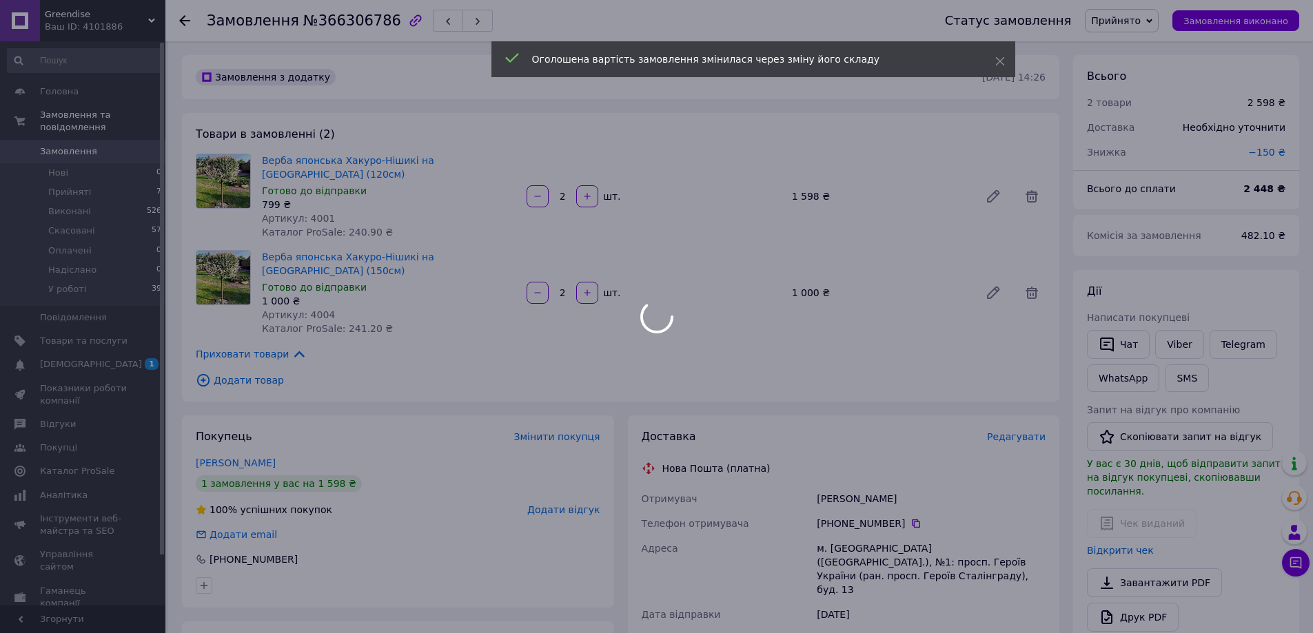
scroll to position [152, 0]
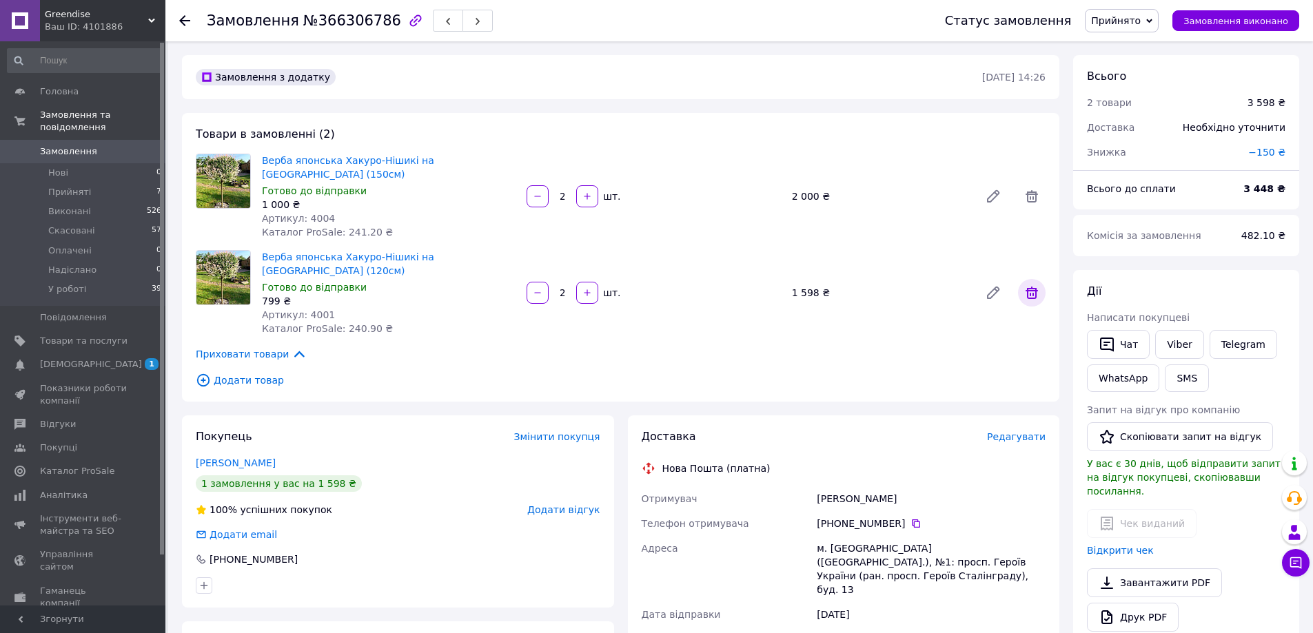
click at [1032, 287] on icon at bounding box center [1031, 293] width 12 height 12
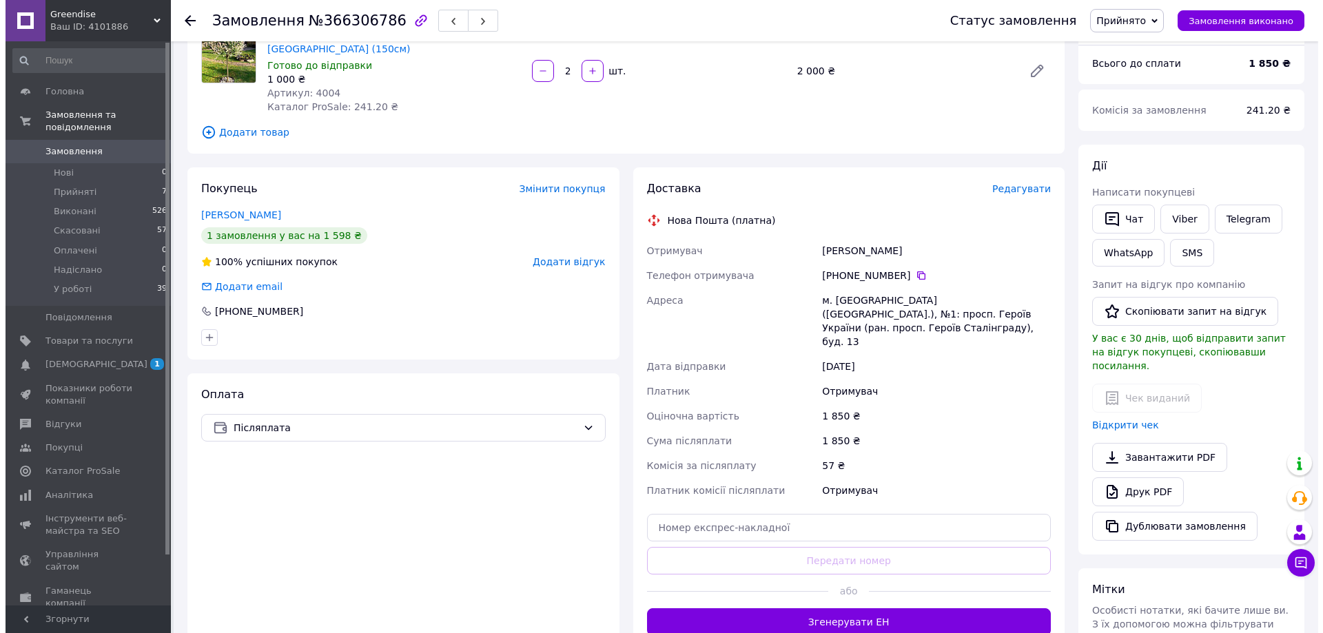
scroll to position [138, 0]
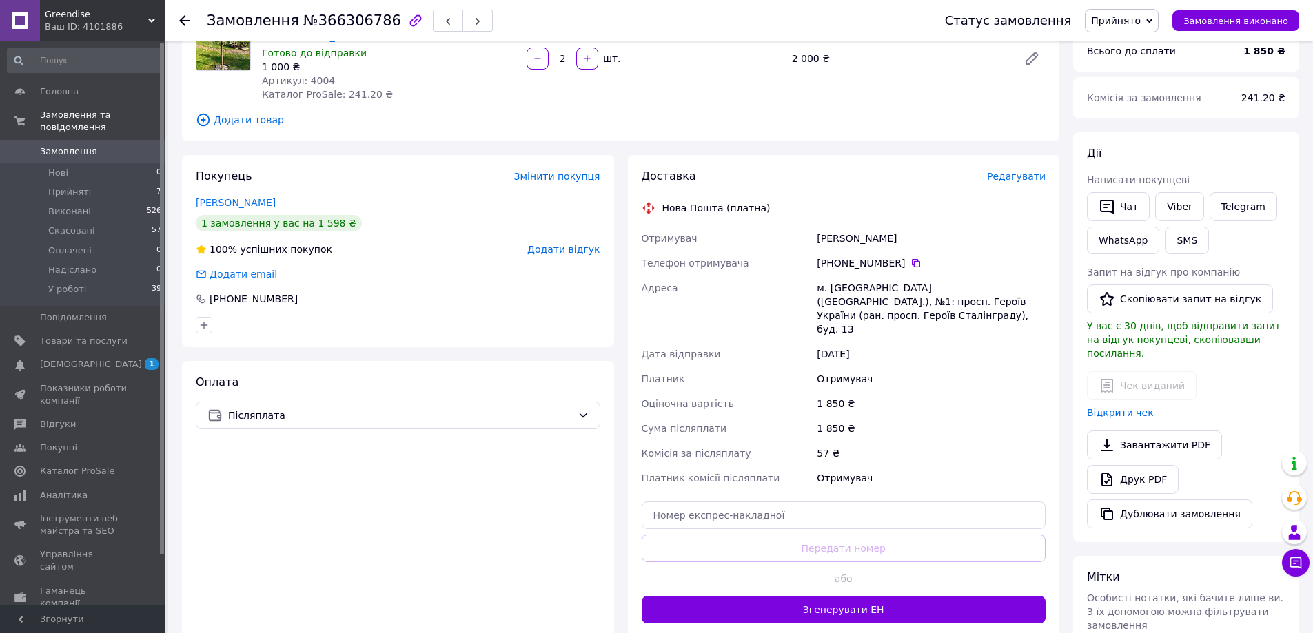
drag, startPoint x: 1036, startPoint y: 155, endPoint x: 1028, endPoint y: 165, distance: 12.3
click at [1036, 169] on div "Доставка Редагувати" at bounding box center [844, 177] width 405 height 16
click at [1028, 171] on span "Редагувати" at bounding box center [1016, 176] width 59 height 11
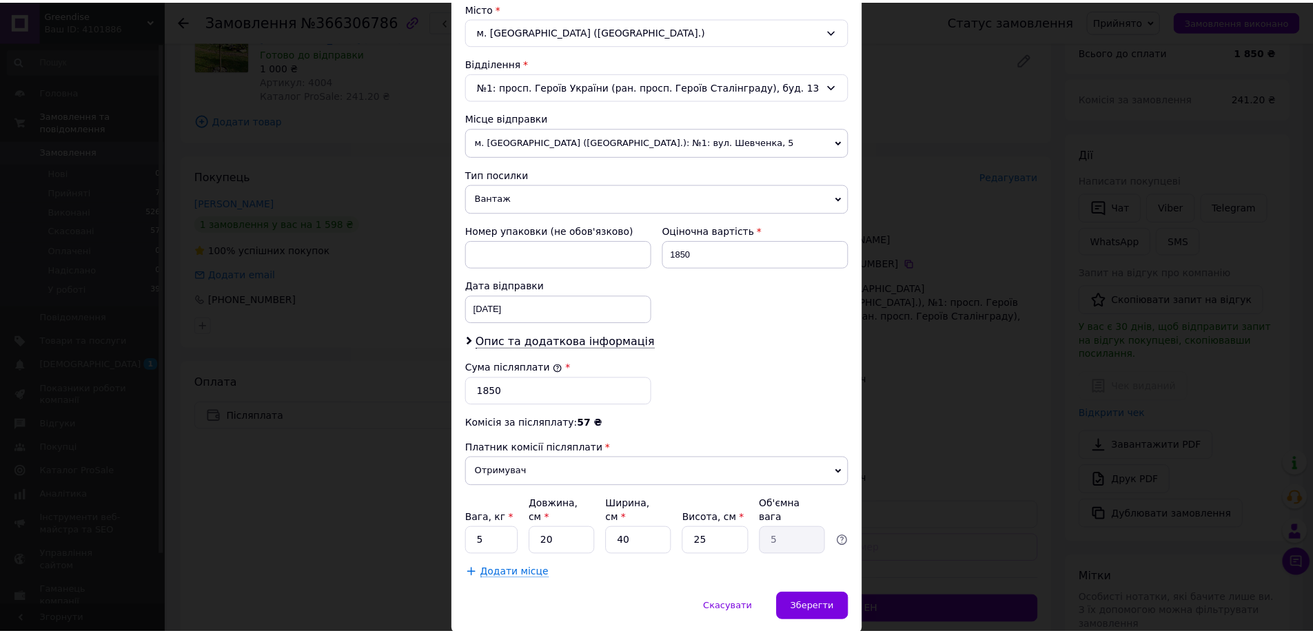
scroll to position [413, 0]
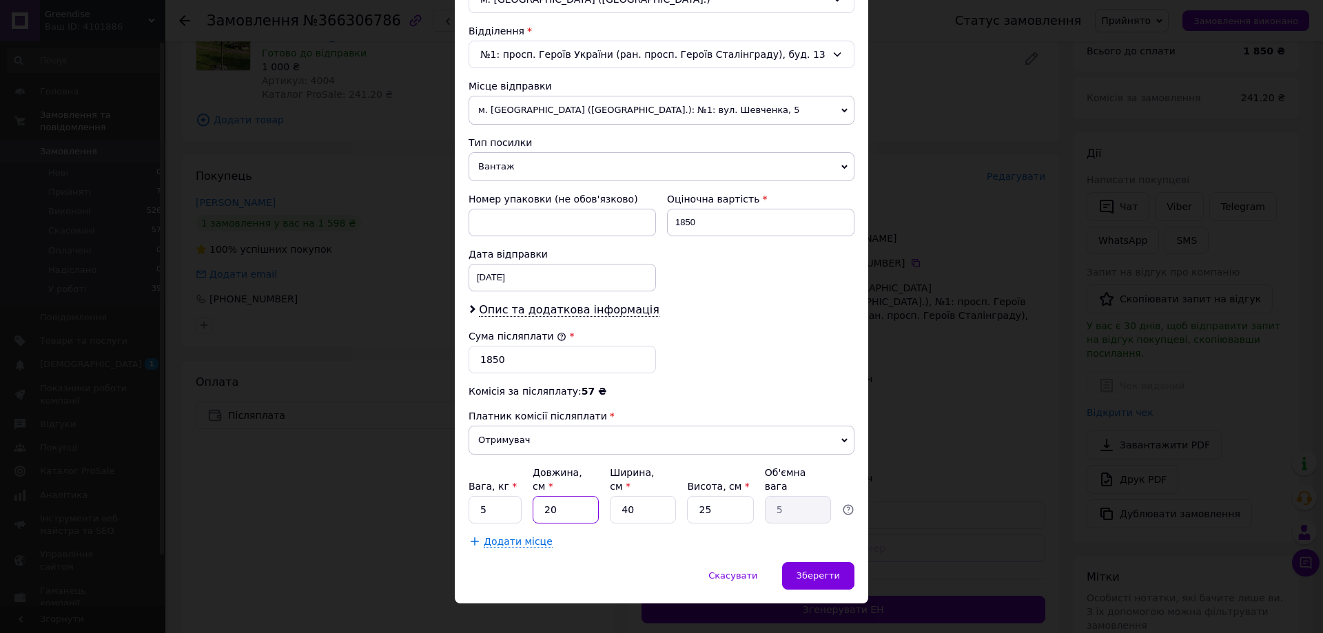
click at [595, 498] on input "20" at bounding box center [566, 510] width 66 height 28
type input "2"
type input "0.5"
type input "21"
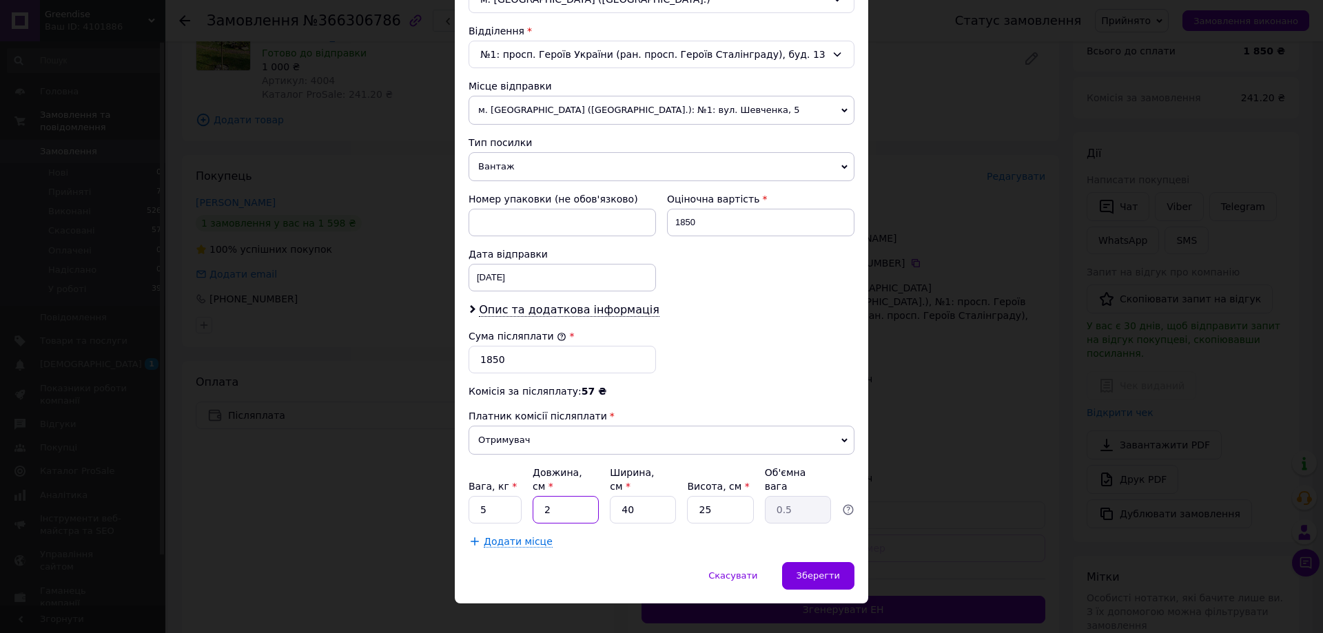
type input "5.25"
type input "210"
type input "52.5"
type input "210"
type input "1"
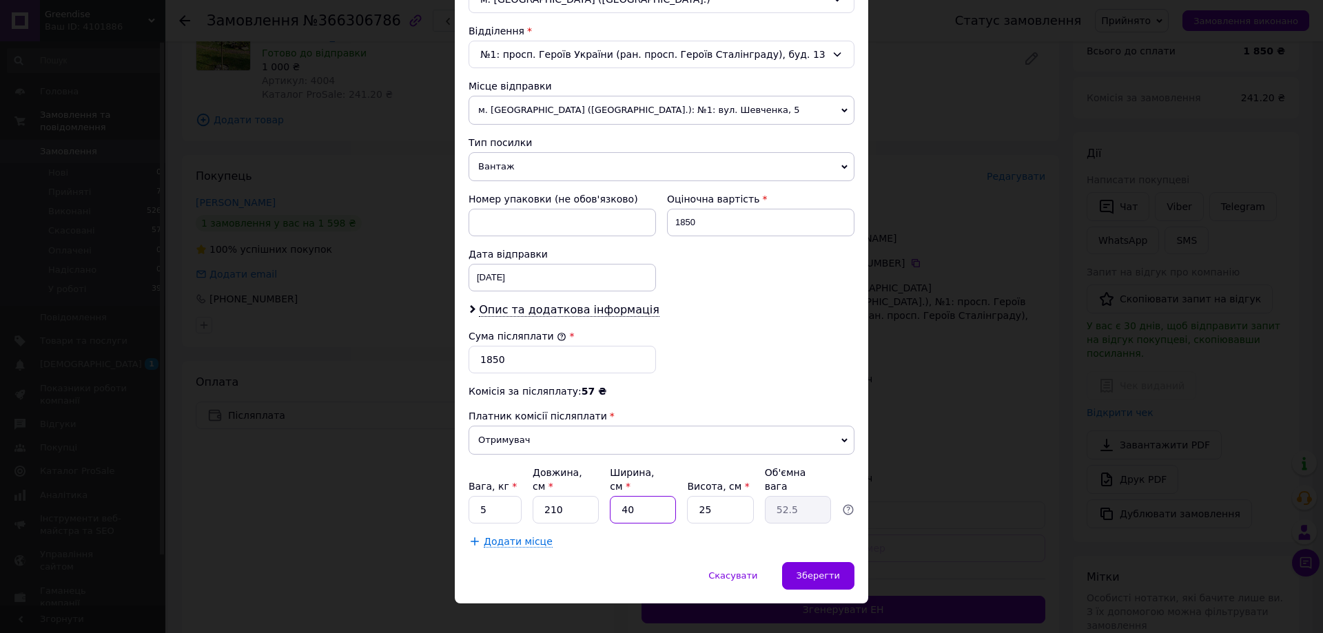
type input "1.31"
type input "15"
type input "19.69"
type input "15"
type input "1"
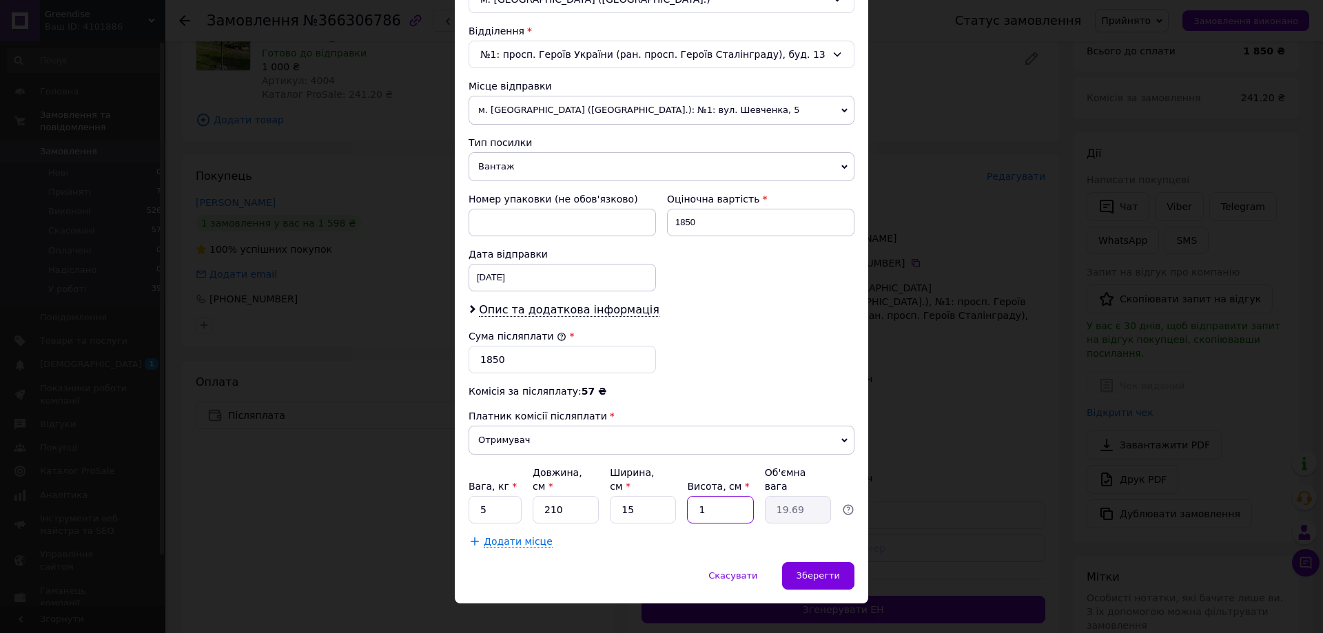
type input "0.79"
type input "15"
type input "11.81"
type input "15"
click at [808, 575] on div "Зберегти" at bounding box center [818, 576] width 72 height 28
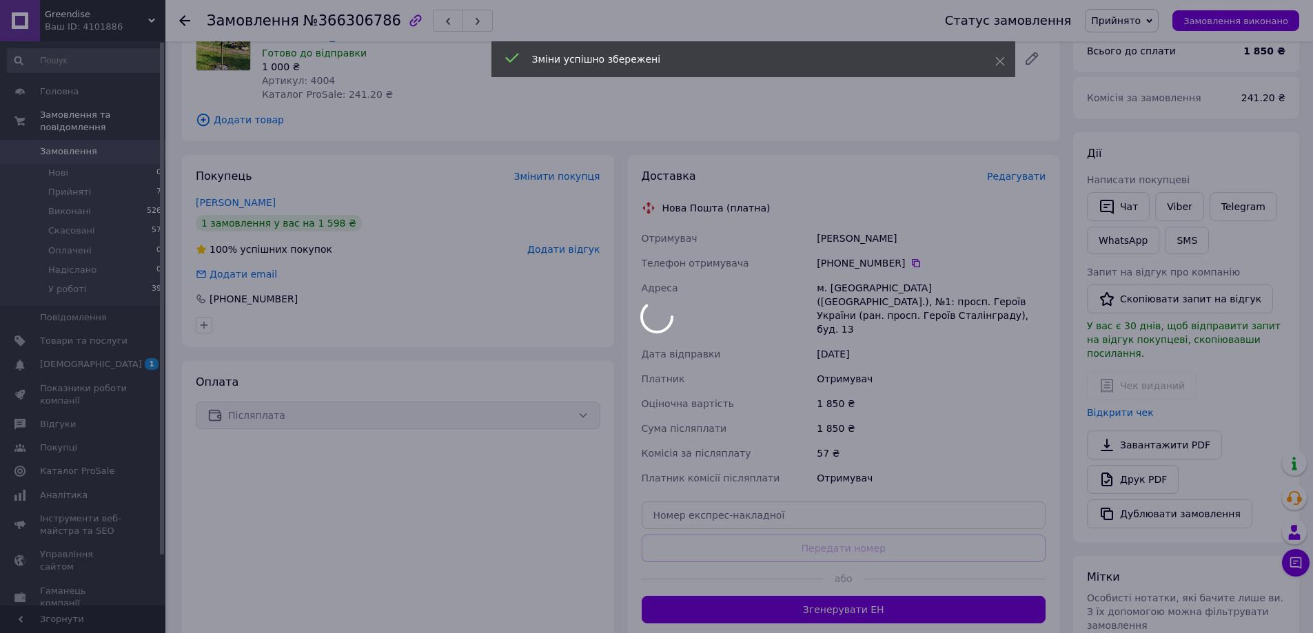
scroll to position [251, 0]
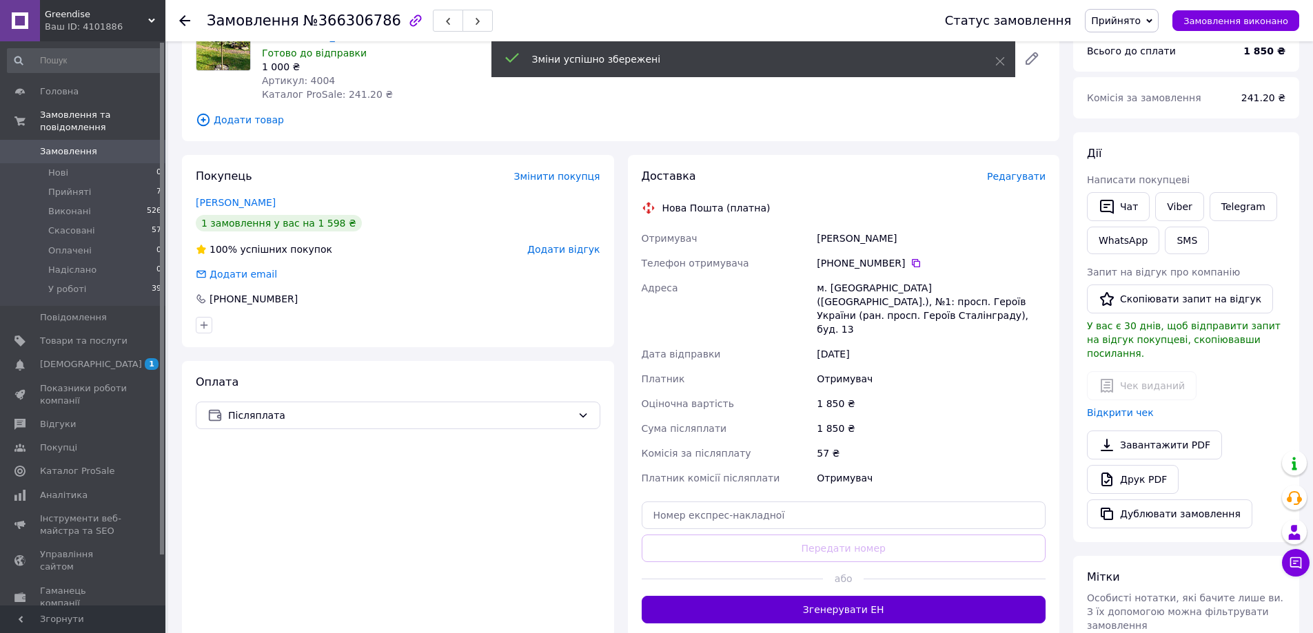
click at [855, 596] on button "Згенерувати ЕН" at bounding box center [844, 610] width 405 height 28
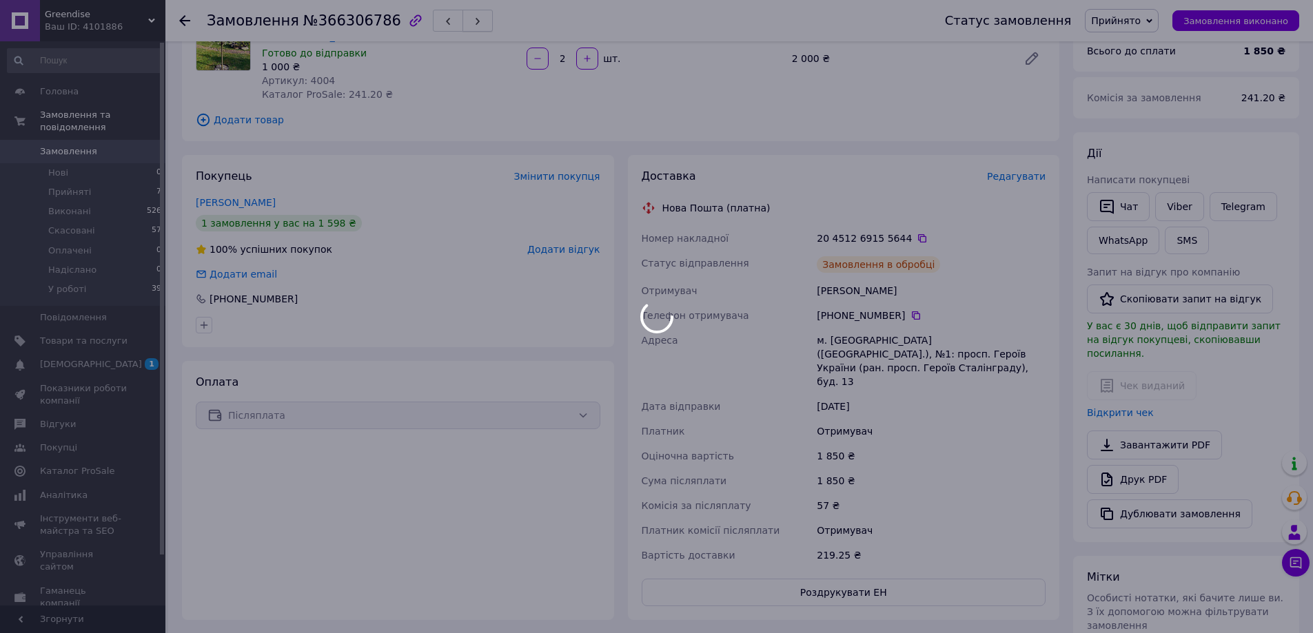
scroll to position [284, 0]
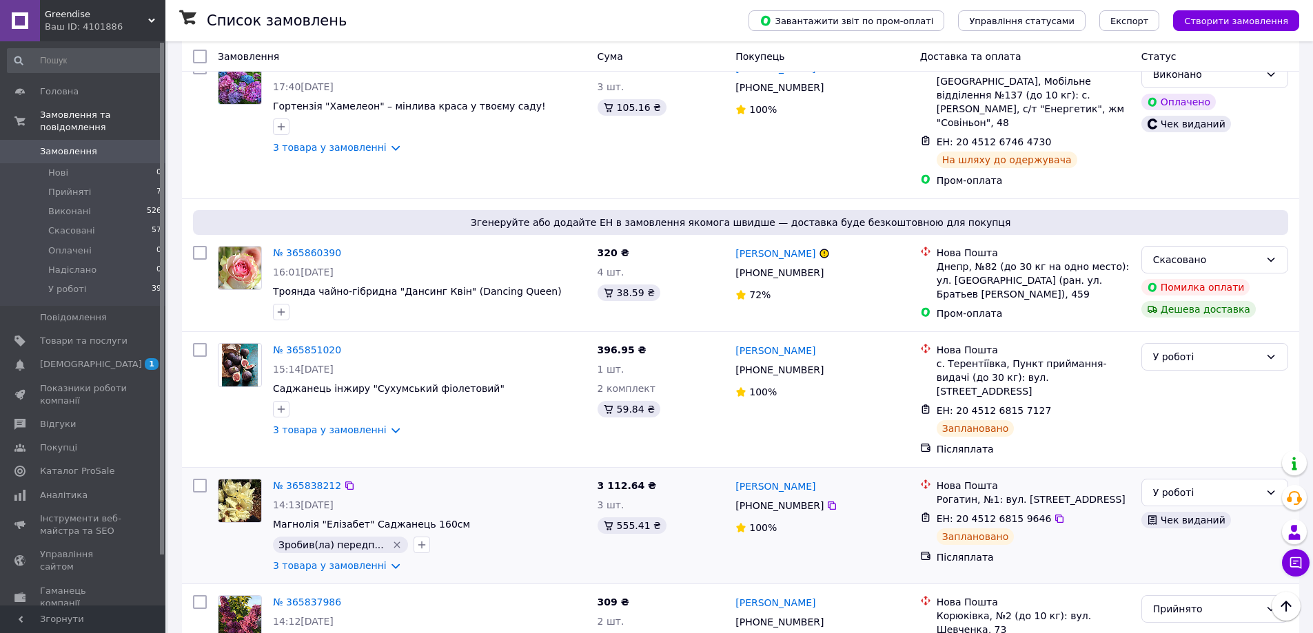
scroll to position [3583, 0]
